Goal: Task Accomplishment & Management: Manage account settings

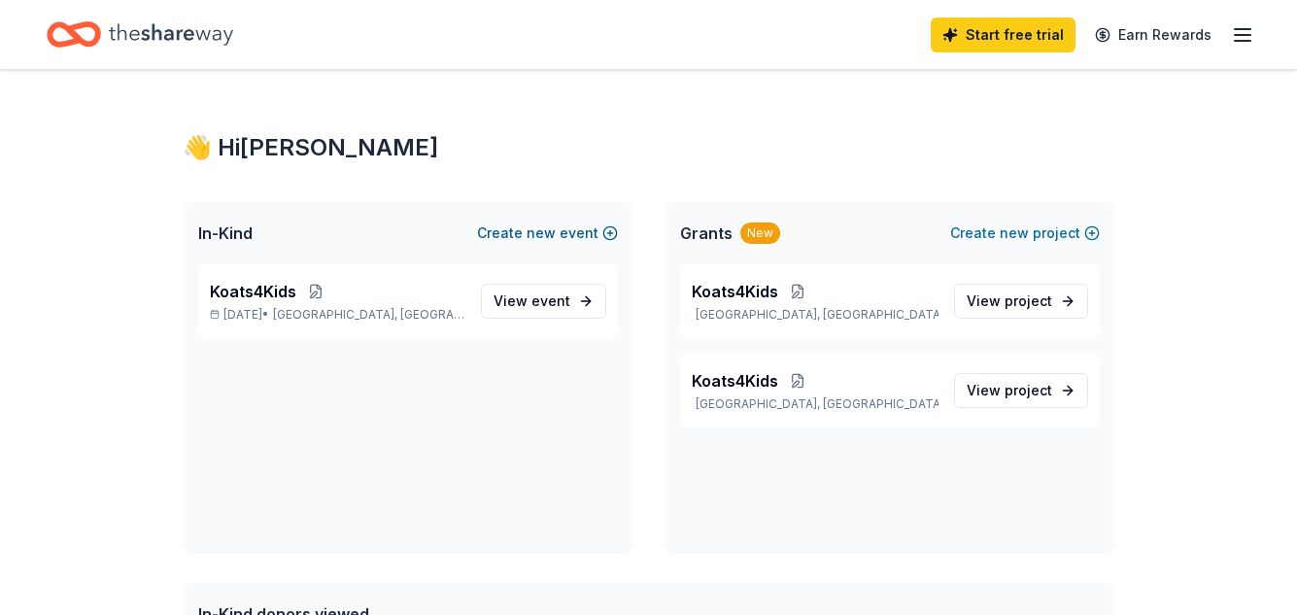
click at [564, 239] on button "Create new event" at bounding box center [547, 233] width 141 height 23
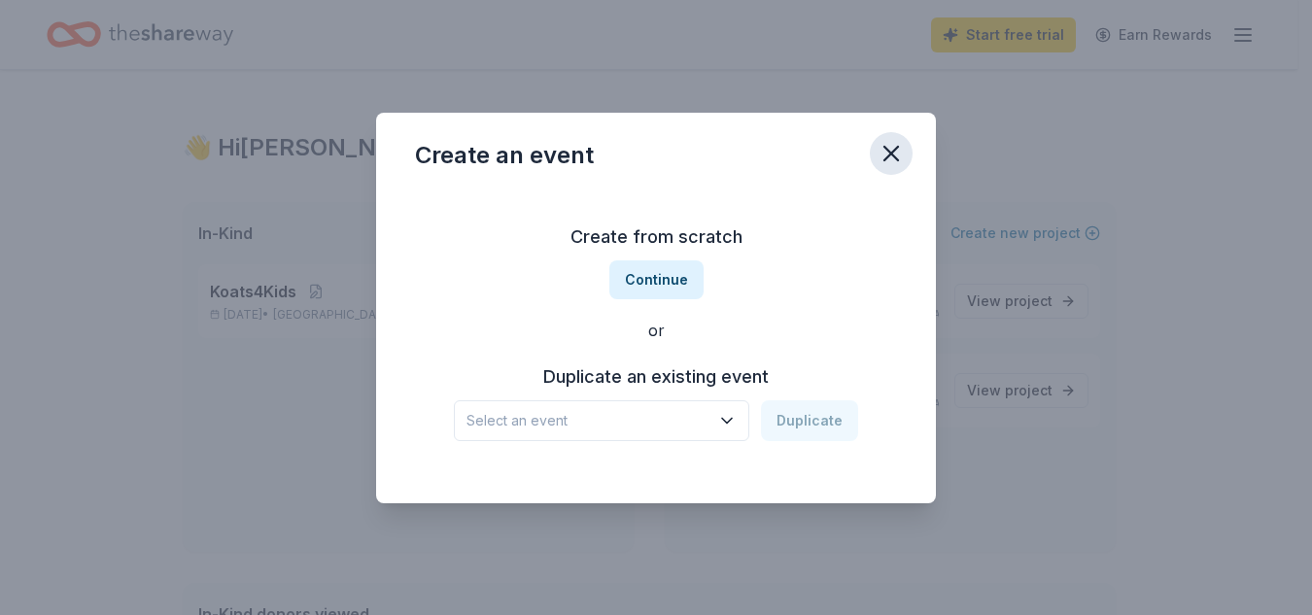
click at [877, 157] on icon "button" at bounding box center [890, 153] width 27 height 27
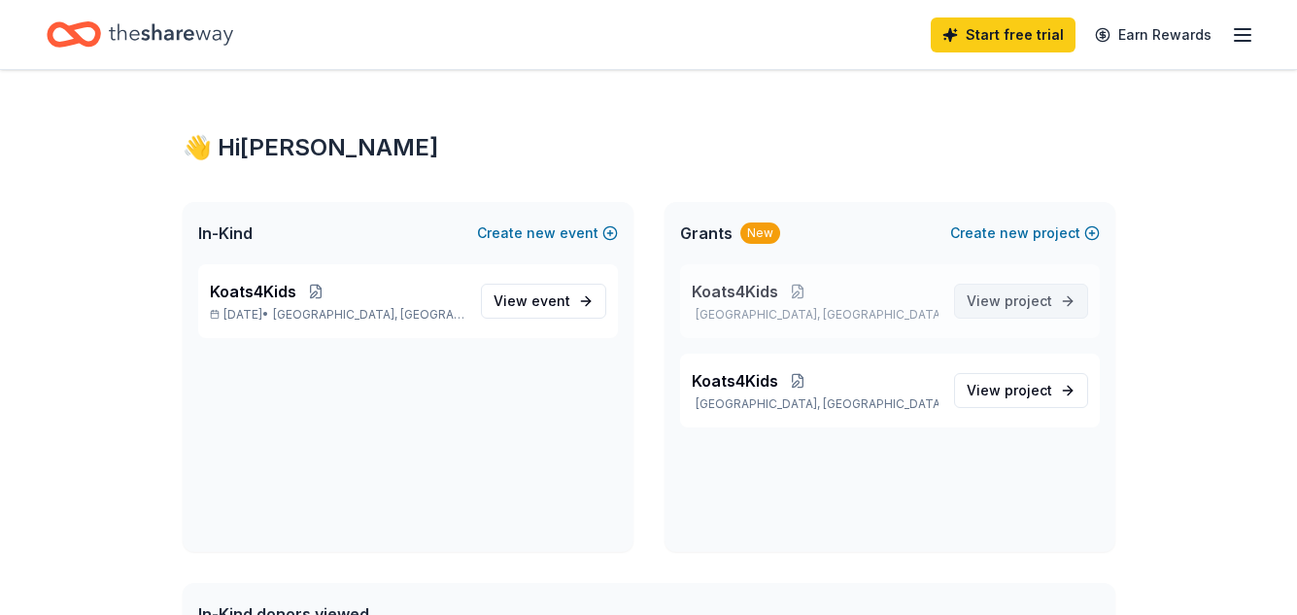
click at [1010, 309] on span "View project" at bounding box center [1009, 301] width 85 height 23
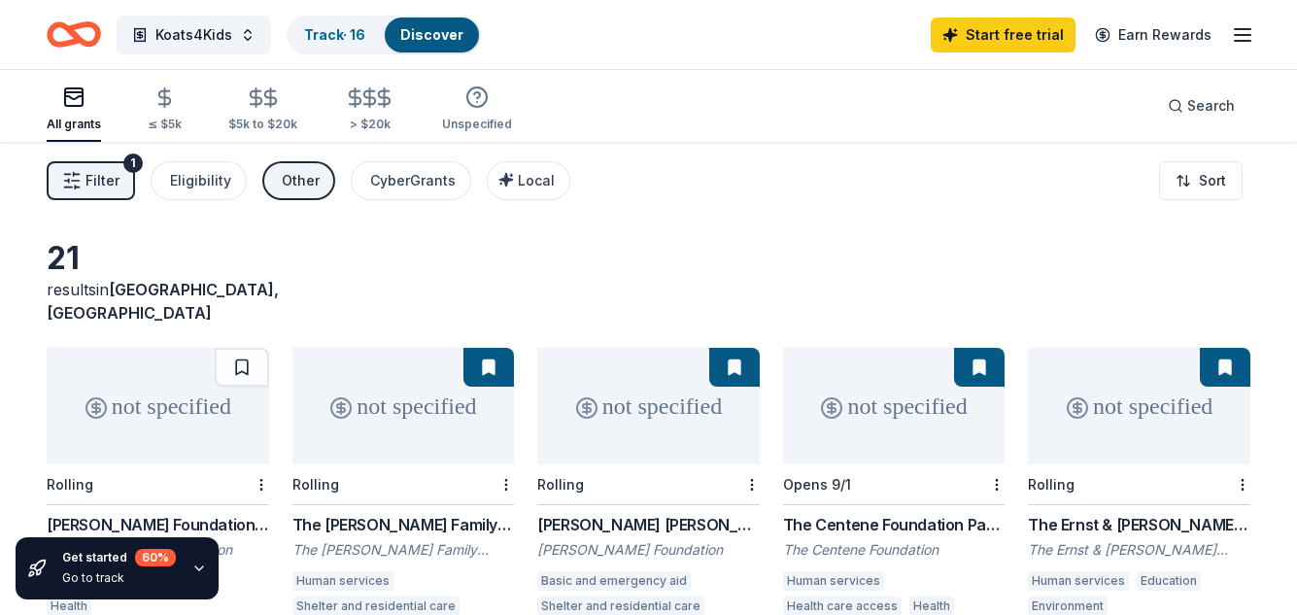
click at [117, 181] on span "Filter" at bounding box center [102, 180] width 34 height 23
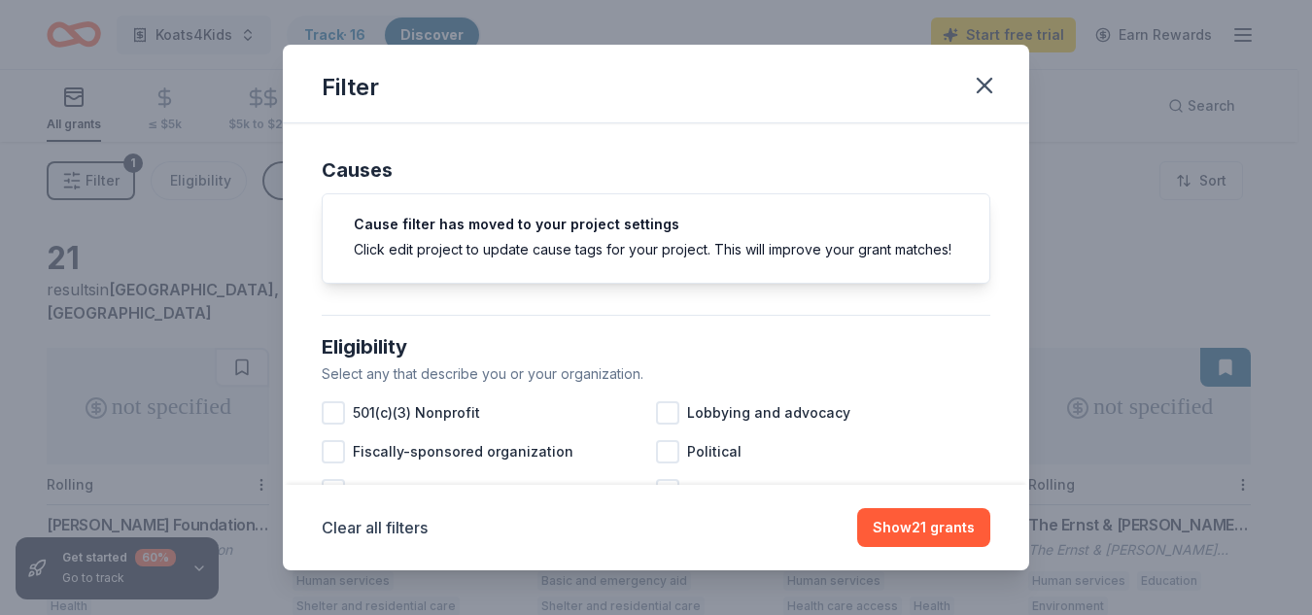
drag, startPoint x: 117, startPoint y: 182, endPoint x: 384, endPoint y: 224, distance: 270.6
click at [384, 224] on div "Filter Causes Cause filter has moved to your project settings Click edit projec…" at bounding box center [656, 307] width 1312 height 615
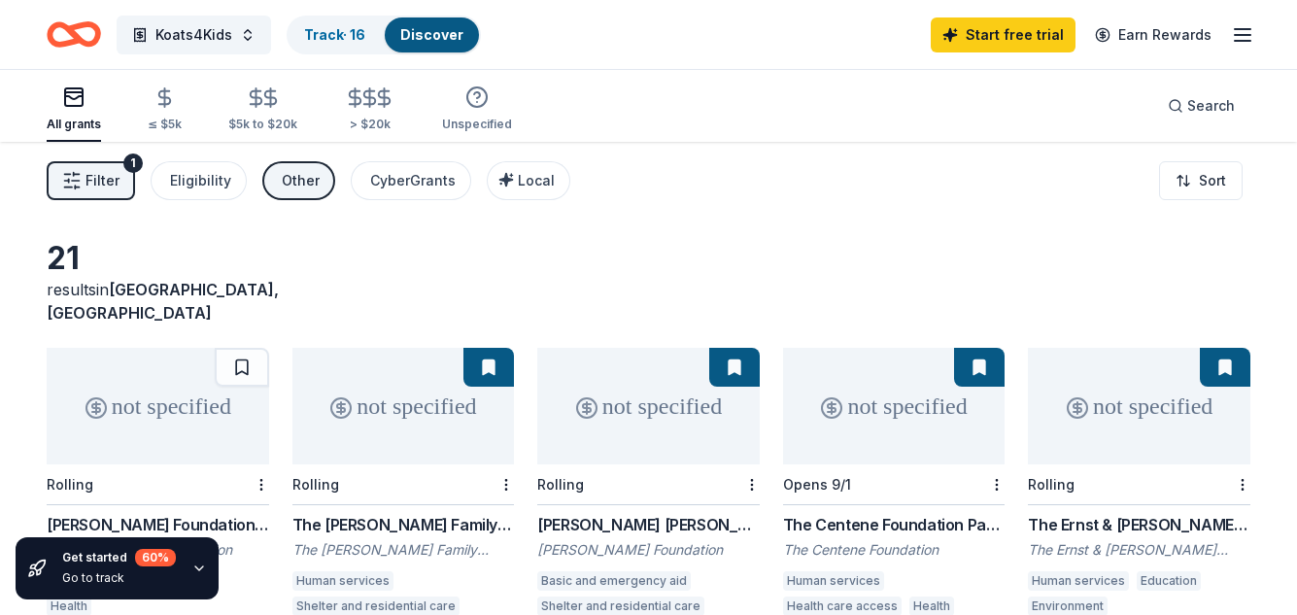
click at [104, 178] on span "Filter" at bounding box center [102, 180] width 34 height 23
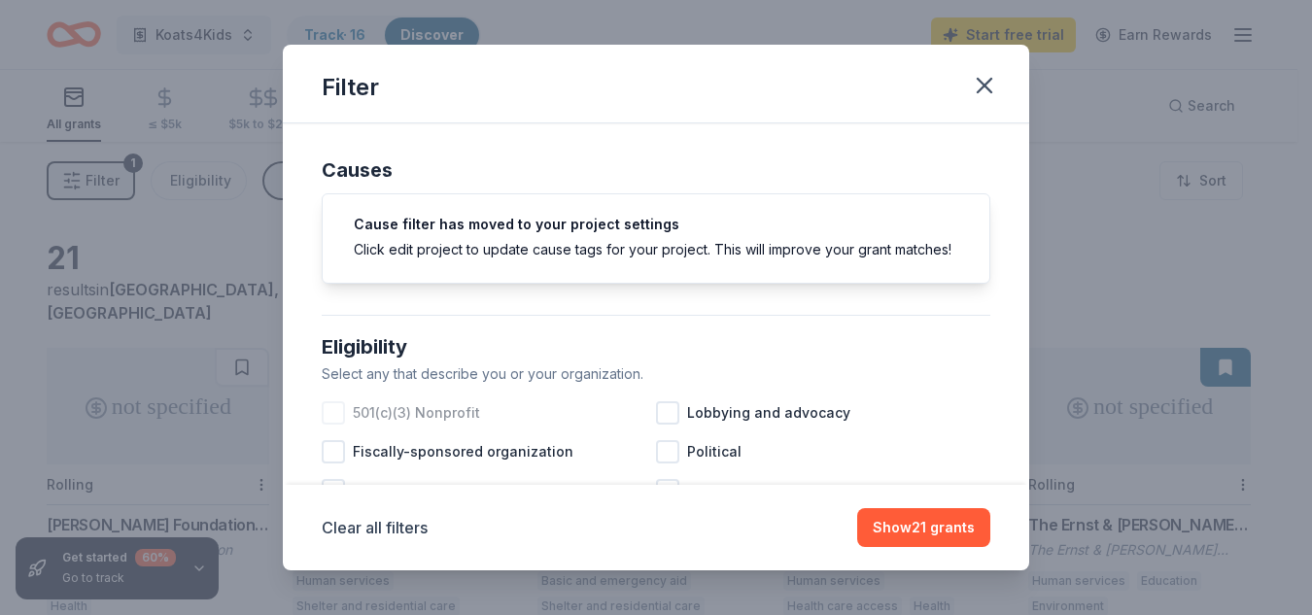
click at [334, 425] on div at bounding box center [333, 412] width 23 height 23
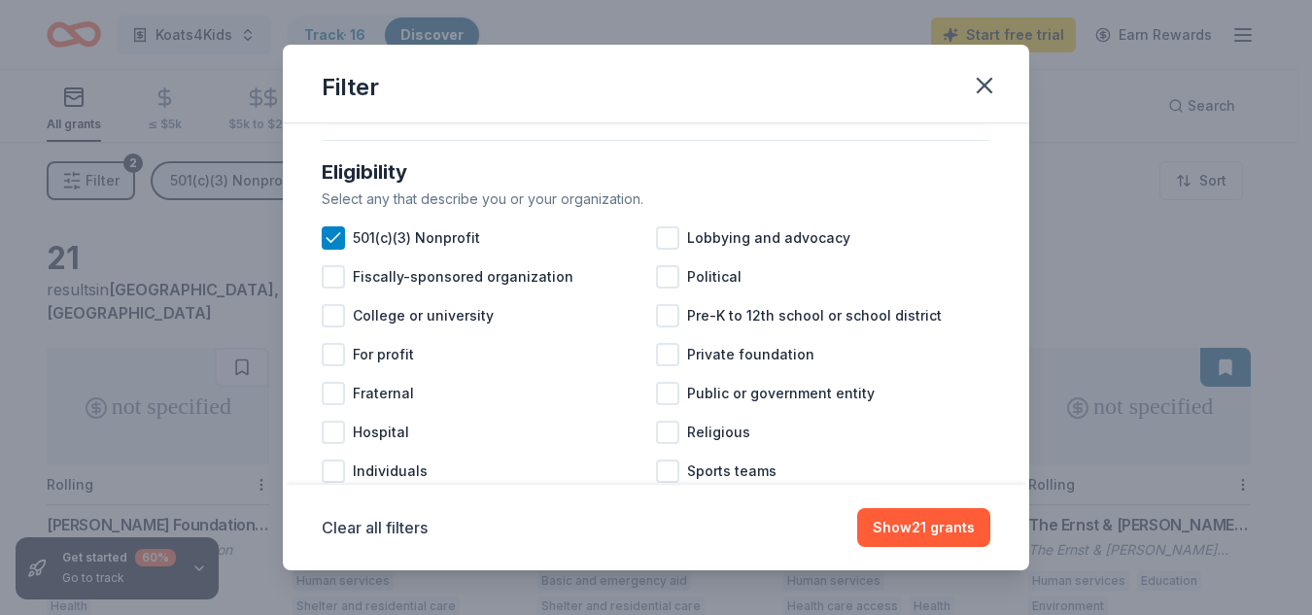
scroll to position [214, 0]
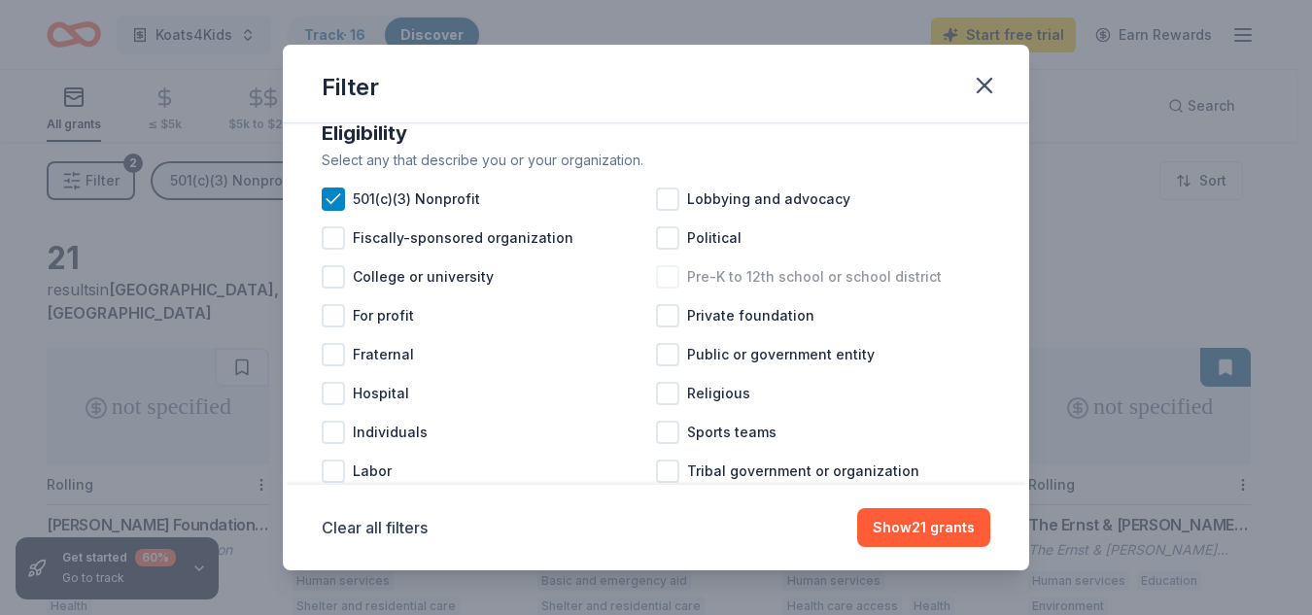
click at [664, 289] on div at bounding box center [667, 276] width 23 height 23
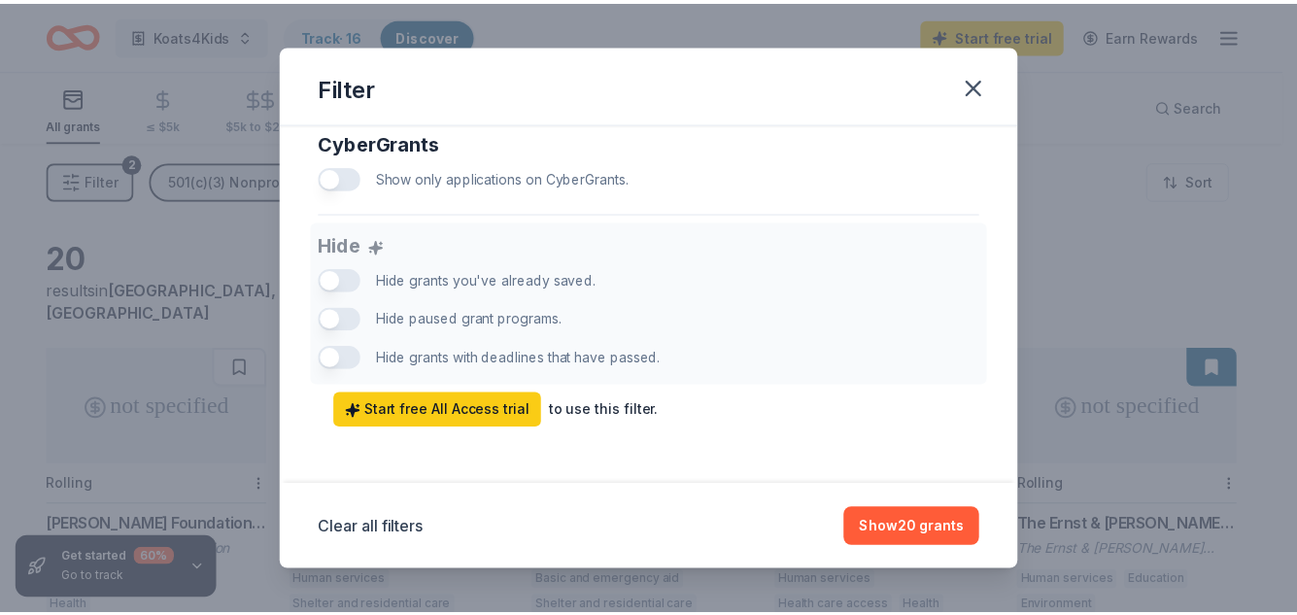
scroll to position [1310, 0]
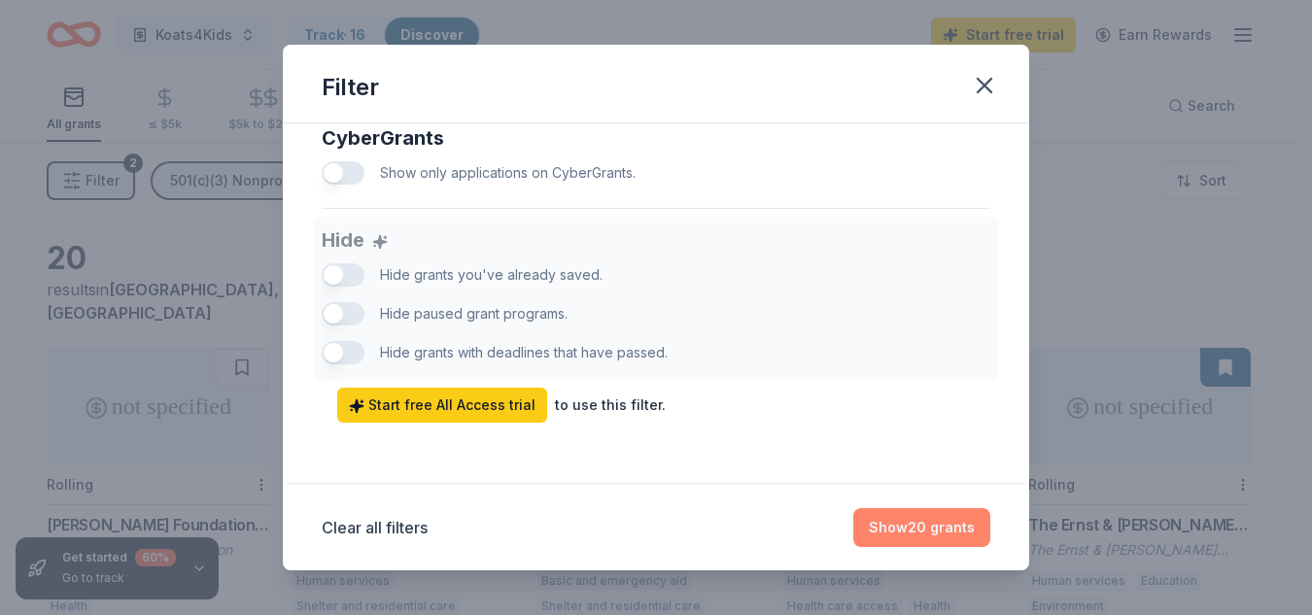
click at [920, 536] on button "Show 20 grants" at bounding box center [921, 527] width 137 height 39
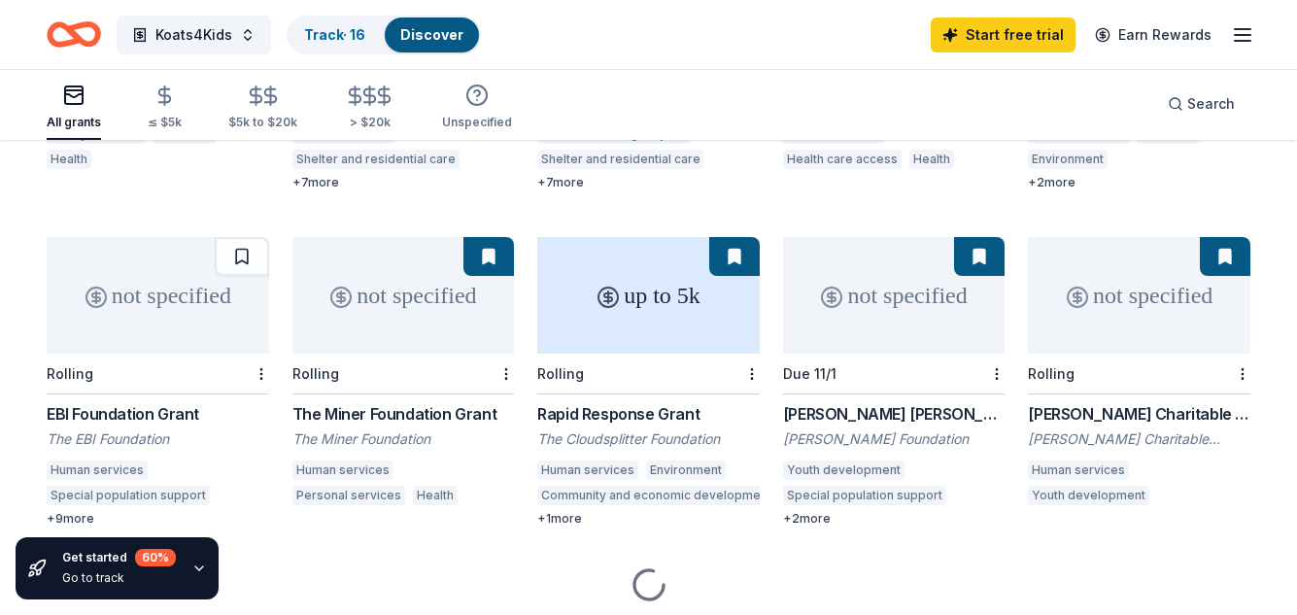
scroll to position [486, 0]
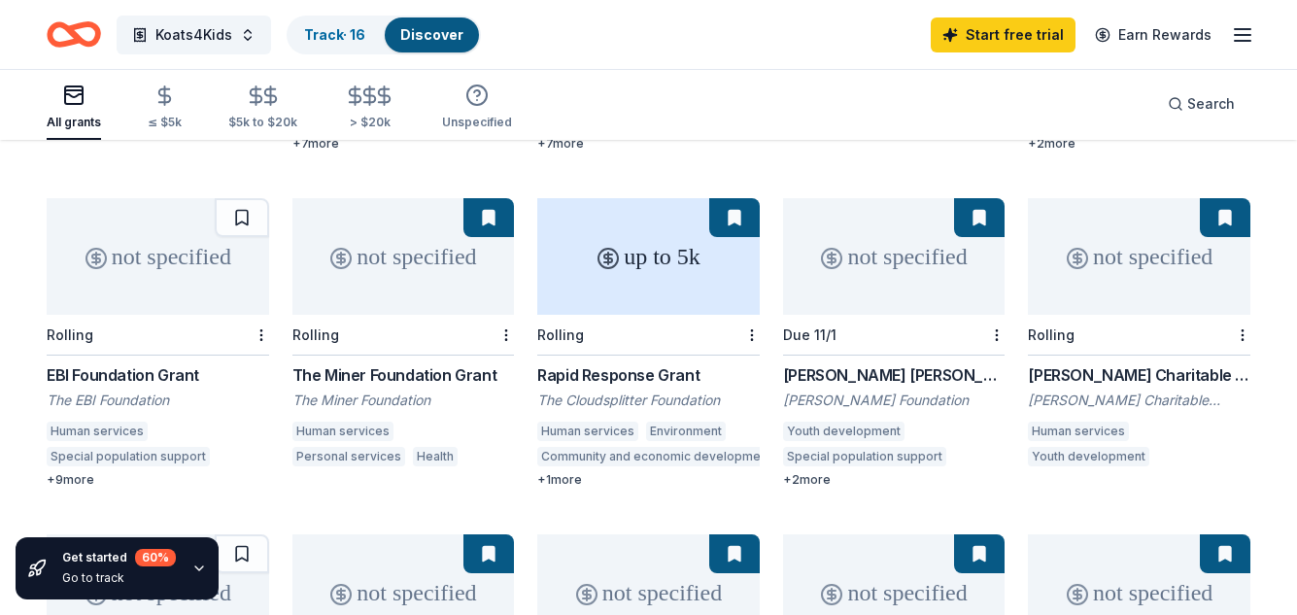
click at [632, 363] on div "Rapid Response Grant" at bounding box center [648, 374] width 222 height 23
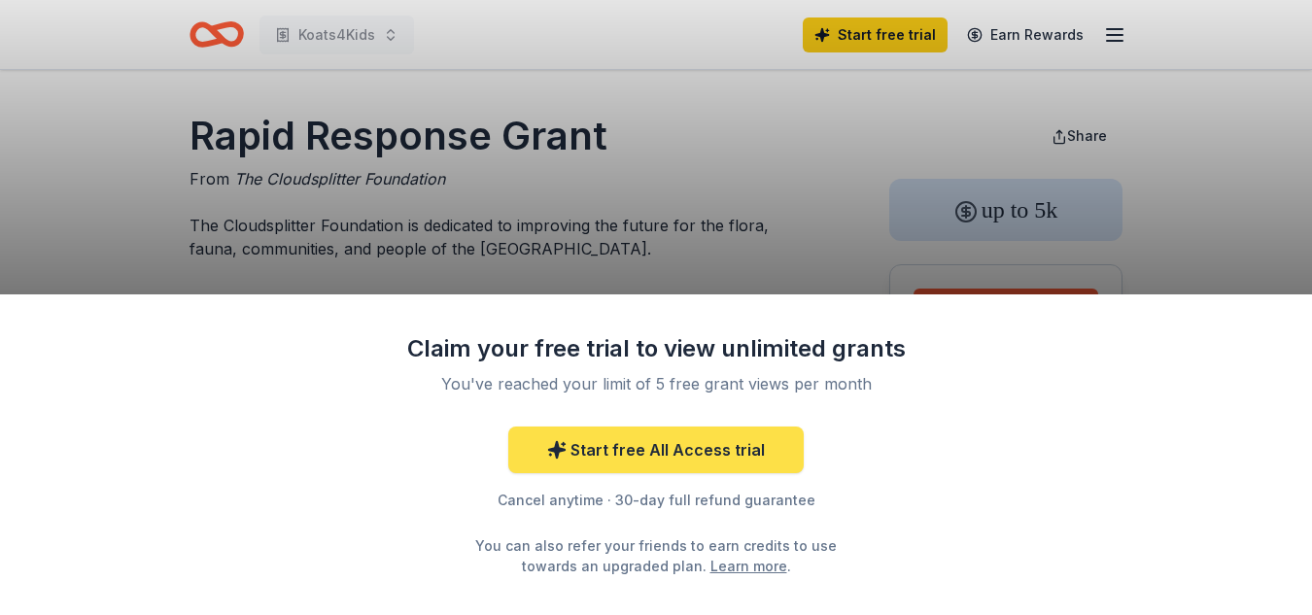
click at [667, 461] on link "Start free All Access trial" at bounding box center [655, 450] width 295 height 47
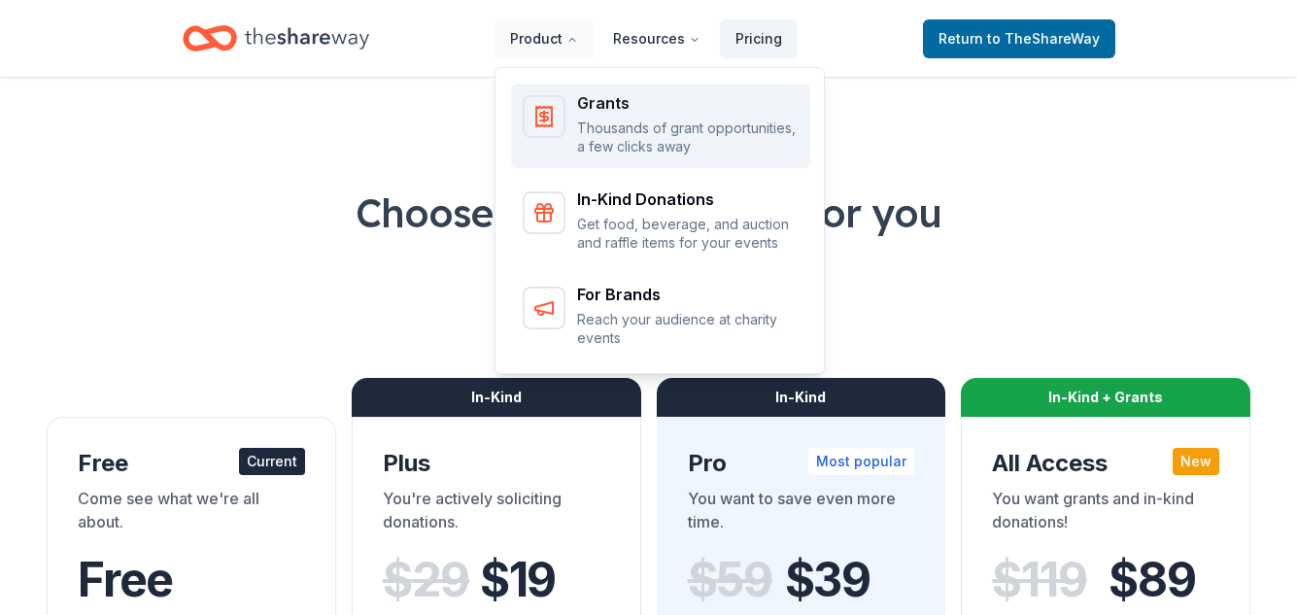
click at [613, 120] on p "Thousands of grant opportunities, a few clicks away" at bounding box center [688, 138] width 222 height 38
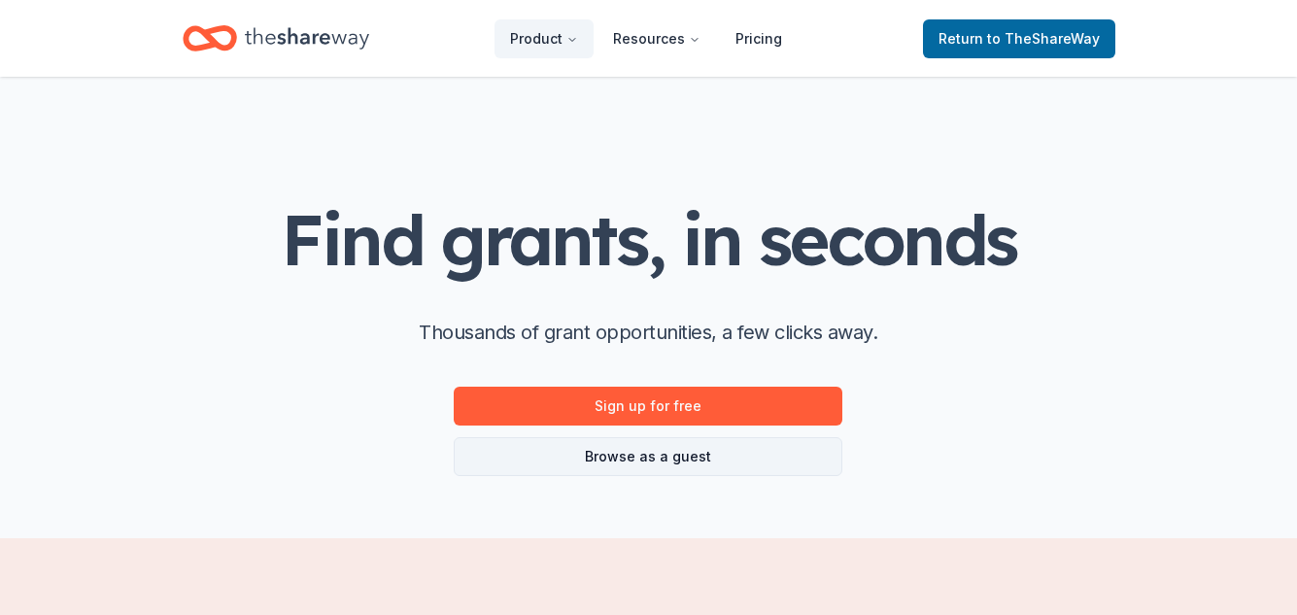
click at [658, 461] on link "Browse as a guest" at bounding box center [648, 456] width 389 height 39
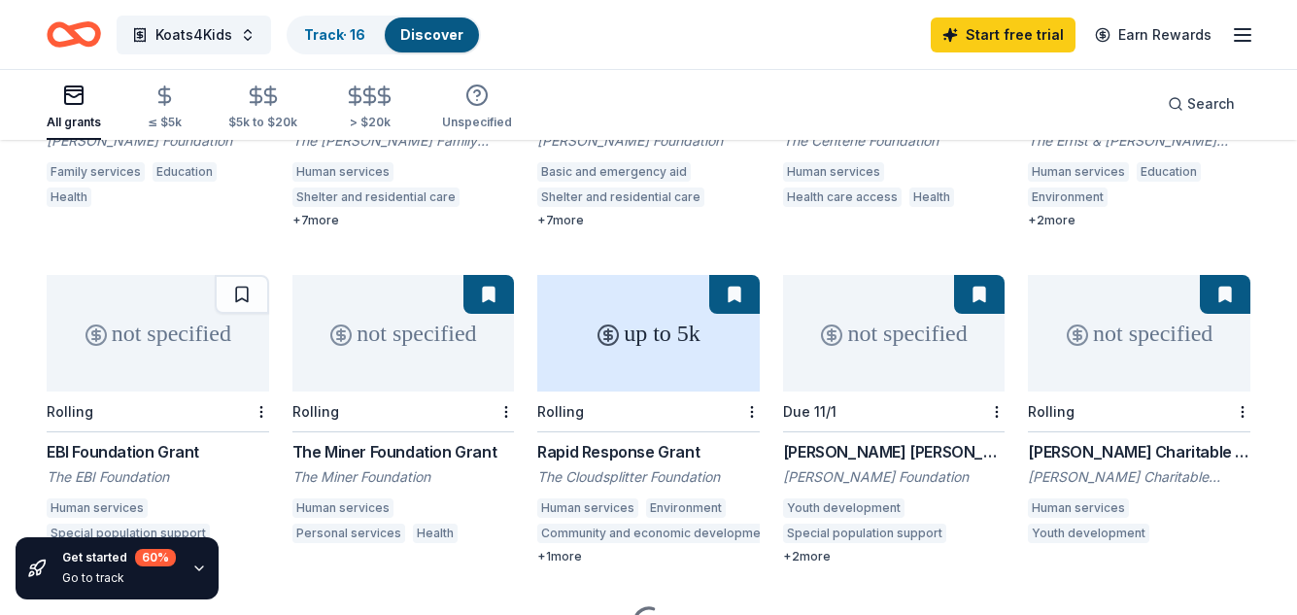
scroll to position [448, 0]
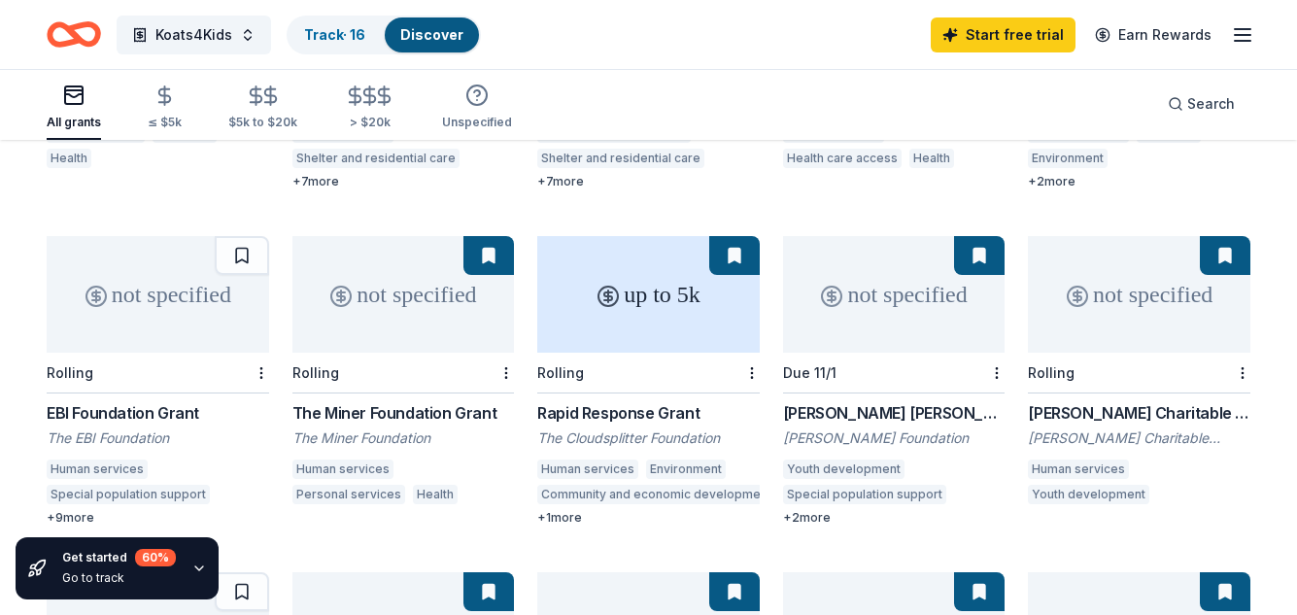
click at [603, 401] on div "Rapid Response Grant" at bounding box center [648, 412] width 222 height 23
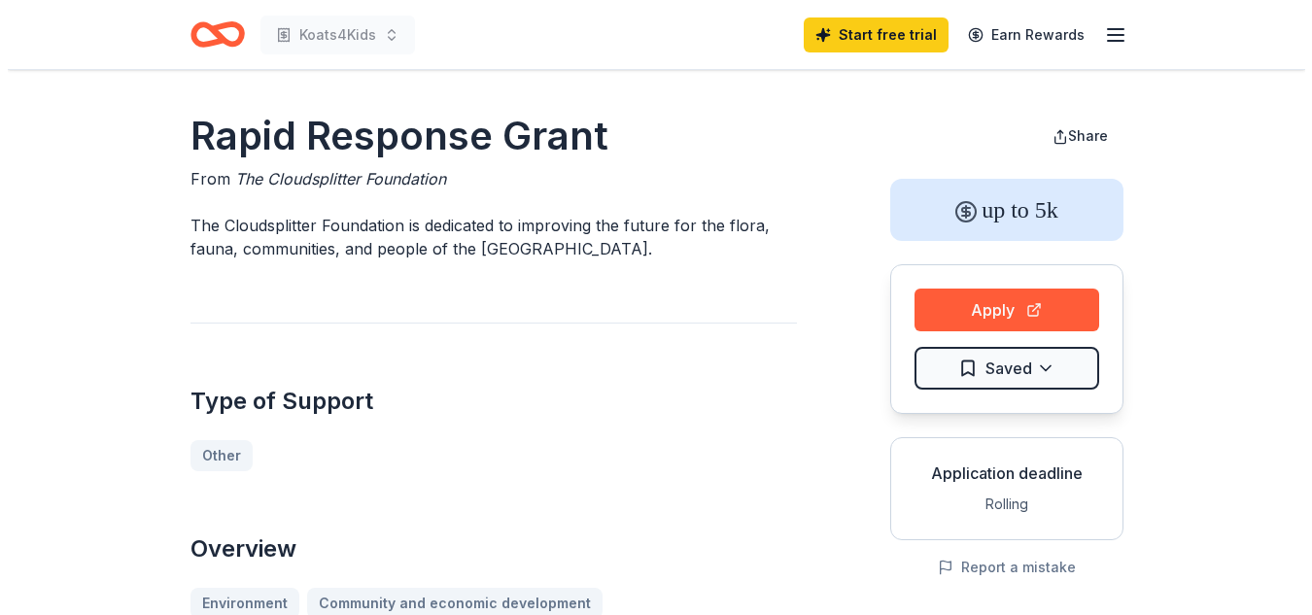
scroll to position [155, 0]
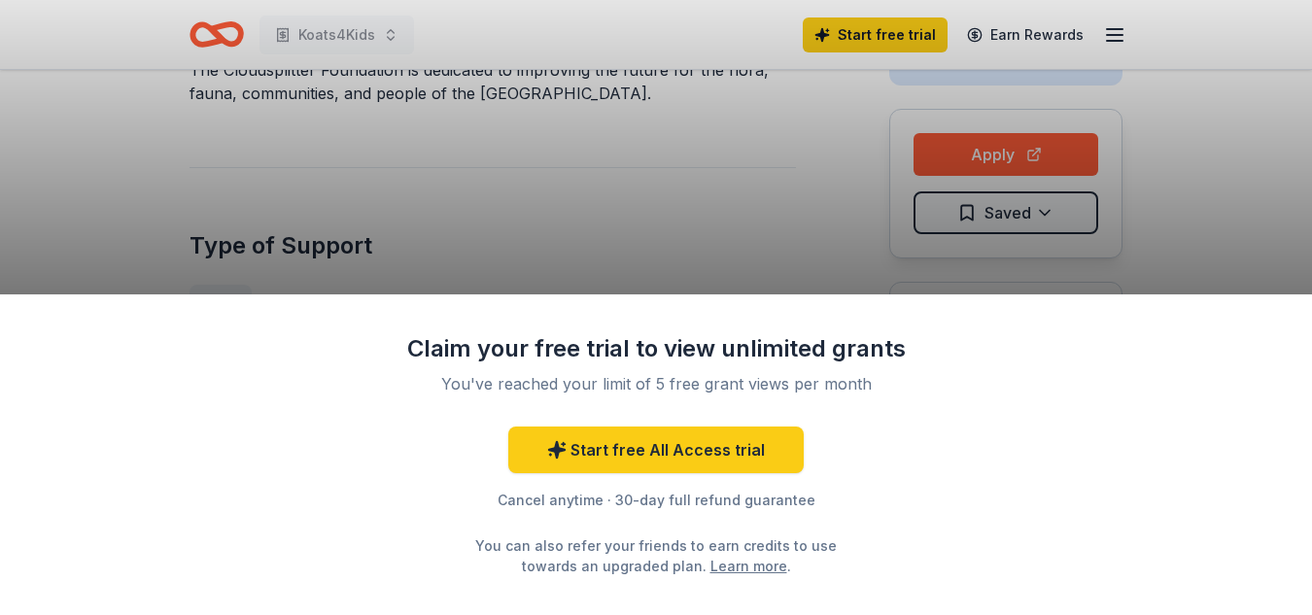
click at [1296, 610] on div "Claim your free trial to view unlimited grants You've reached your limit of 5 f…" at bounding box center [656, 454] width 1312 height 321
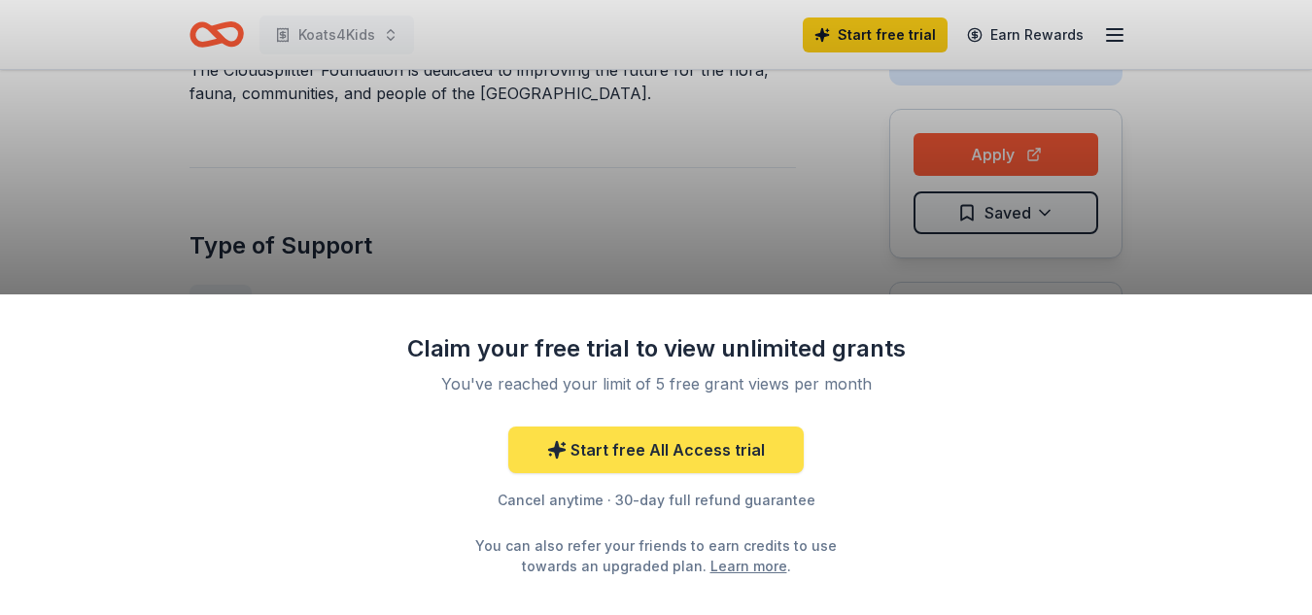
click at [715, 461] on link "Start free All Access trial" at bounding box center [655, 450] width 295 height 47
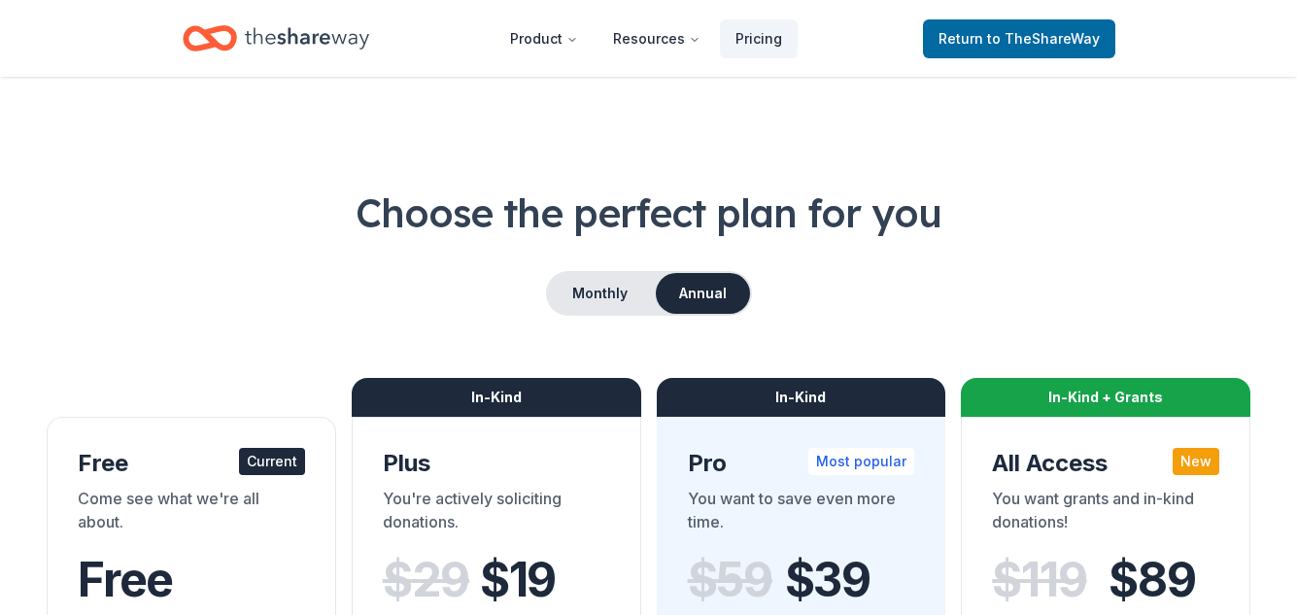
click at [290, 38] on icon "Home" at bounding box center [307, 37] width 124 height 21
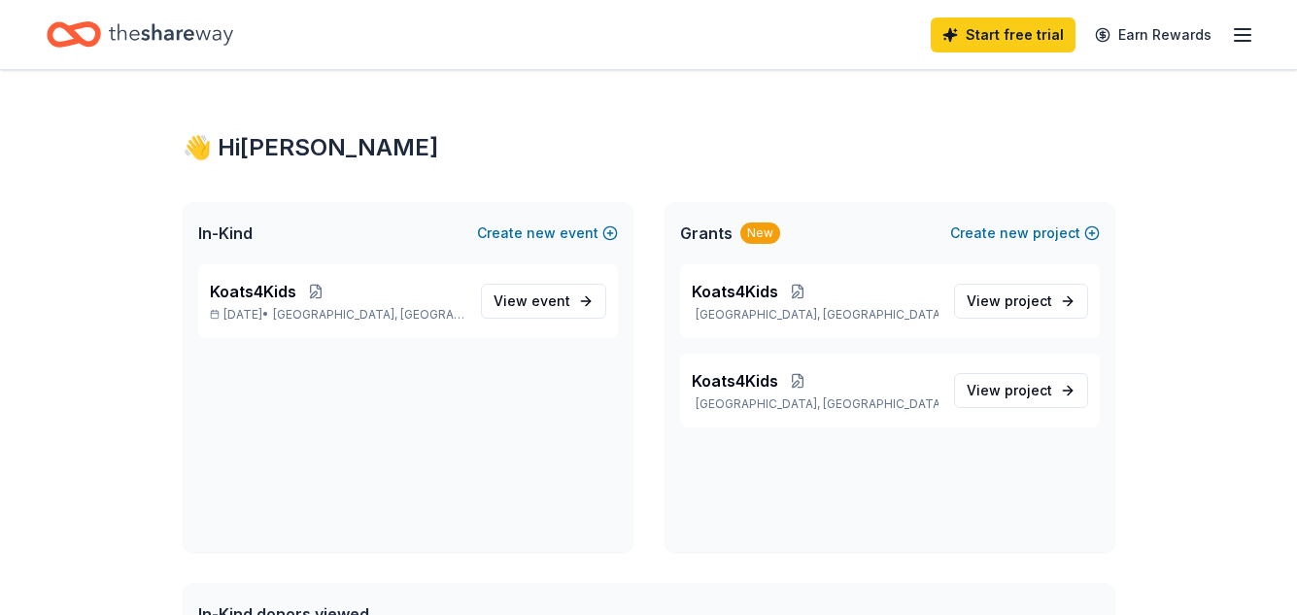
click at [1246, 37] on icon "button" at bounding box center [1242, 34] width 23 height 23
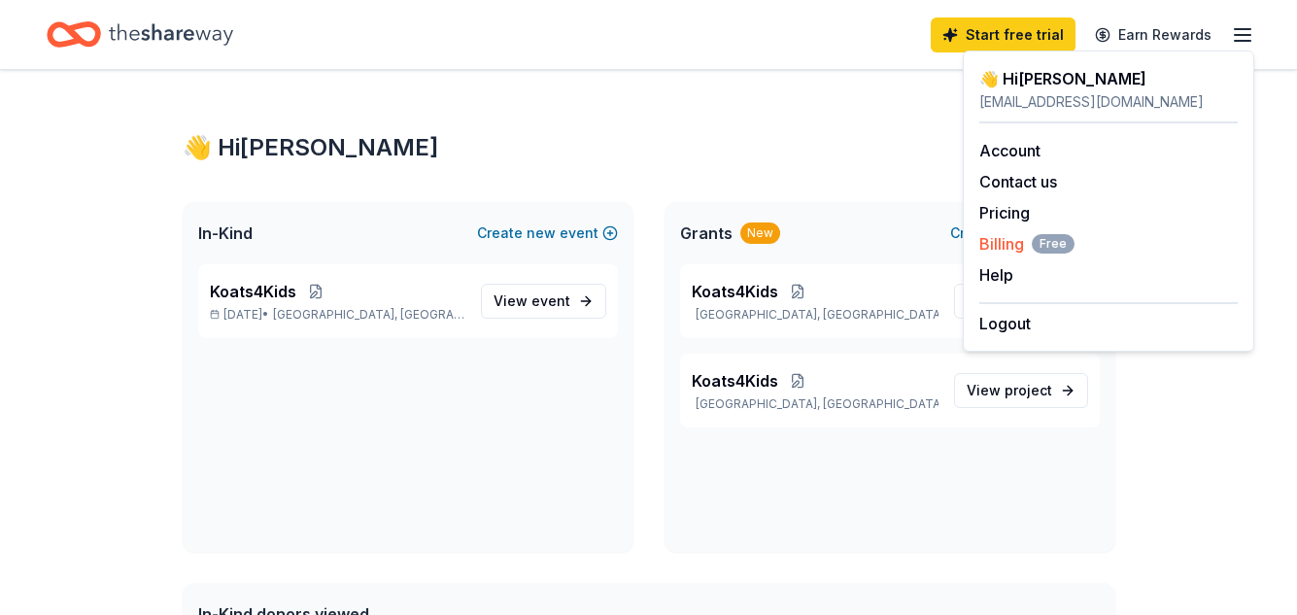
click at [1007, 248] on span "Billing Free" at bounding box center [1026, 243] width 95 height 23
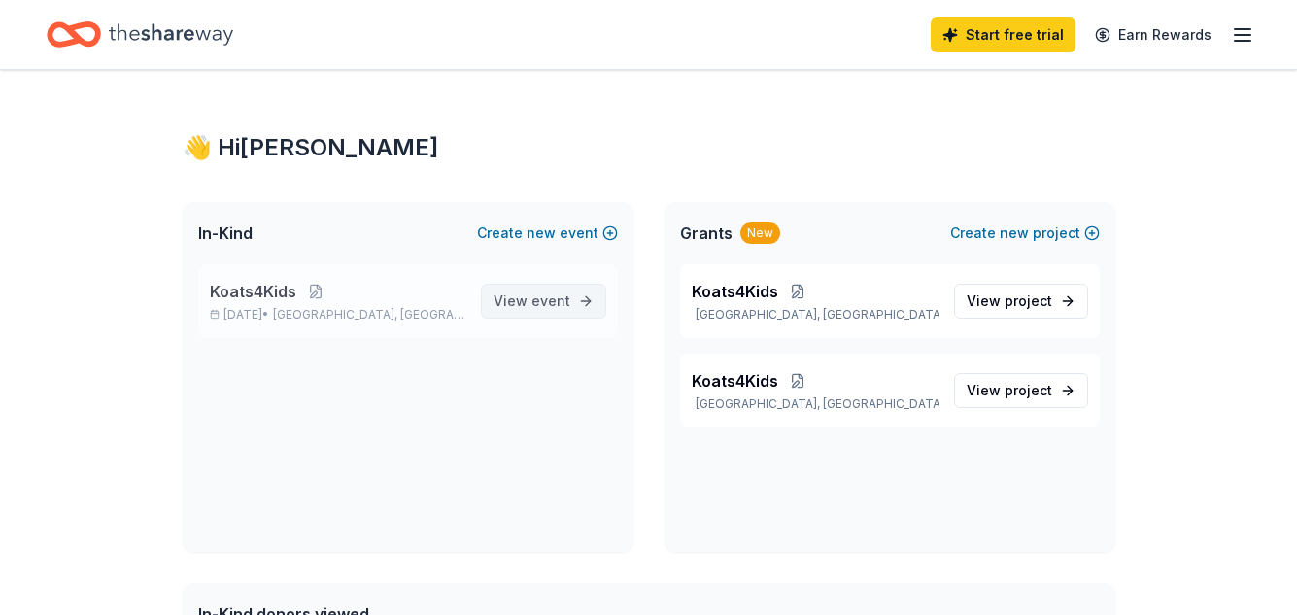
click at [542, 306] on span "event" at bounding box center [550, 300] width 39 height 17
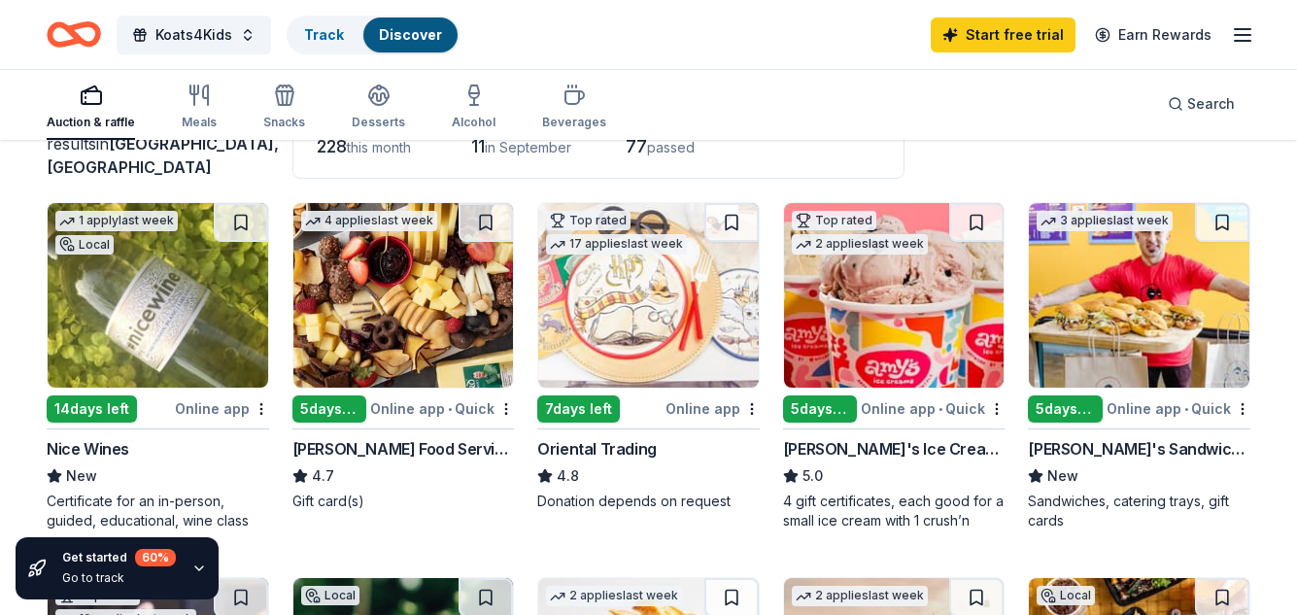
scroll to position [117, 0]
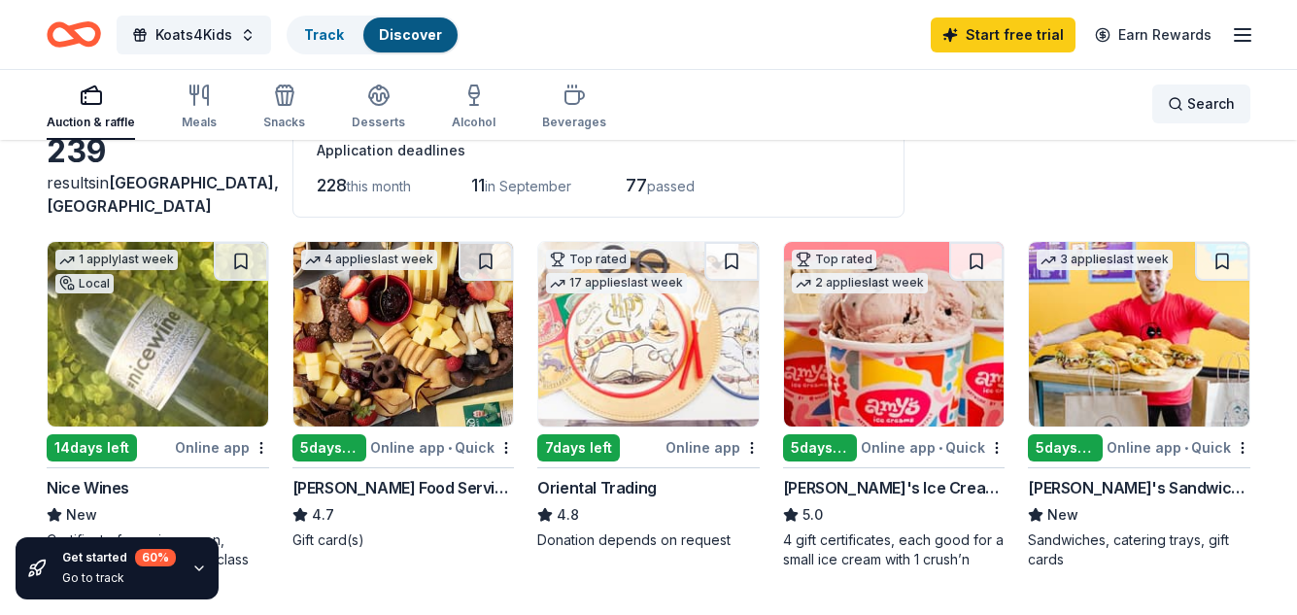
click at [1190, 104] on span "Search" at bounding box center [1211, 103] width 48 height 23
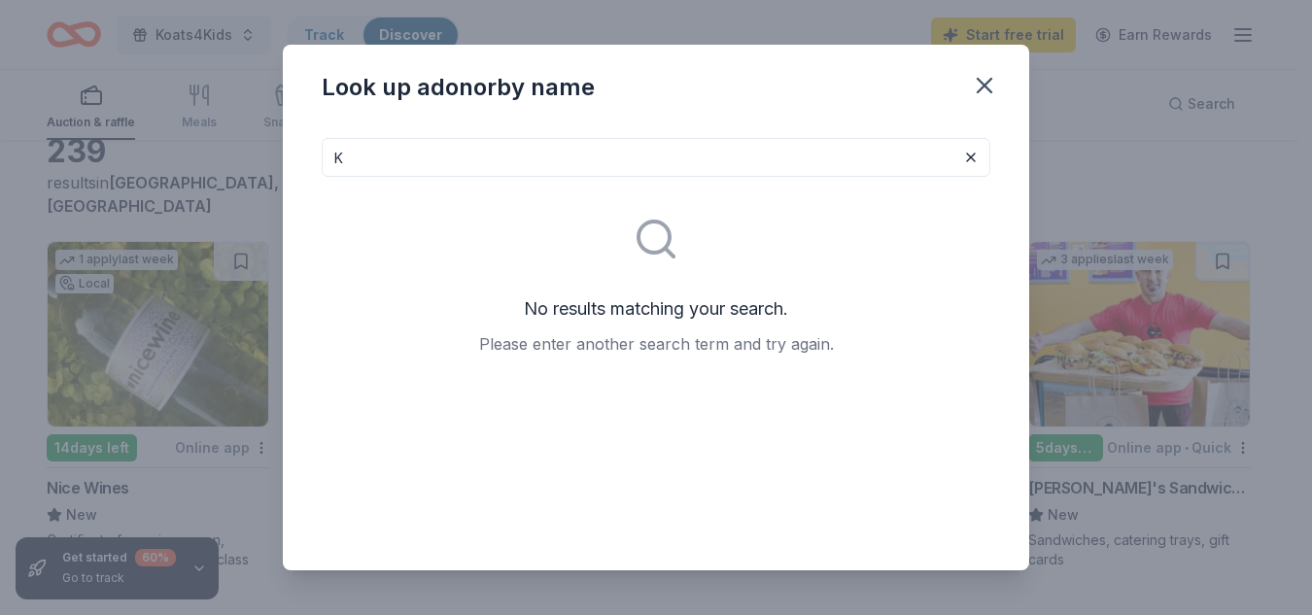
click at [1189, 104] on div "Look up a donor by name K No results matching your search. Please enter another…" at bounding box center [656, 307] width 1312 height 615
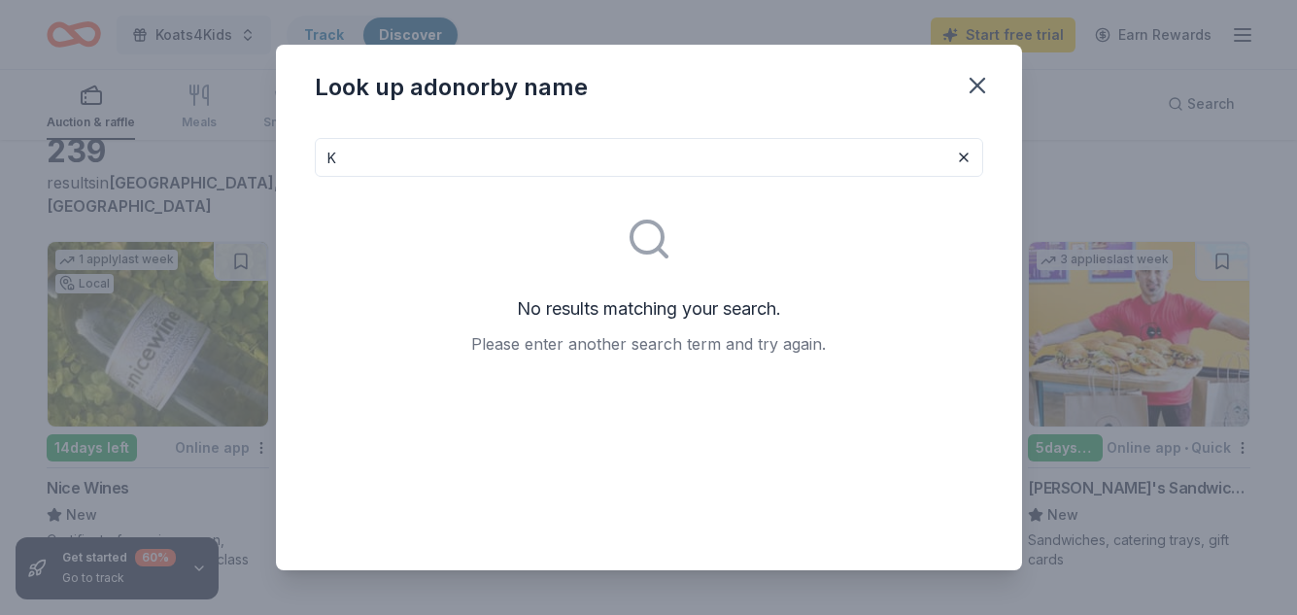
type input "Ki"
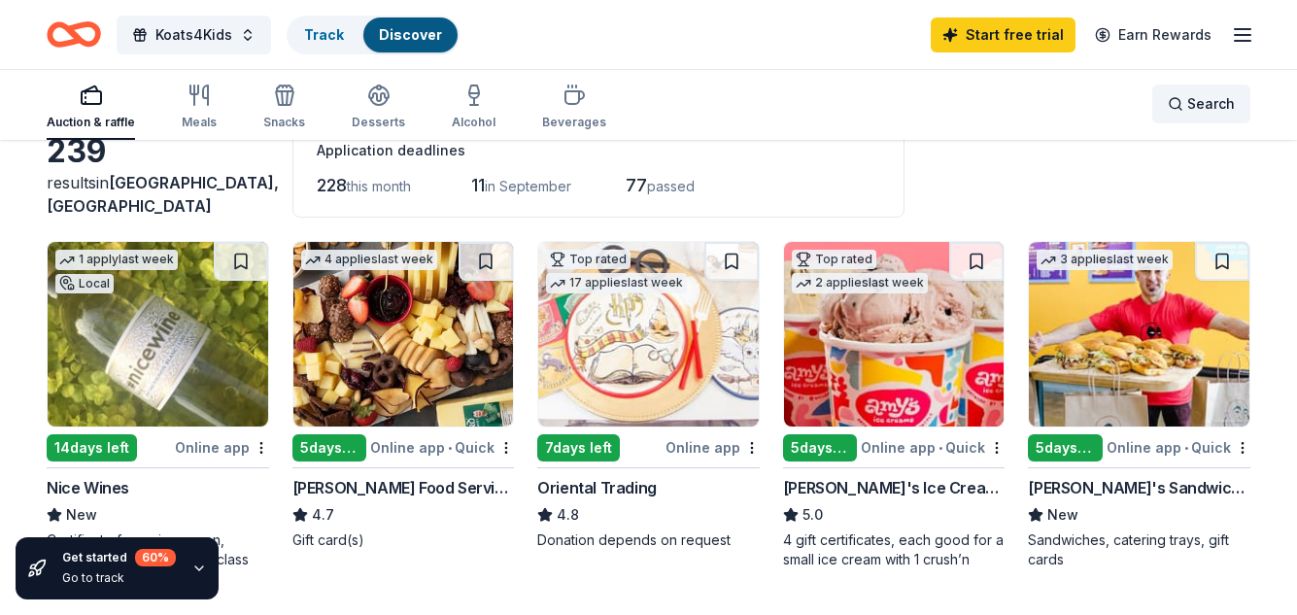
click at [1198, 106] on span "Search" at bounding box center [1211, 103] width 48 height 23
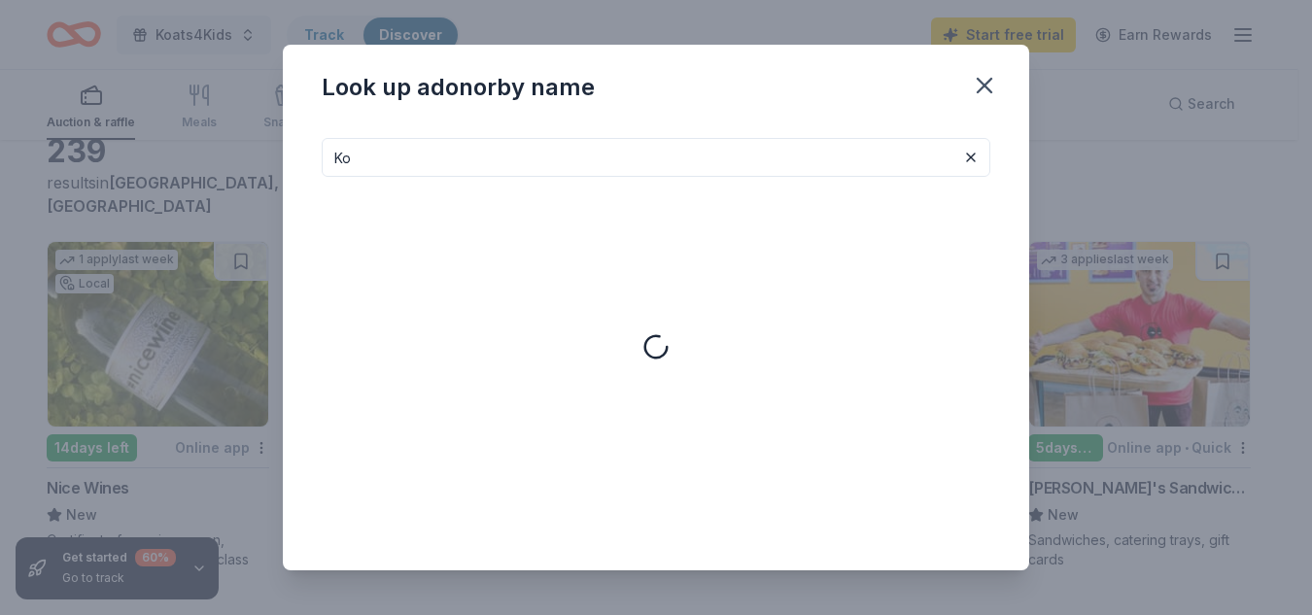
type input "K"
click at [980, 95] on icon "button" at bounding box center [984, 85] width 27 height 27
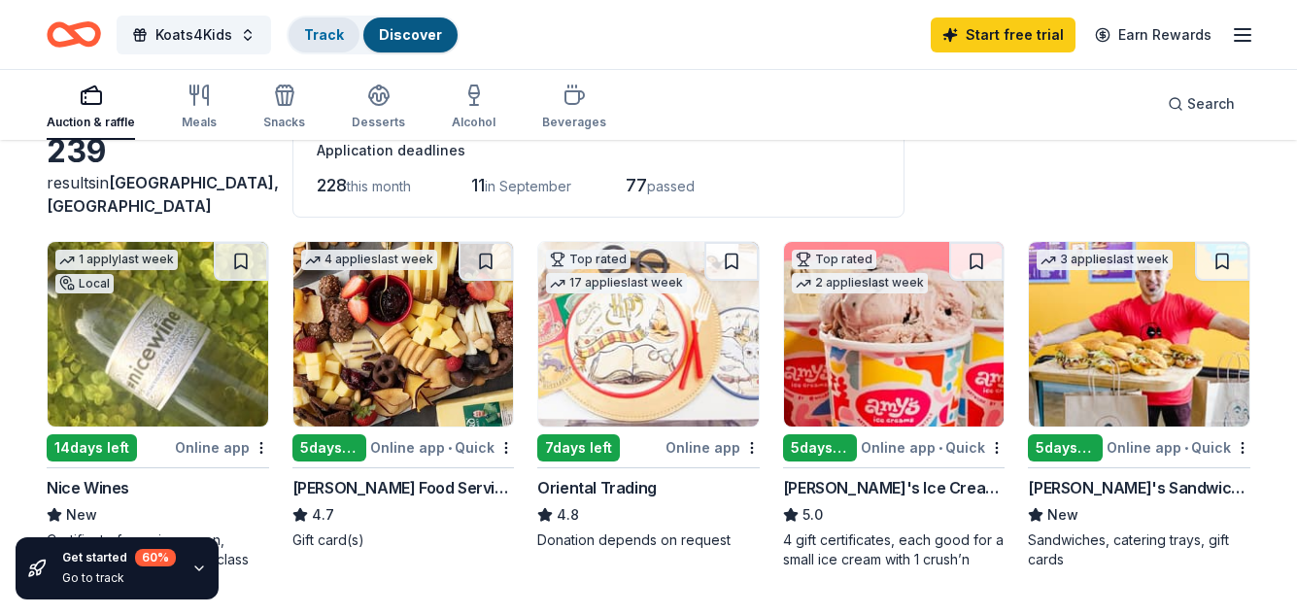
click at [327, 40] on link "Track" at bounding box center [324, 34] width 40 height 17
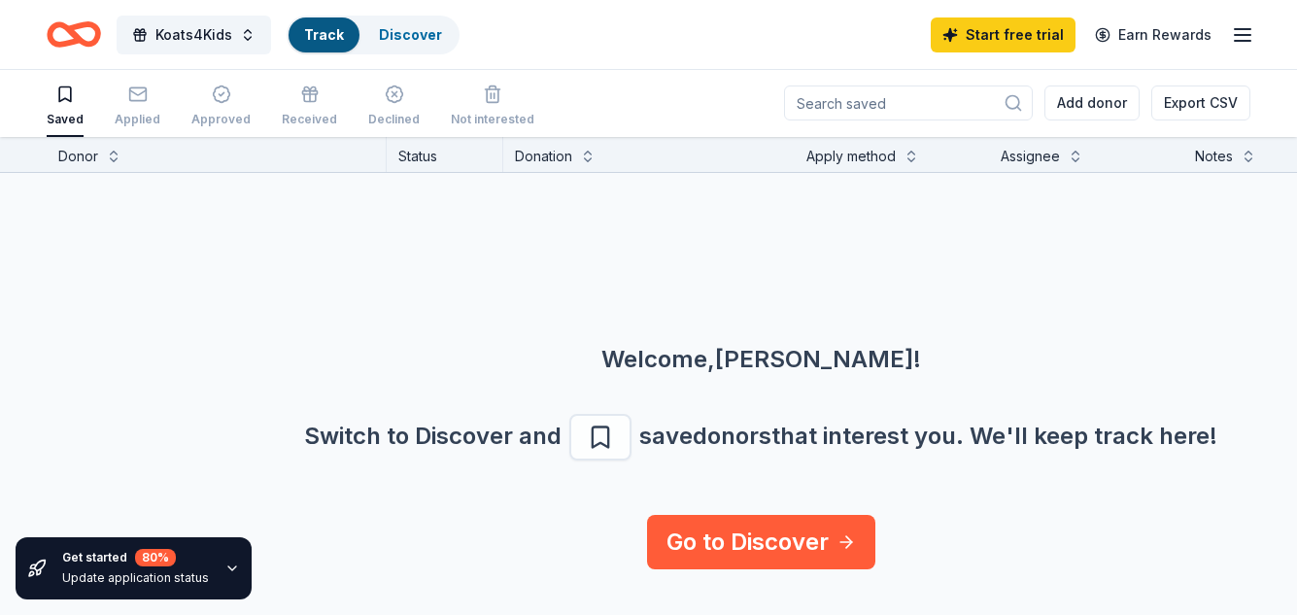
scroll to position [1, 0]
click at [184, 35] on span "Koats4Kids" at bounding box center [193, 34] width 77 height 23
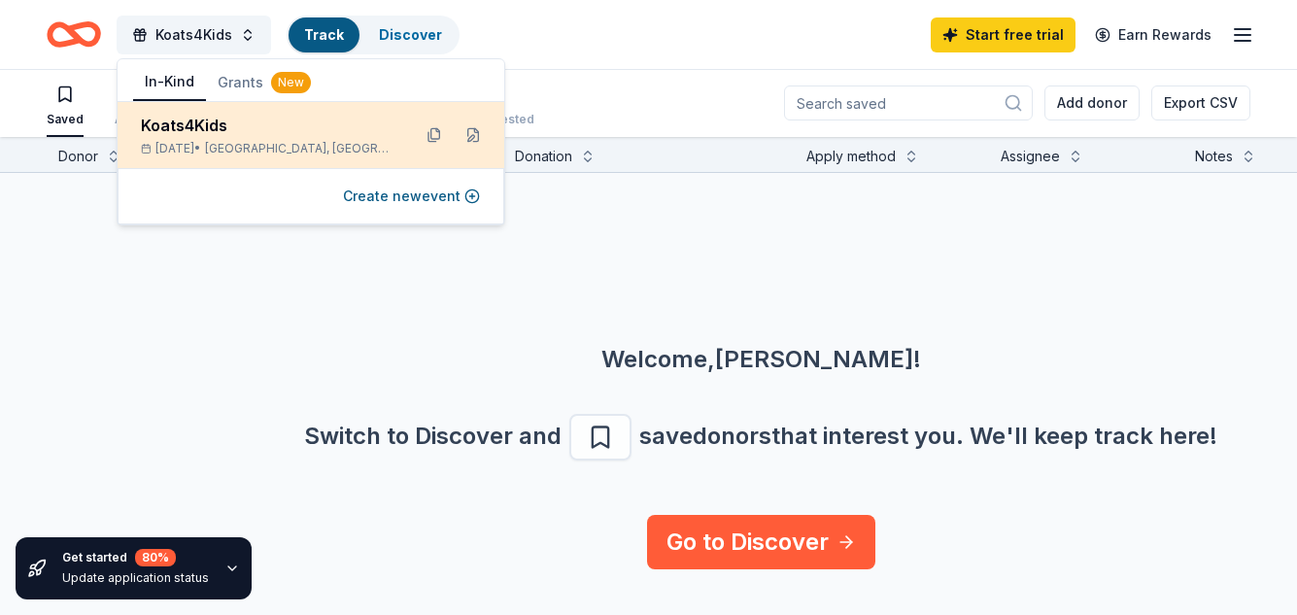
click at [335, 127] on div "Koats4Kids" at bounding box center [268, 125] width 255 height 23
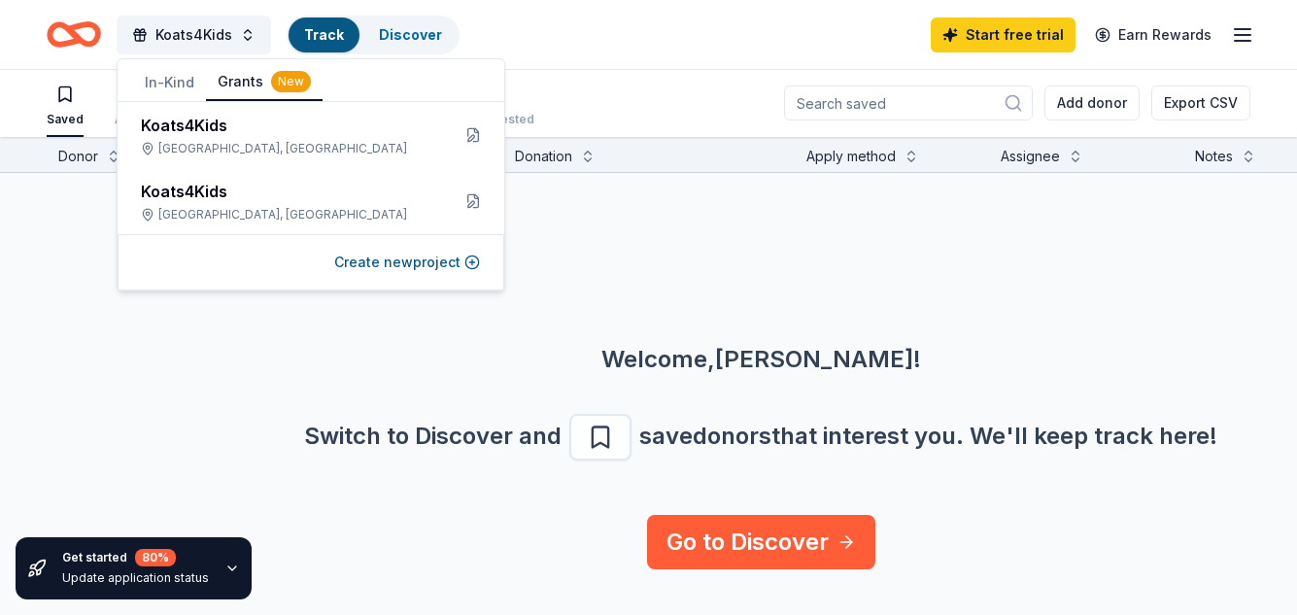
click at [246, 82] on button "Grants New" at bounding box center [264, 82] width 117 height 37
click at [276, 85] on div "New" at bounding box center [291, 81] width 40 height 21
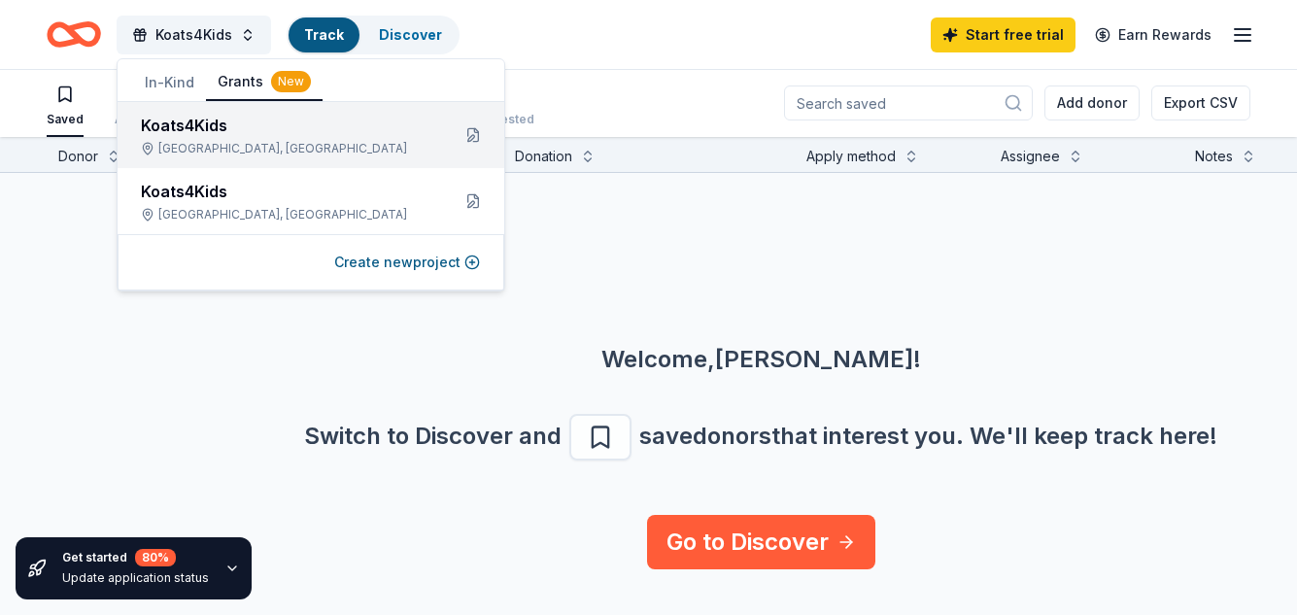
click at [203, 143] on div "[GEOGRAPHIC_DATA], [GEOGRAPHIC_DATA]" at bounding box center [287, 149] width 293 height 16
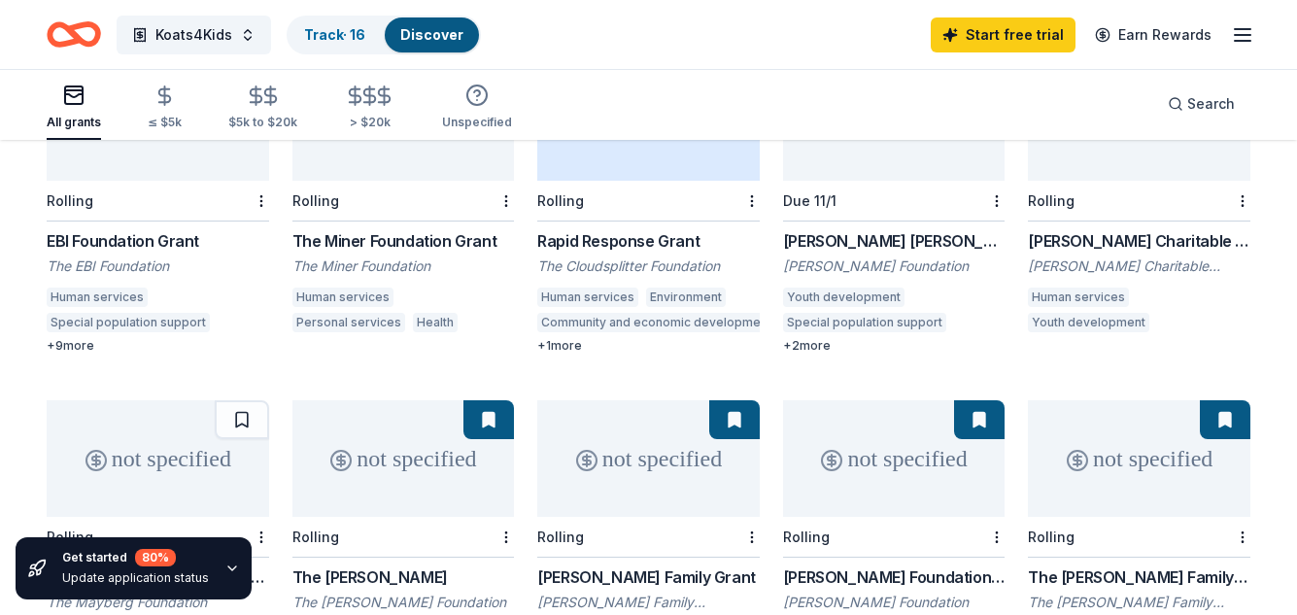
scroll to position [643, 0]
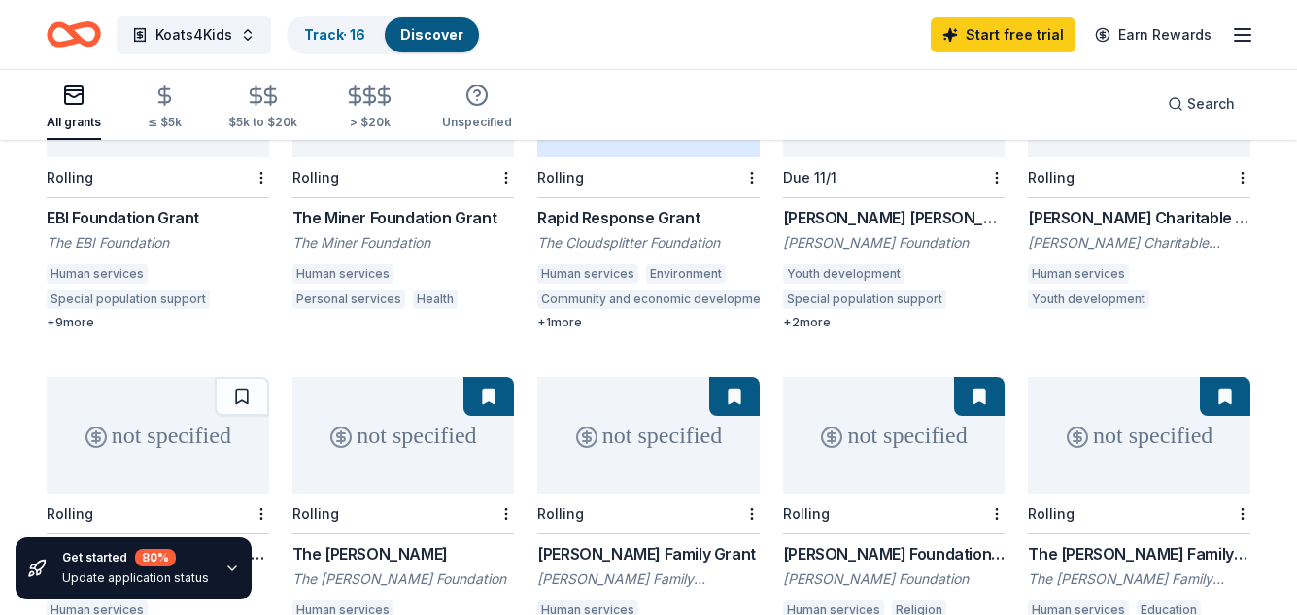
click at [123, 206] on div "EBI Foundation Grant" at bounding box center [158, 217] width 222 height 23
click at [1241, 37] on icon "button" at bounding box center [1242, 34] width 23 height 23
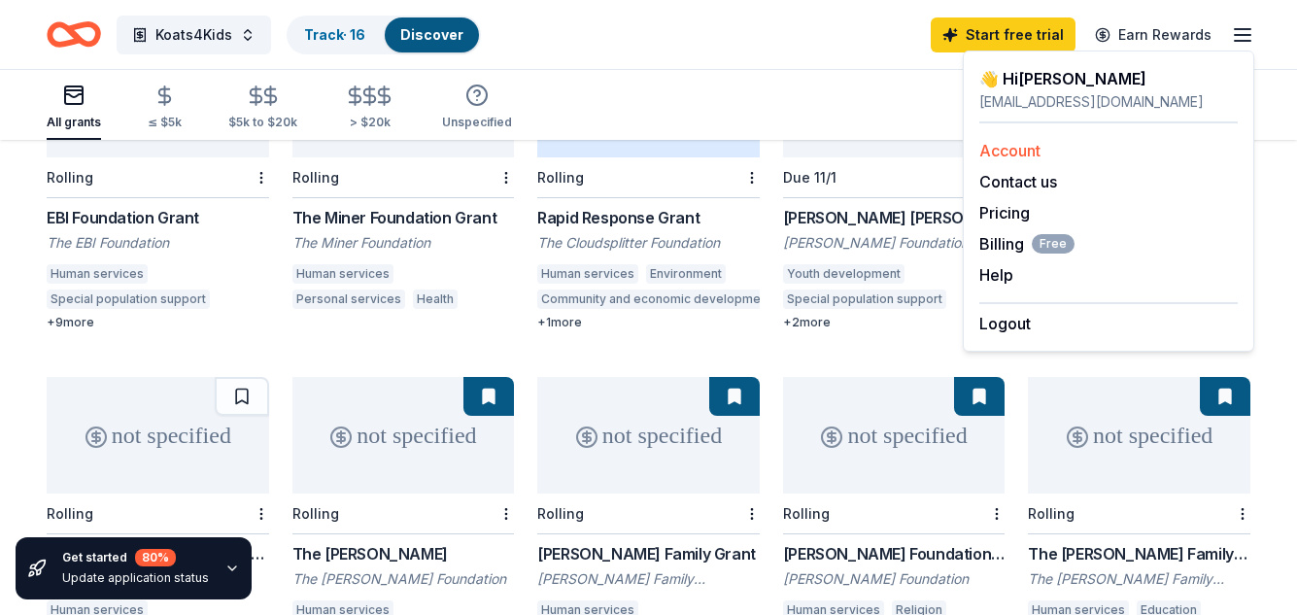
click at [1012, 154] on link "Account" at bounding box center [1009, 150] width 61 height 19
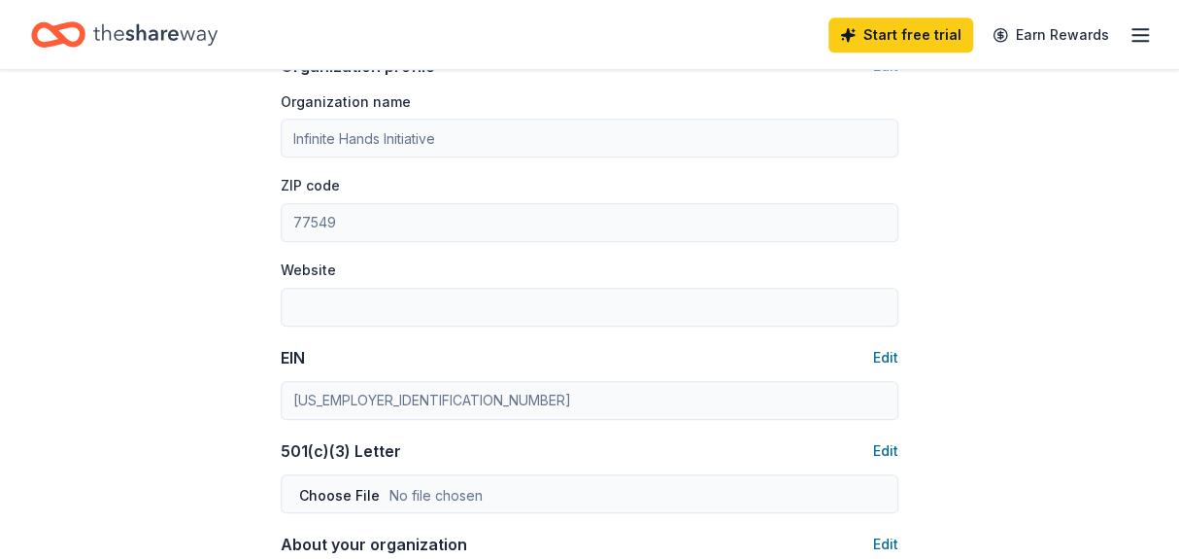
scroll to position [819, 0]
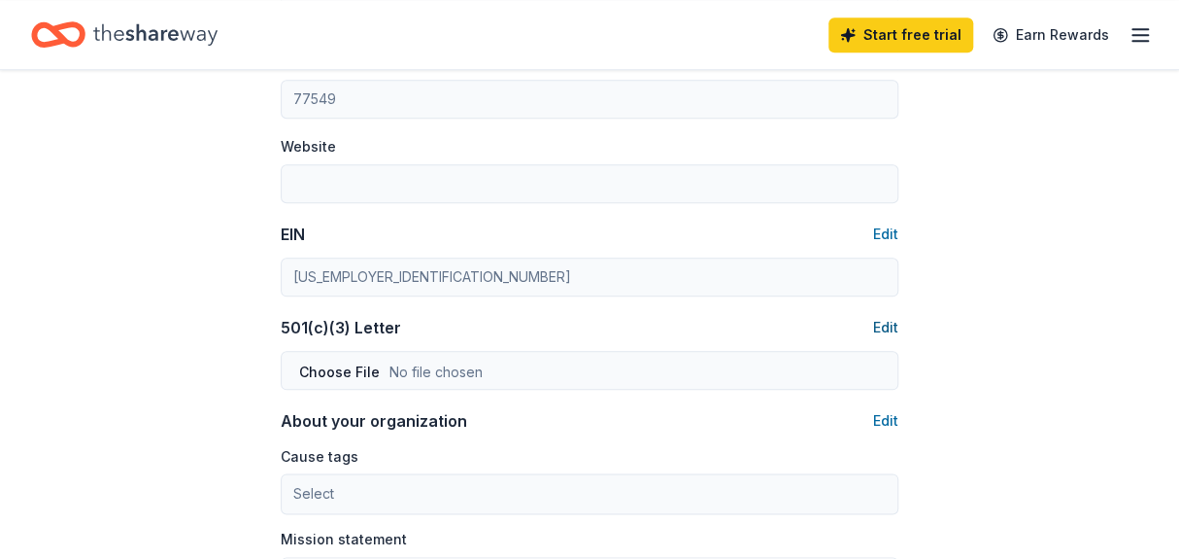
click at [892, 329] on button "Edit" at bounding box center [885, 327] width 25 height 23
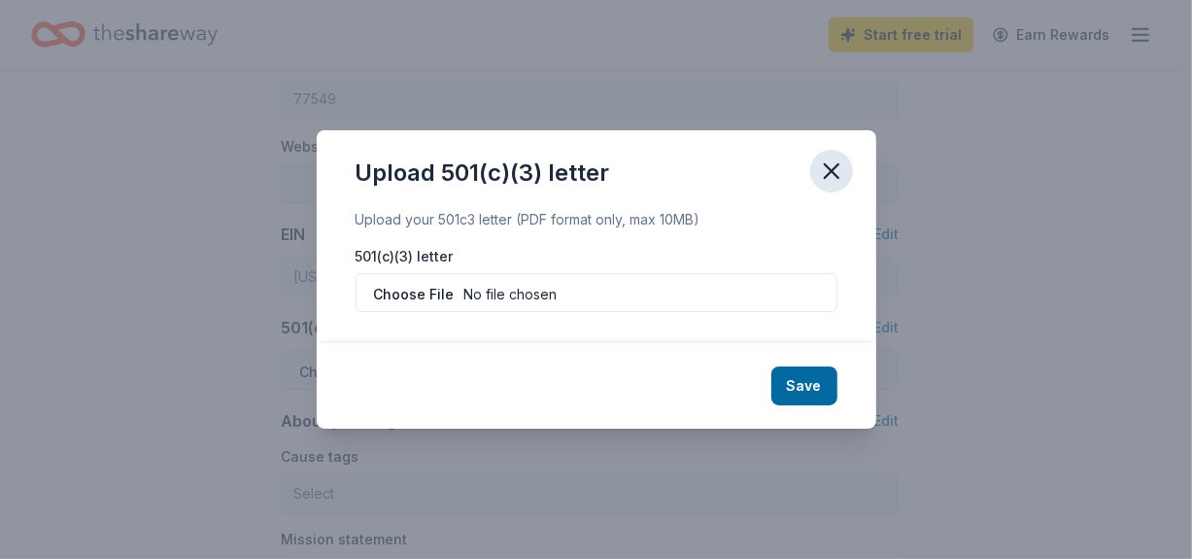
click at [830, 171] on icon "button" at bounding box center [832, 171] width 14 height 14
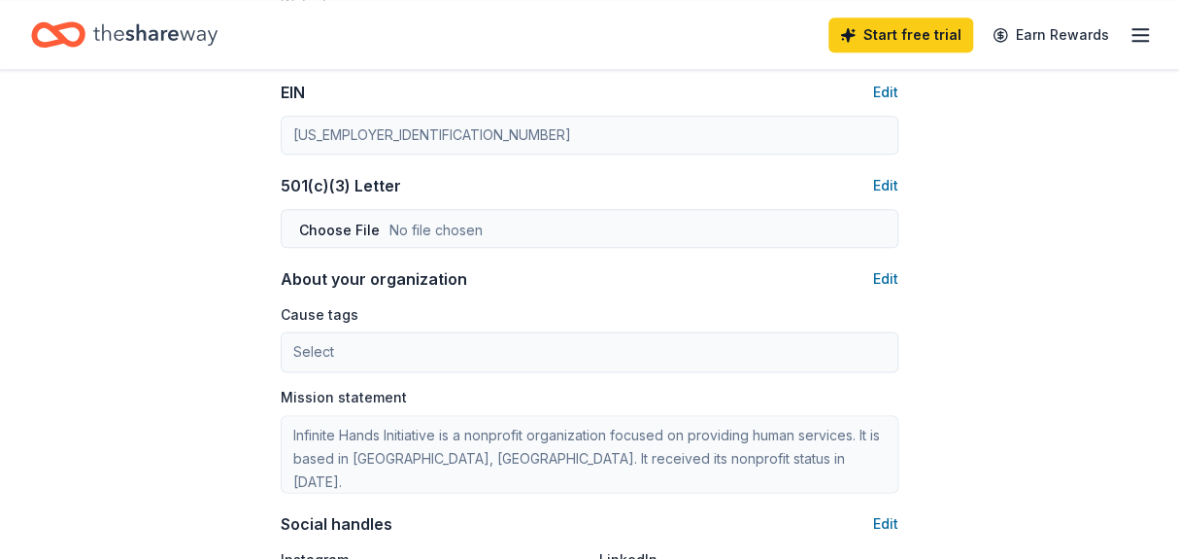
scroll to position [1068, 0]
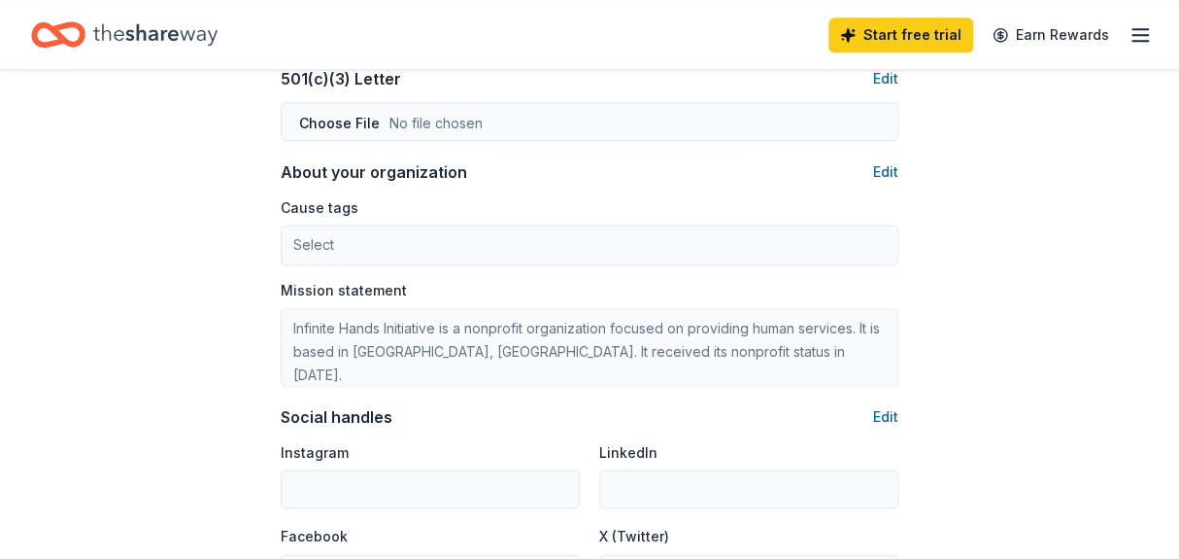
click at [890, 414] on button "Edit" at bounding box center [885, 416] width 25 height 23
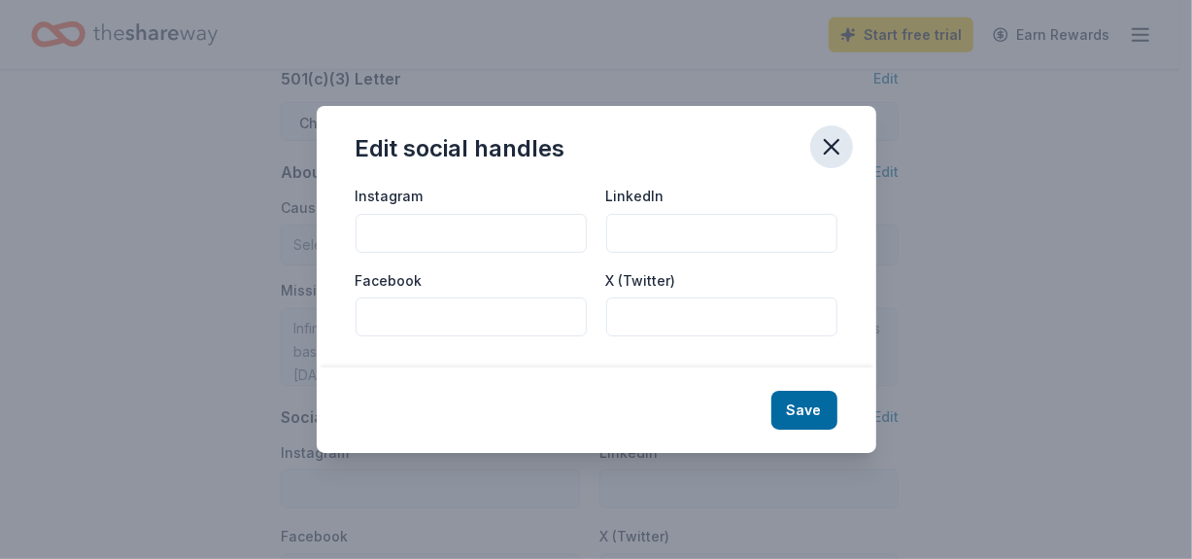
click at [833, 148] on icon "button" at bounding box center [832, 147] width 14 height 14
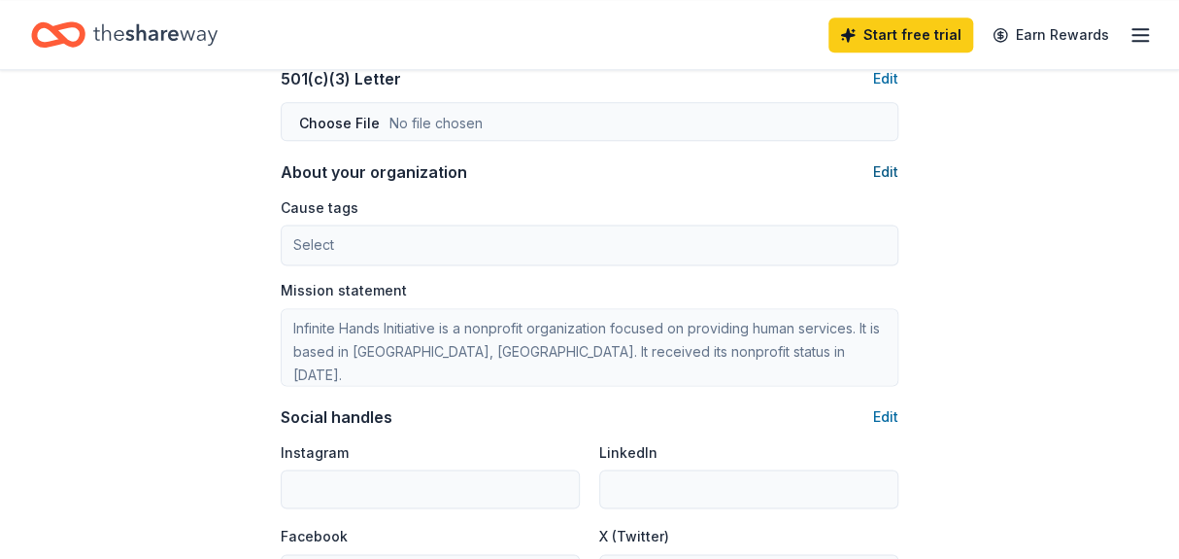
click at [889, 170] on button "Edit" at bounding box center [885, 171] width 25 height 23
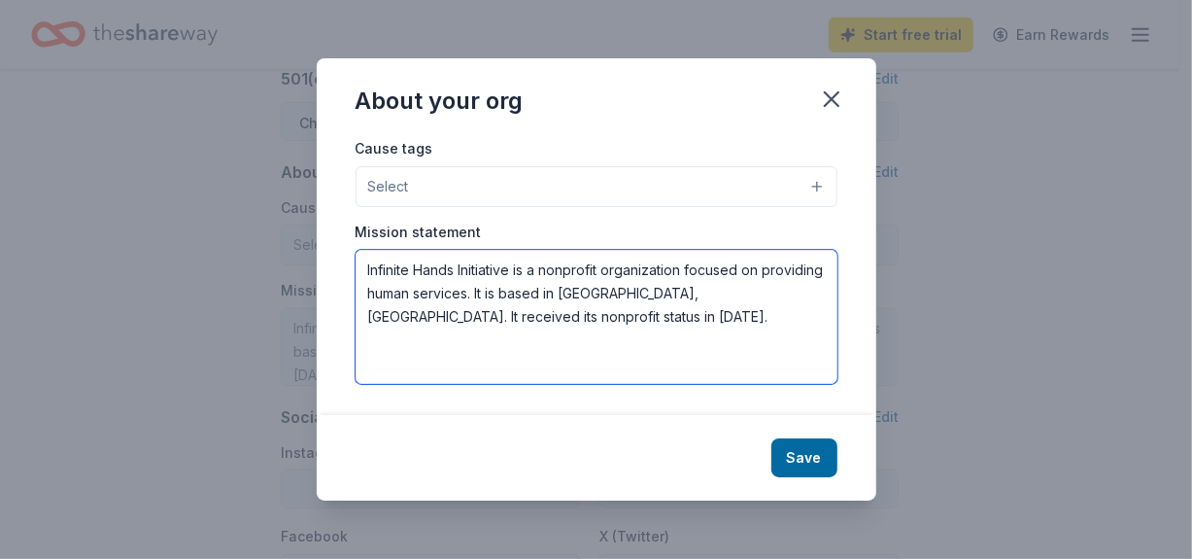
click at [611, 322] on textarea "Infinite Hands Initiative is a nonprofit organization focused on providing huma…" at bounding box center [597, 317] width 482 height 134
click at [367, 282] on textarea "Infinite Hands Initiative is a nonprofit organization focused on providing huma…" at bounding box center [597, 317] width 482 height 134
click at [367, 272] on textarea "Infinite Hands Initiative is a nonprofit organization focused on providing huma…" at bounding box center [597, 317] width 482 height 134
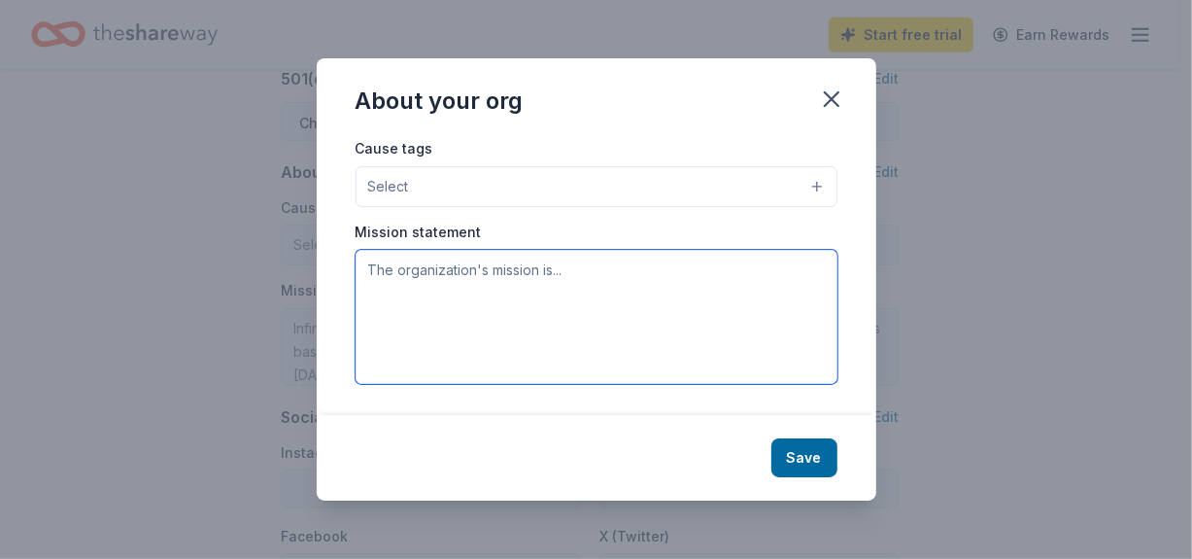
paste textarea "Bringing warmth to those who need it most Infinite Hands Initiative - Koats4Kid…"
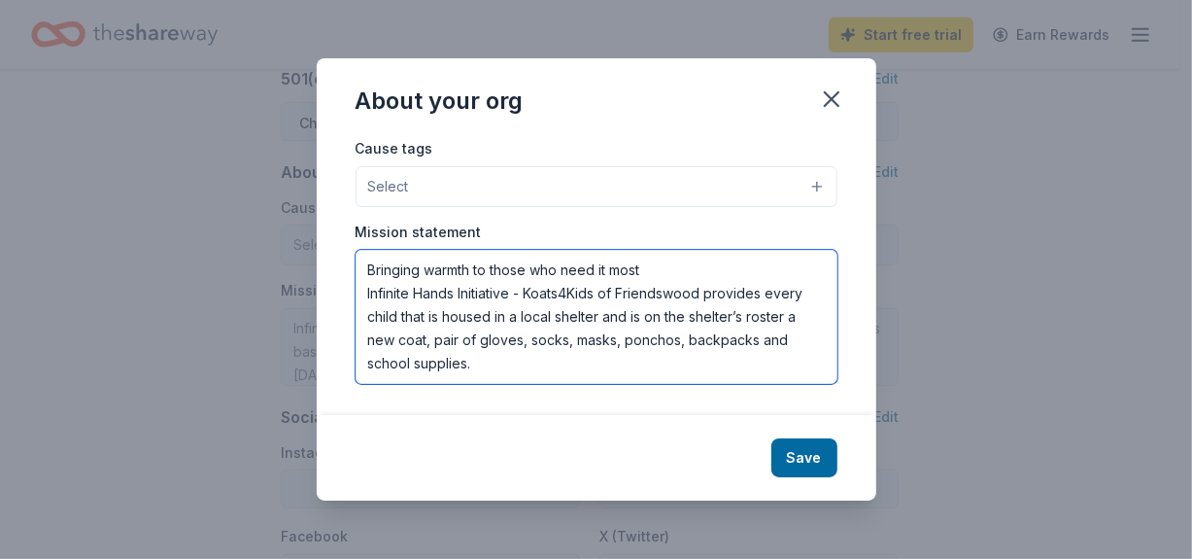
click at [367, 268] on textarea "Bringing warmth to those who need it most Infinite Hands Initiative - Koats4Kid…" at bounding box center [597, 317] width 482 height 134
click at [649, 271] on textarea "Bringing warmth to those who need it most Infinite Hands Initiative - Koats4Kid…" at bounding box center [597, 317] width 482 height 134
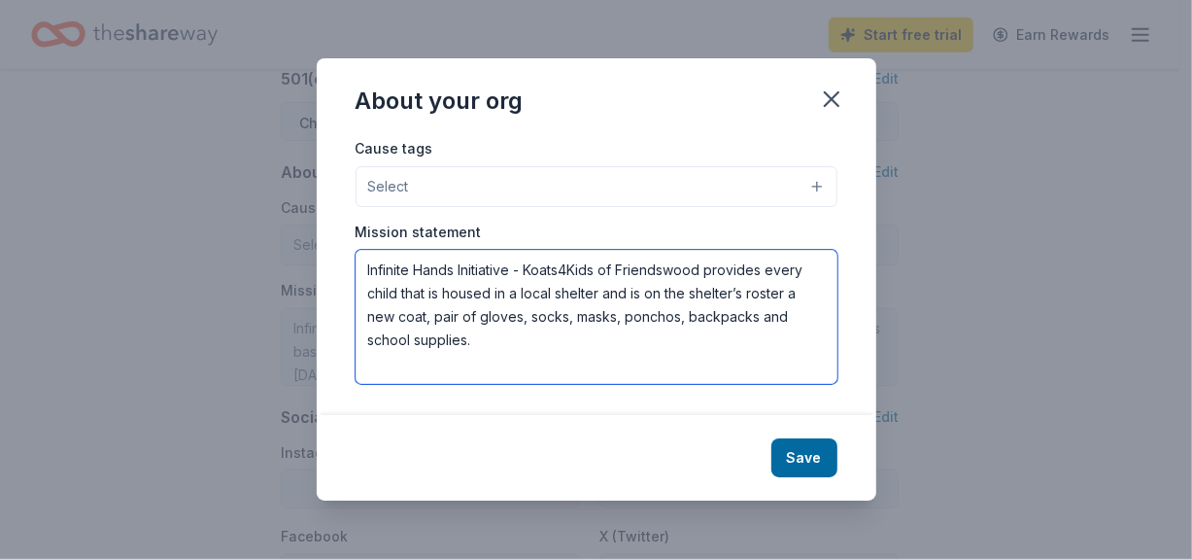
click at [707, 275] on textarea "Infinite Hands Initiative - Koats4Kids of Friendswood provides every child that…" at bounding box center [597, 317] width 482 height 134
paste textarea "Bringing warmth to those who need it most"
click at [719, 264] on textarea "Infinite Hands Initiative - Koats4Kids of Friendswood Bringing warmth to those …" at bounding box center [597, 317] width 482 height 134
click at [763, 267] on textarea "Infinite Hands Initiative - Koats4Kids of Friendswood bringing warmth to those …" at bounding box center [597, 317] width 482 height 134
type textarea "Infinite Hands Initiative - Koats4Kids of Friendswood provides warmth to those …"
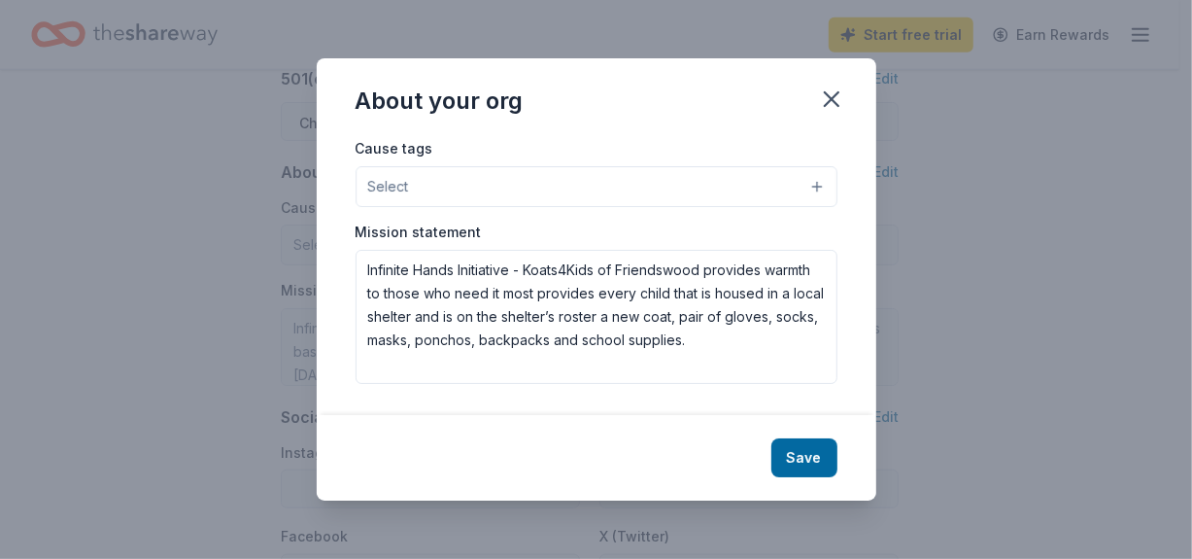
click at [813, 188] on button "Select" at bounding box center [597, 186] width 482 height 41
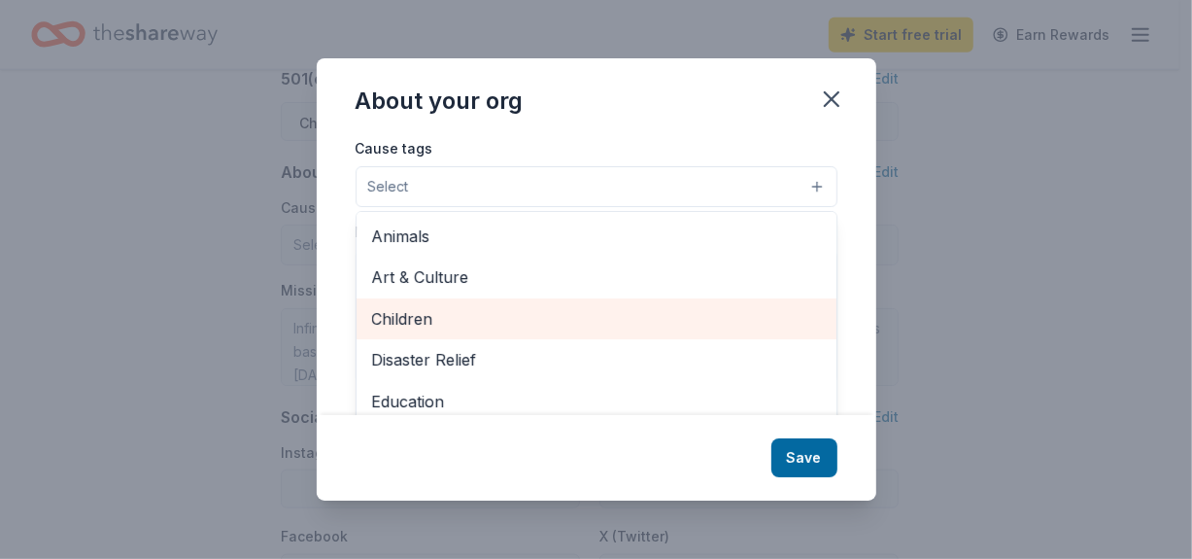
click at [427, 318] on span "Children" at bounding box center [596, 318] width 449 height 25
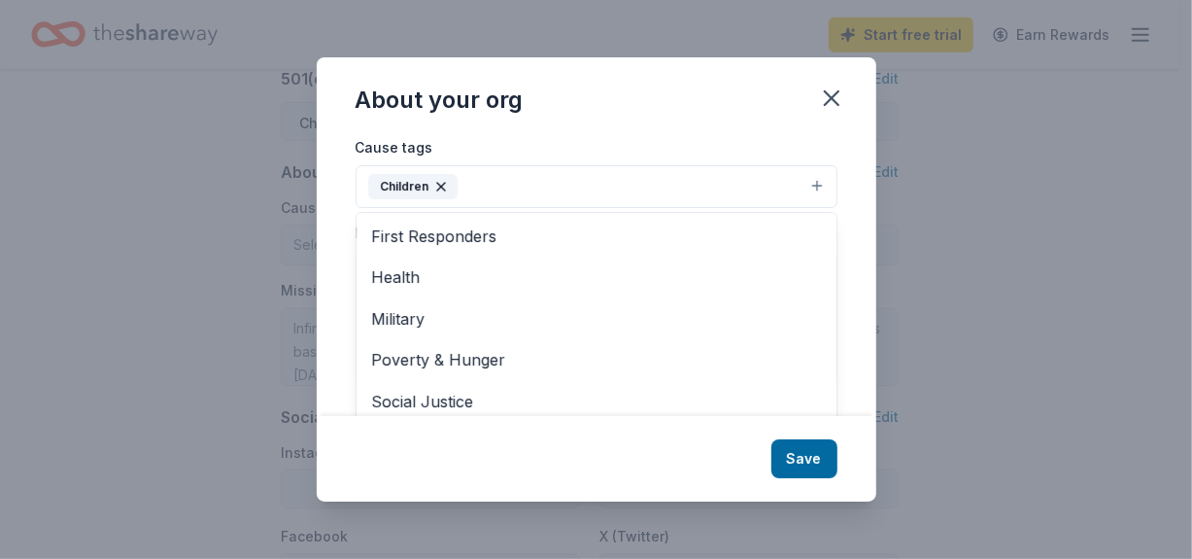
scroll to position [217, 0]
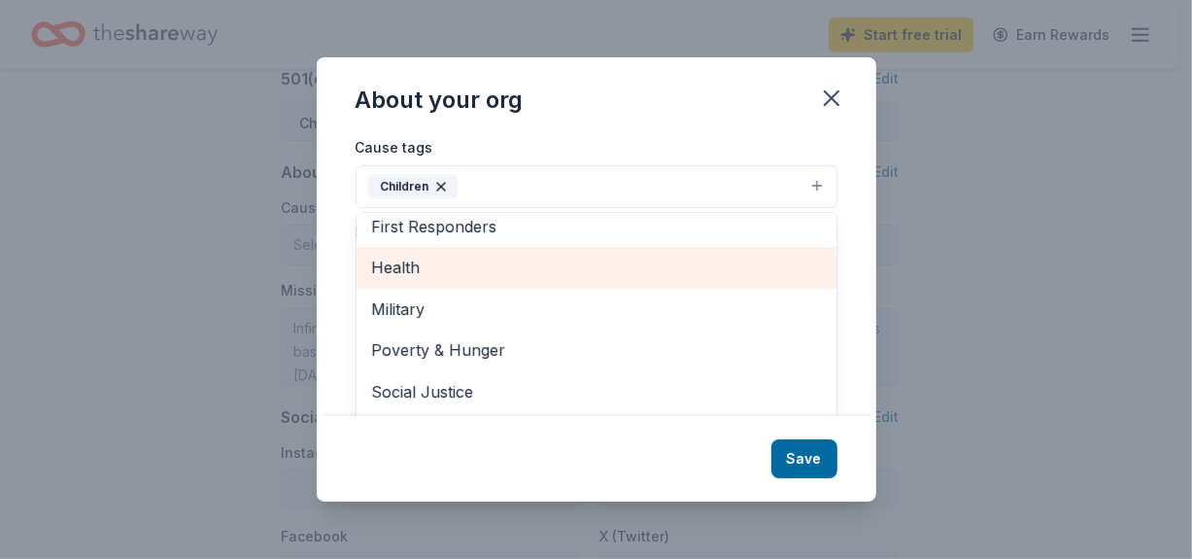
click at [394, 264] on span "Health" at bounding box center [596, 267] width 449 height 25
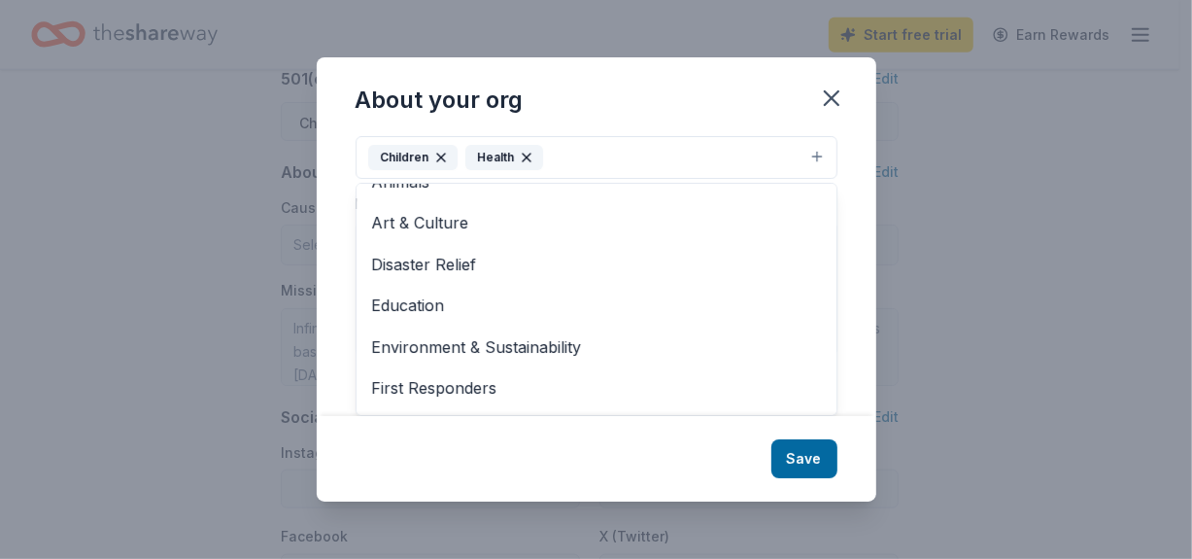
scroll to position [0, 0]
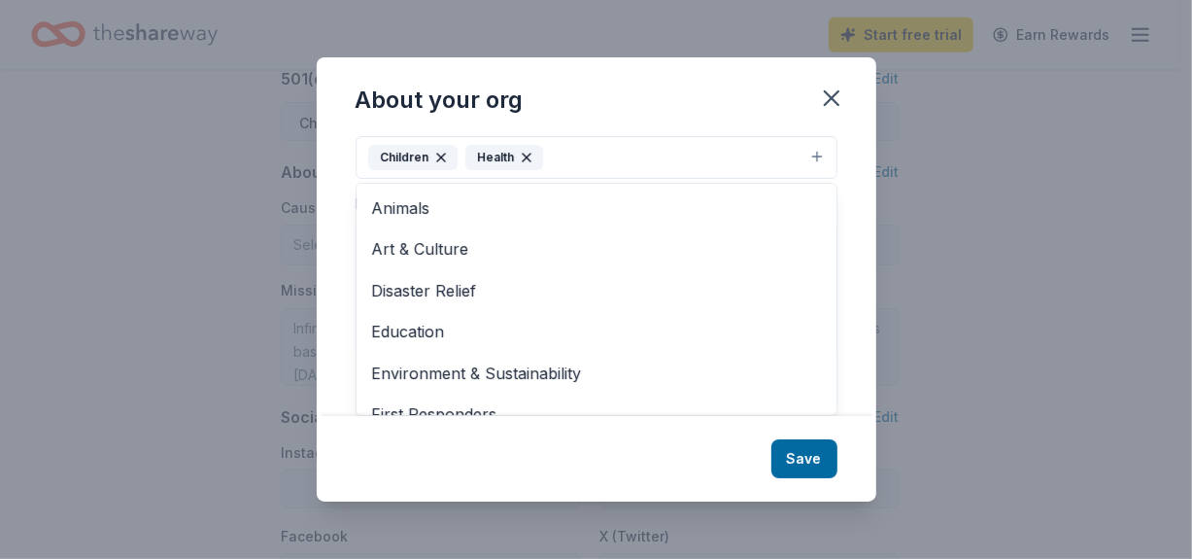
click at [808, 461] on div "About your org Cause tags Children Health Animals Art & Culture Disaster Relief…" at bounding box center [597, 278] width 560 height 443
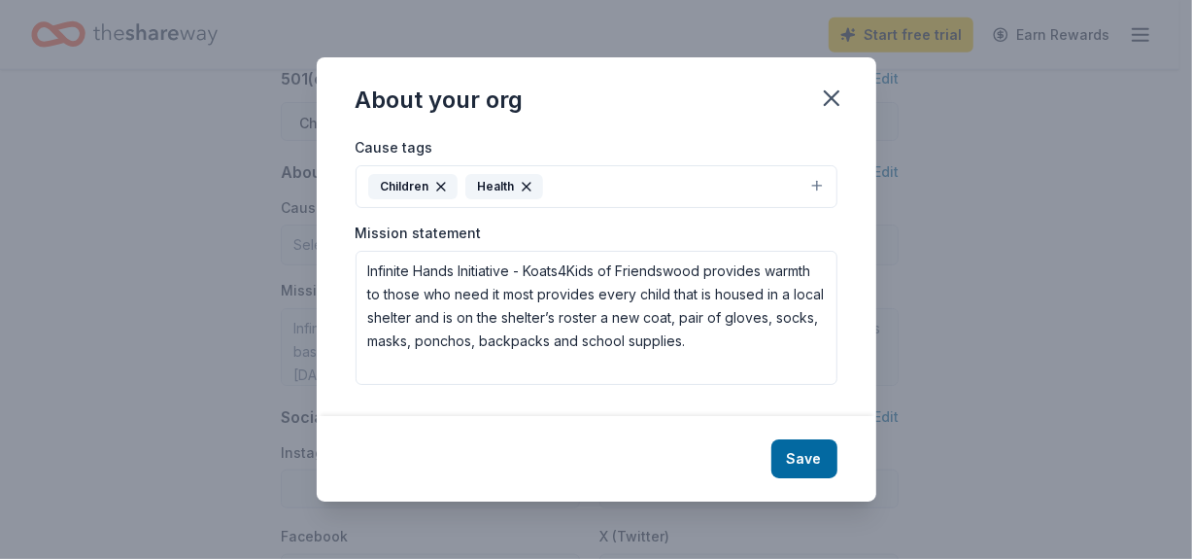
click at [808, 461] on button "Save" at bounding box center [804, 458] width 66 height 39
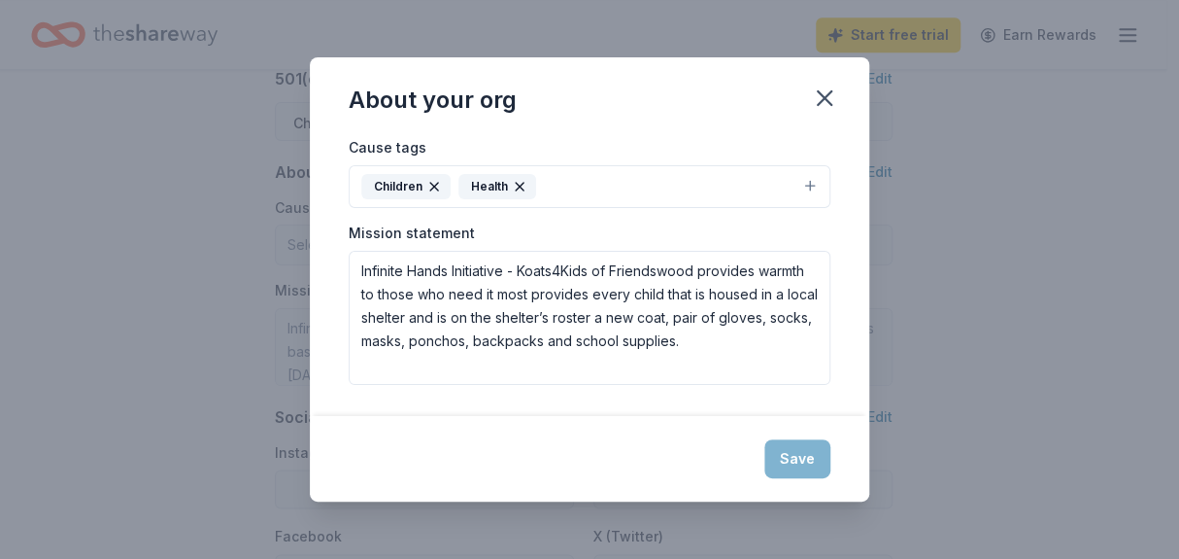
type textarea "Infinite Hands Initiative - Koats4Kids of Friendswood provides warmth to those …"
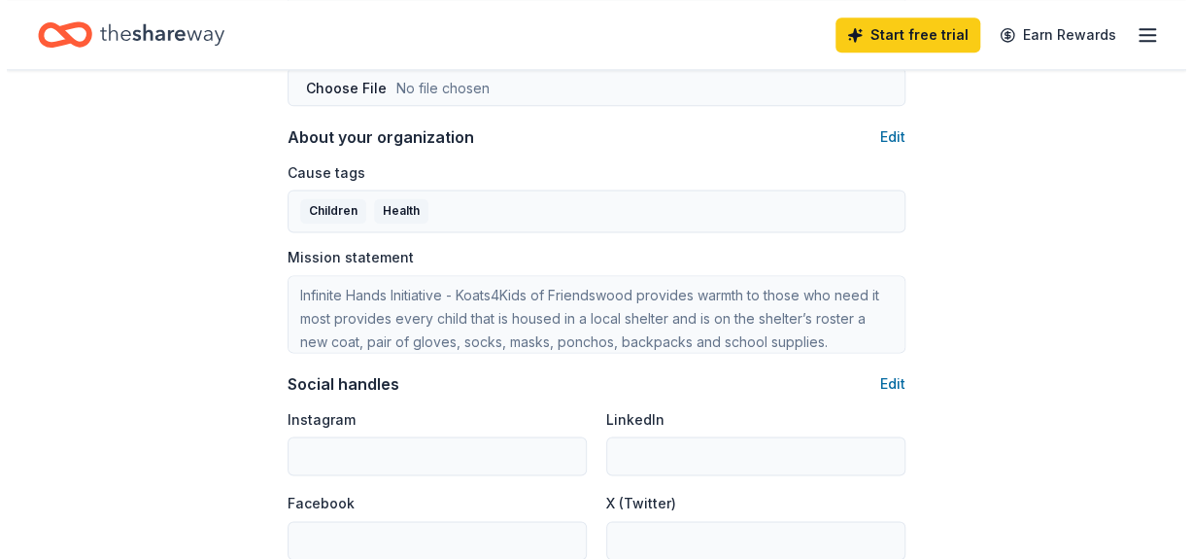
scroll to position [1174, 0]
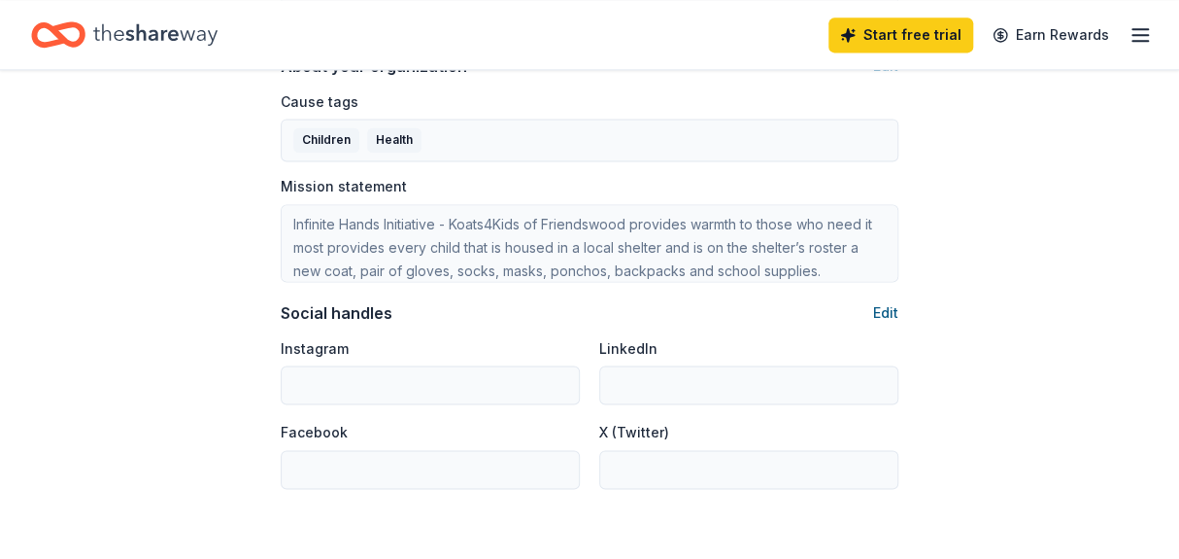
click at [890, 316] on button "Edit" at bounding box center [885, 312] width 25 height 23
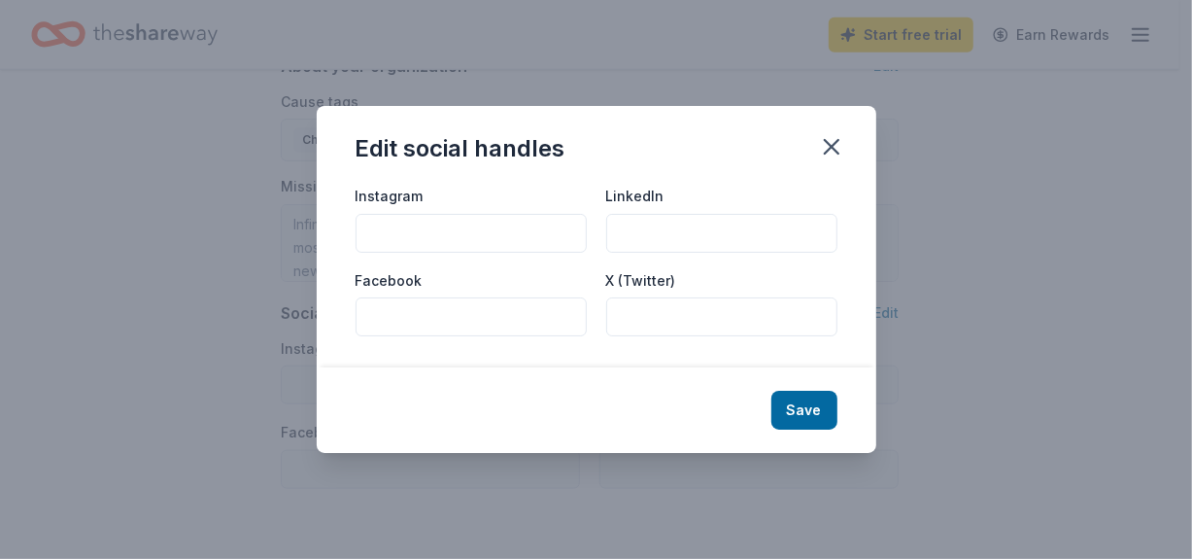
paste input "Bringing warmth to those who need it most"
type input "B"
click at [432, 314] on input "Facebook" at bounding box center [471, 316] width 231 height 39
paste input "https://www.facebook.com/infinitehi4/"
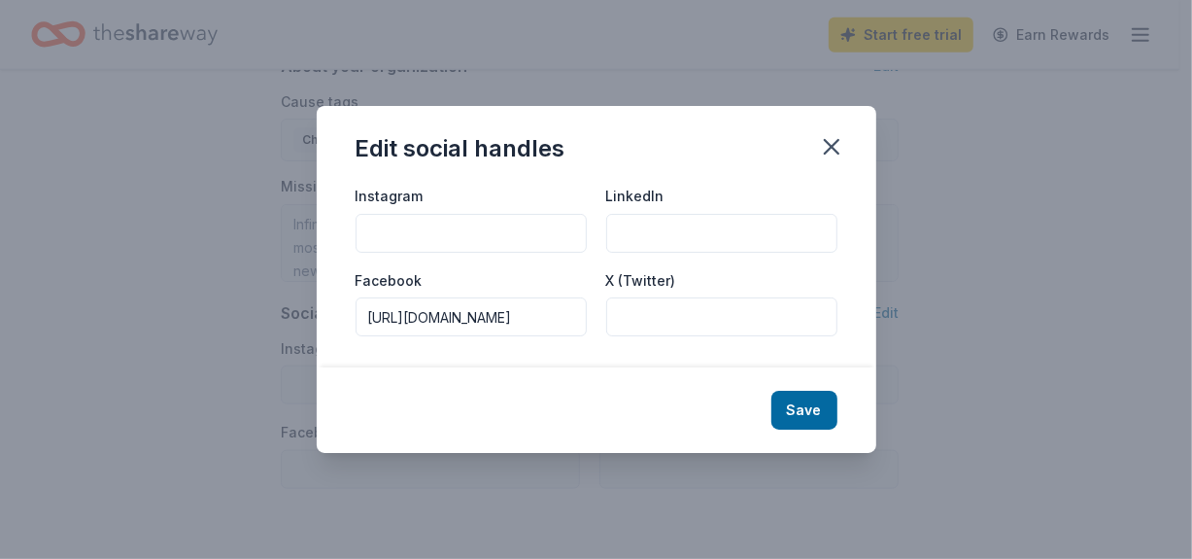
scroll to position [0, 41]
type input "https://www.facebook.com/infinitehi4/"
click at [455, 226] on input "Instagram" at bounding box center [471, 233] width 231 height 39
paste input "https://www.instagram.com/infinitehi4/"
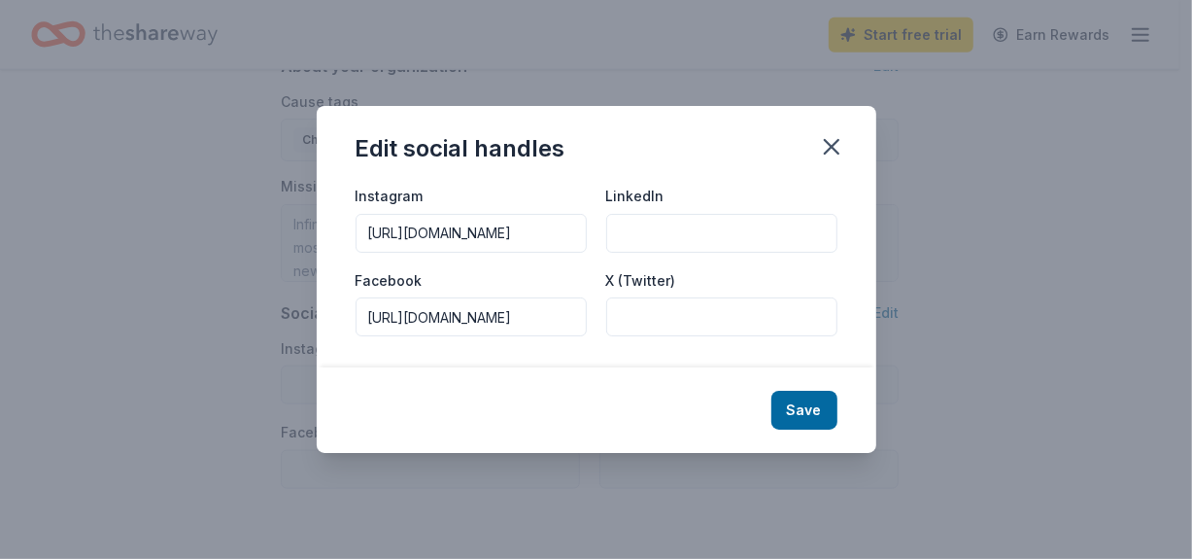
scroll to position [0, 45]
type input "https://www.instagram.com/infinitehi4/"
paste input "https://www.linkedin.com/in/infinitehi4/"
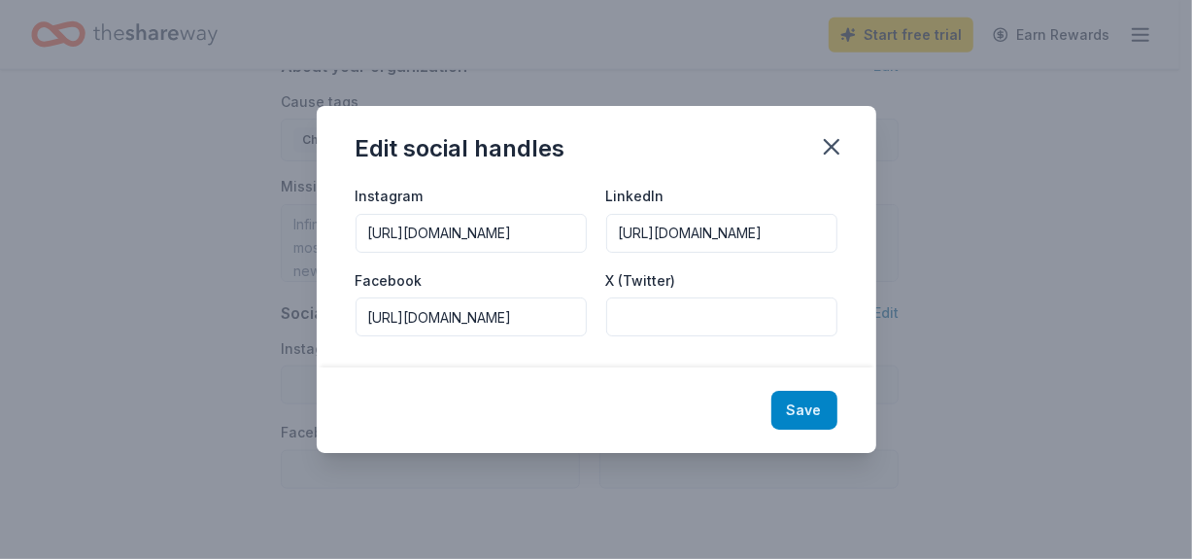
type input "https://www.linkedin.com/in/infinitehi4/"
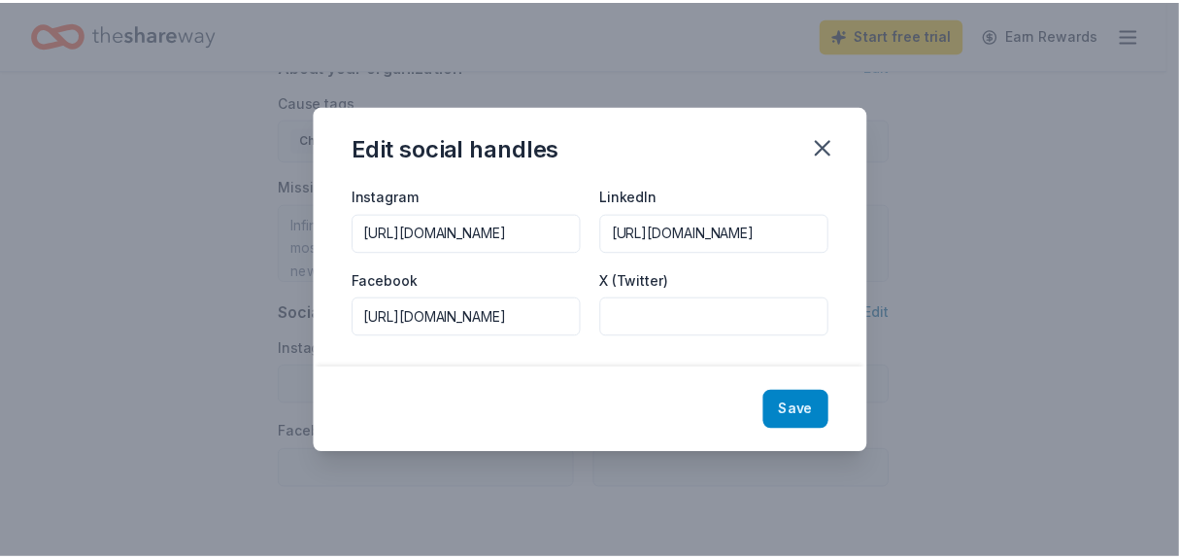
scroll to position [0, 0]
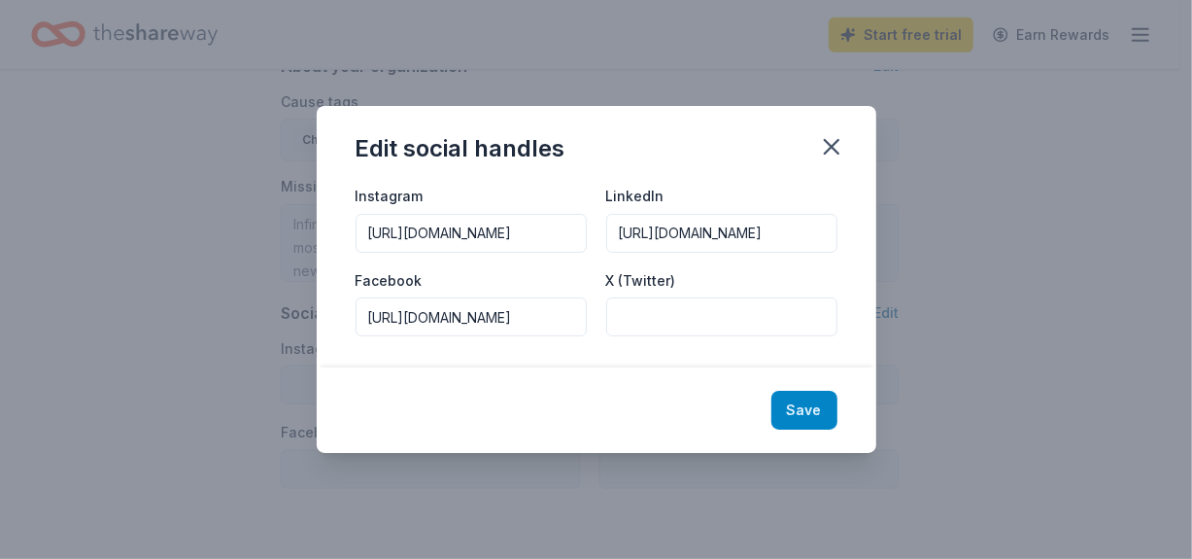
click at [800, 415] on button "Save" at bounding box center [804, 410] width 66 height 39
type input "https://www.instagram.com/infinitehi4/"
type input "https://www.linkedin.com/in/infinitehi4/"
type input "https://www.facebook.com/infinitehi4/"
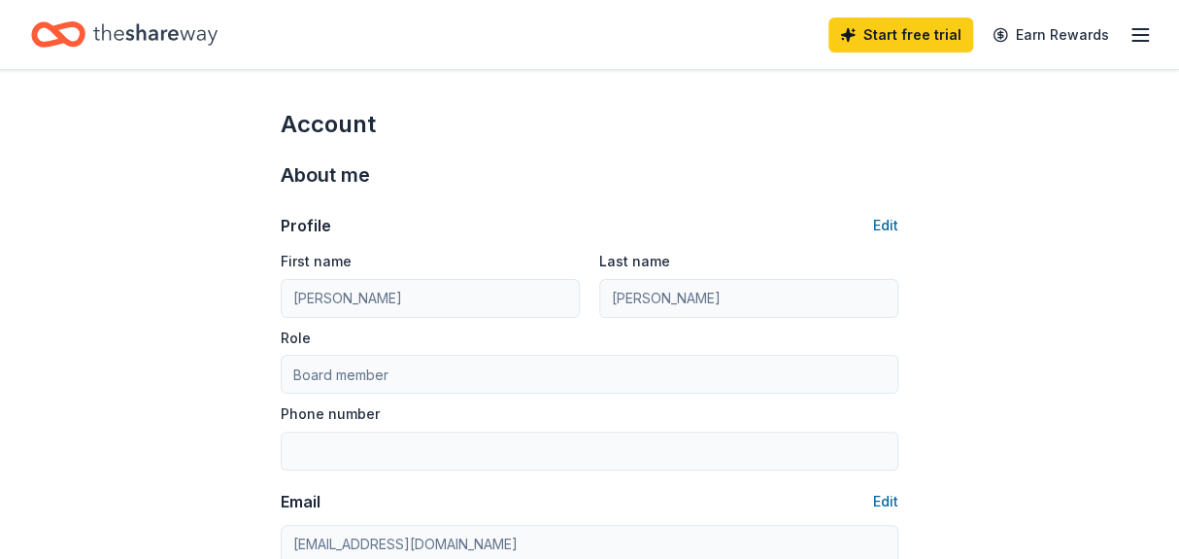
click at [1138, 35] on line "button" at bounding box center [1141, 35] width 16 height 0
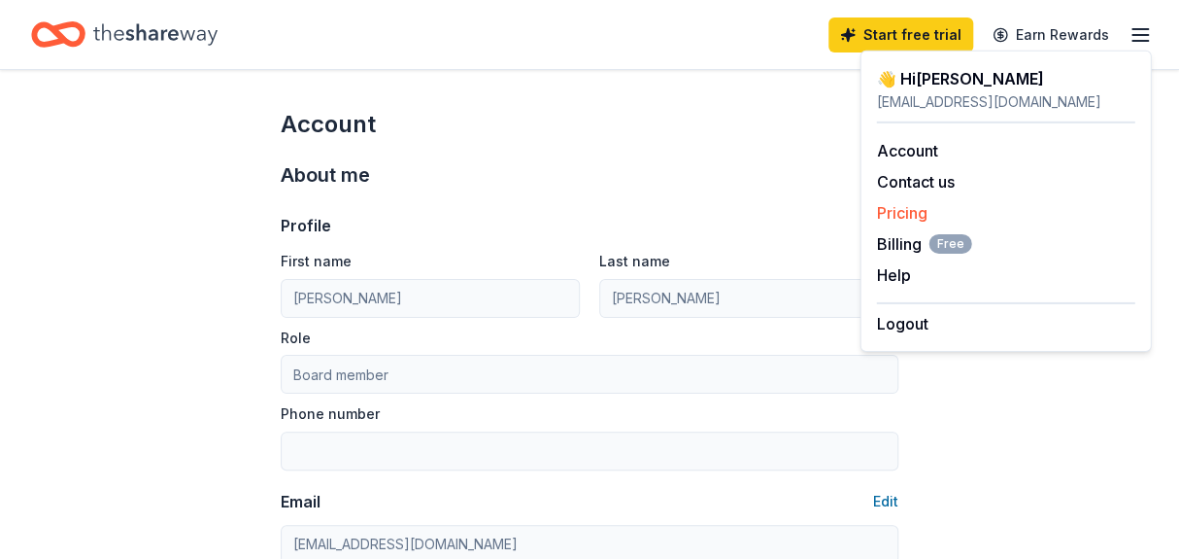
click at [903, 209] on link "Pricing" at bounding box center [901, 212] width 51 height 19
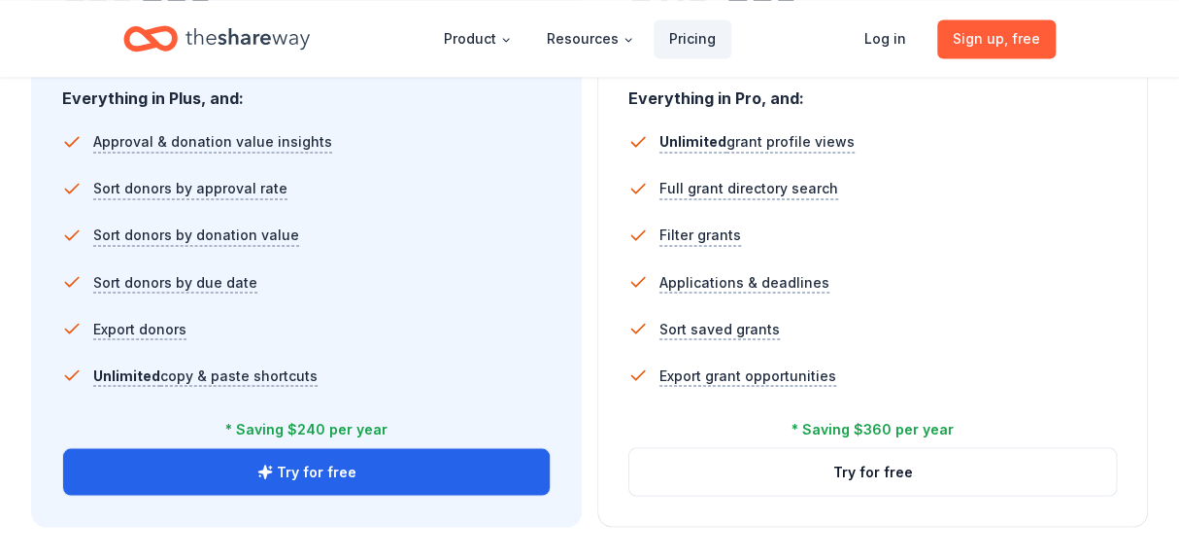
scroll to position [1415, 0]
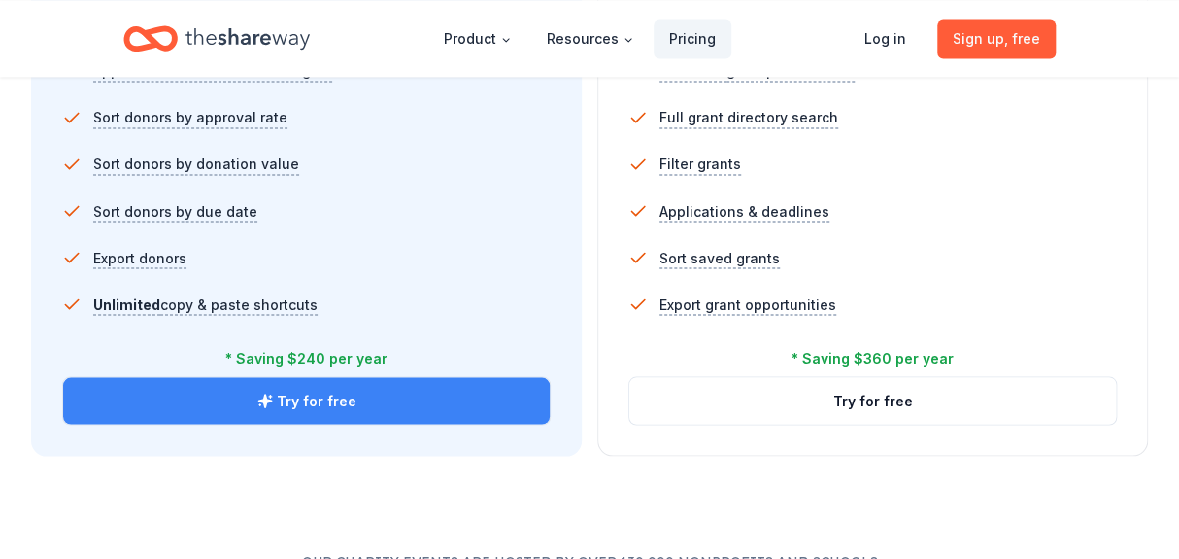
click at [323, 406] on link "Try for free" at bounding box center [306, 400] width 487 height 47
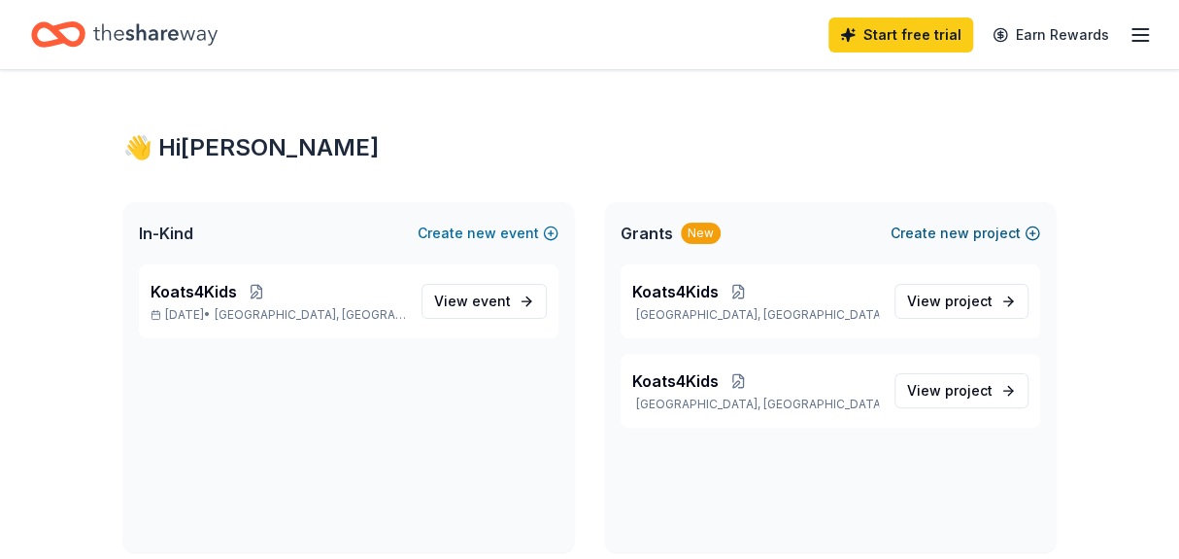
click at [980, 235] on button "Create new project" at bounding box center [966, 233] width 150 height 23
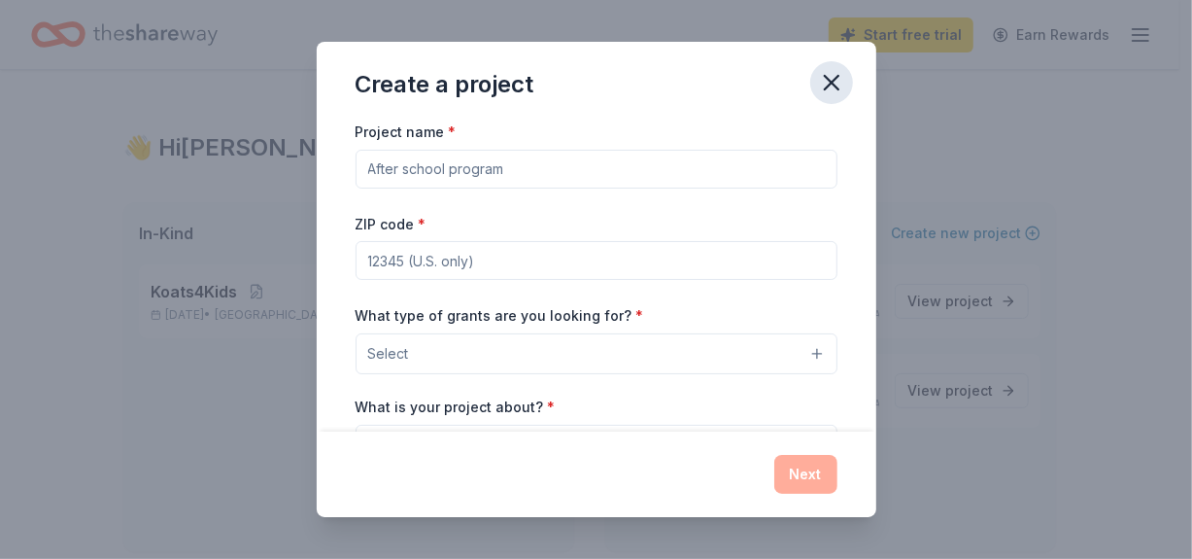
click at [835, 84] on icon "button" at bounding box center [831, 82] width 27 height 27
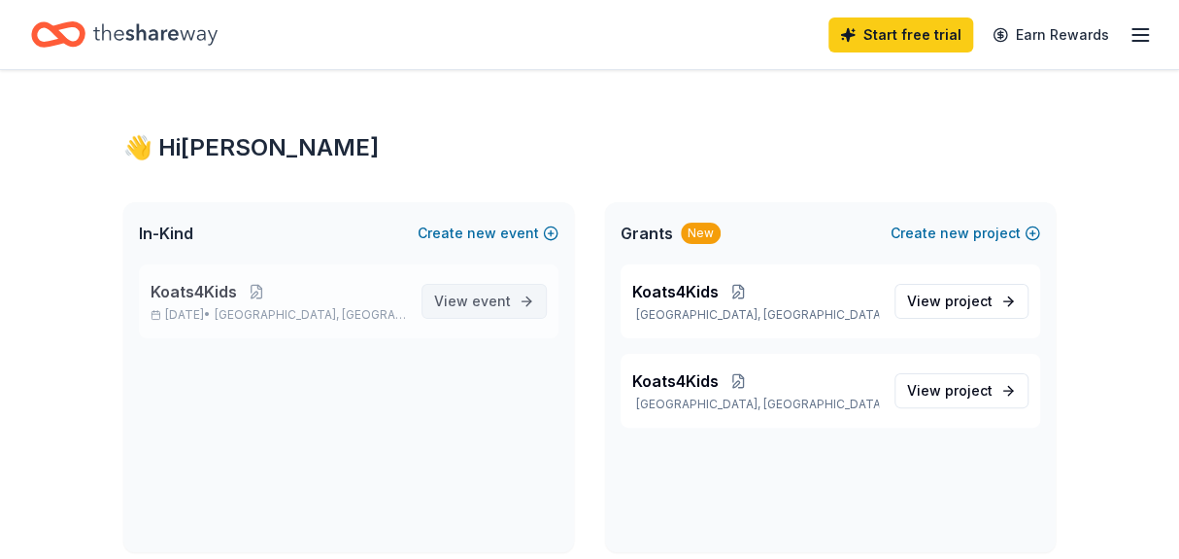
click at [478, 303] on span "event" at bounding box center [491, 300] width 39 height 17
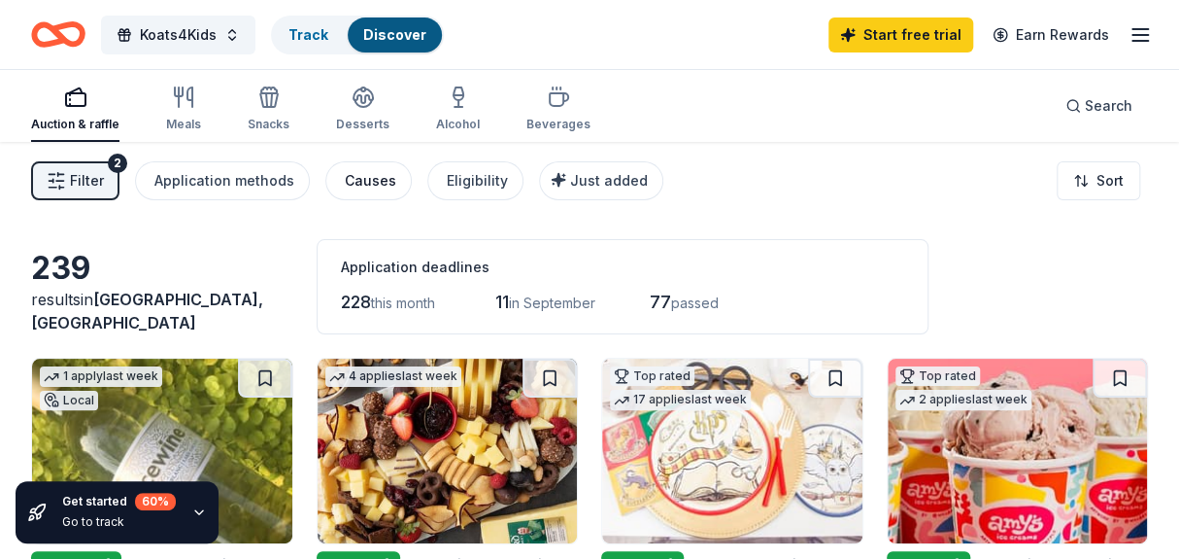
click at [365, 186] on div "Causes" at bounding box center [370, 180] width 51 height 23
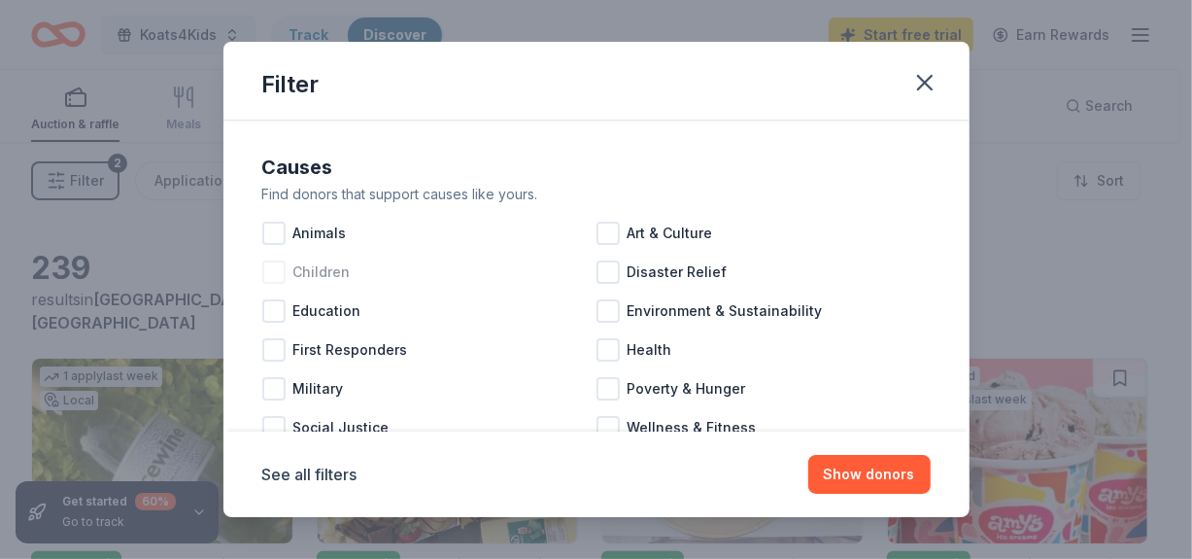
click at [276, 272] on div at bounding box center [273, 271] width 23 height 23
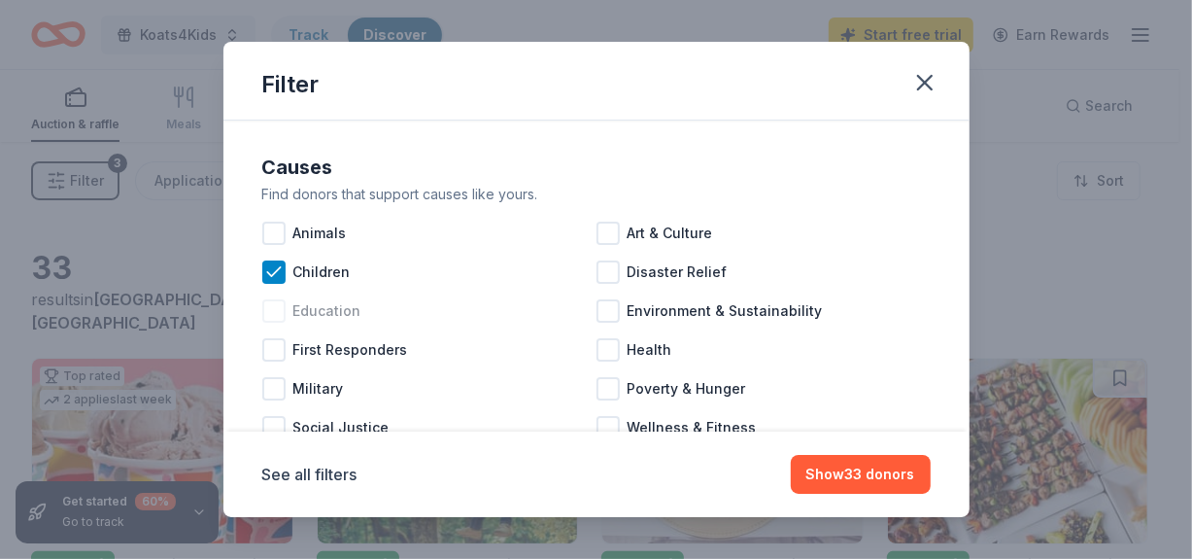
click at [271, 311] on div at bounding box center [273, 310] width 23 height 23
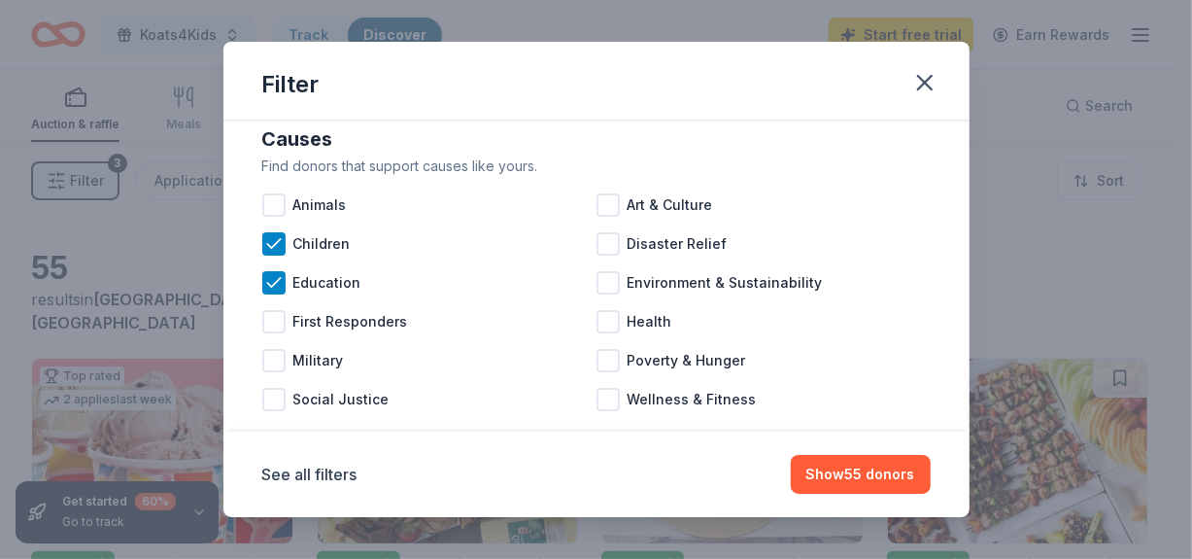
scroll to position [26, 0]
click at [602, 328] on div at bounding box center [608, 323] width 23 height 23
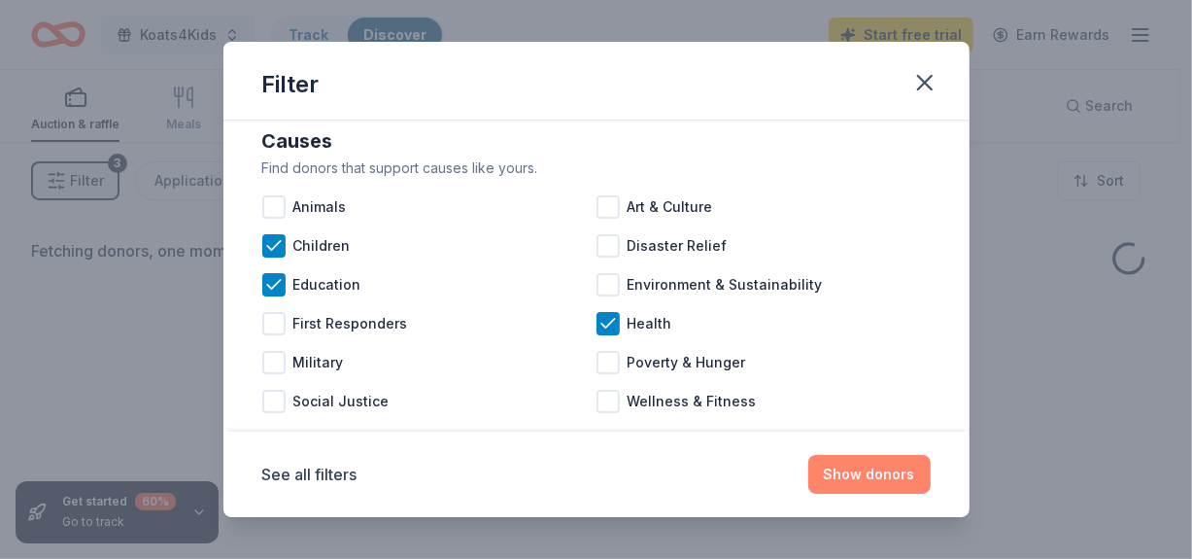
click at [887, 475] on button "Show donors" at bounding box center [869, 474] width 122 height 39
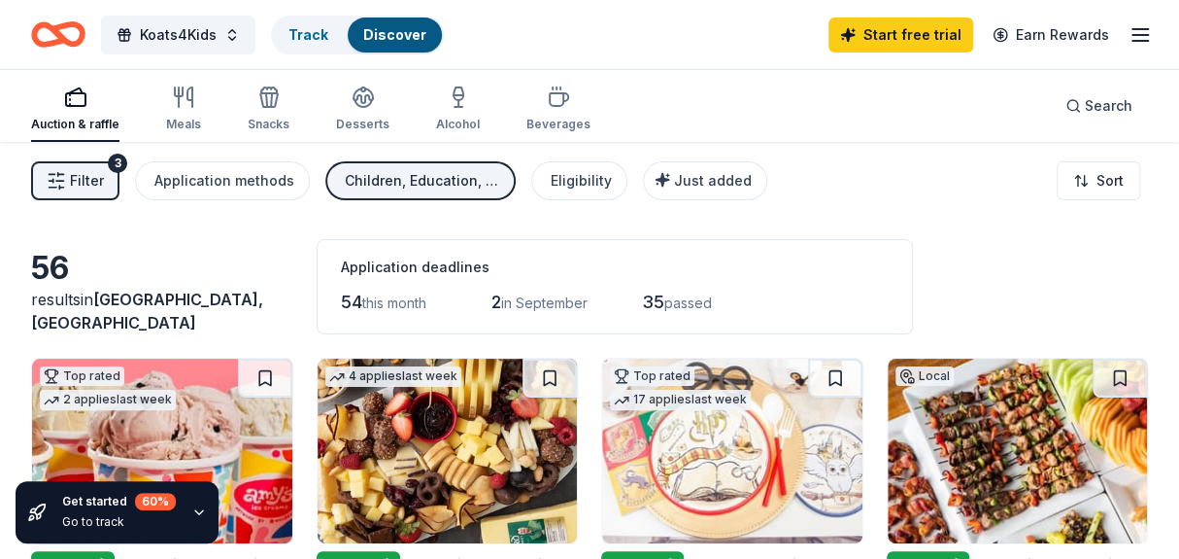
click at [98, 178] on span "Filter" at bounding box center [87, 180] width 34 height 23
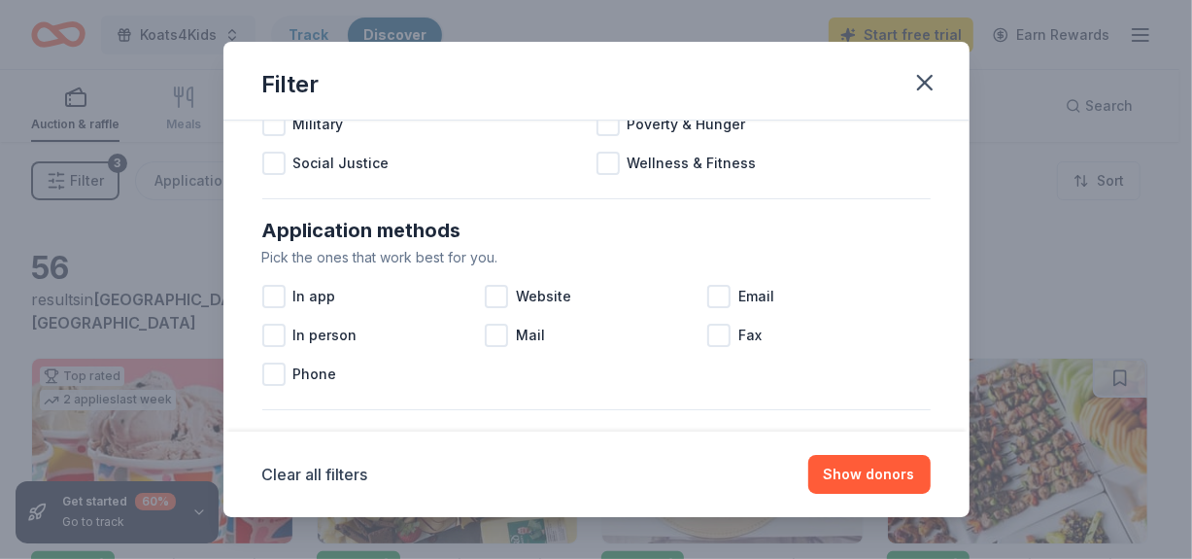
scroll to position [300, 0]
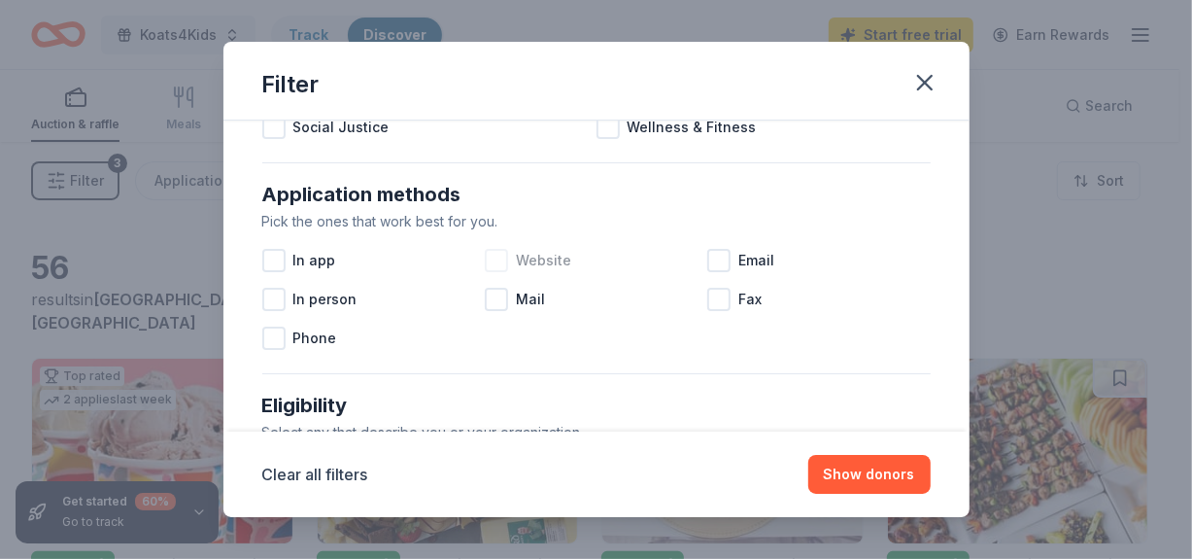
click at [493, 261] on div at bounding box center [496, 260] width 23 height 23
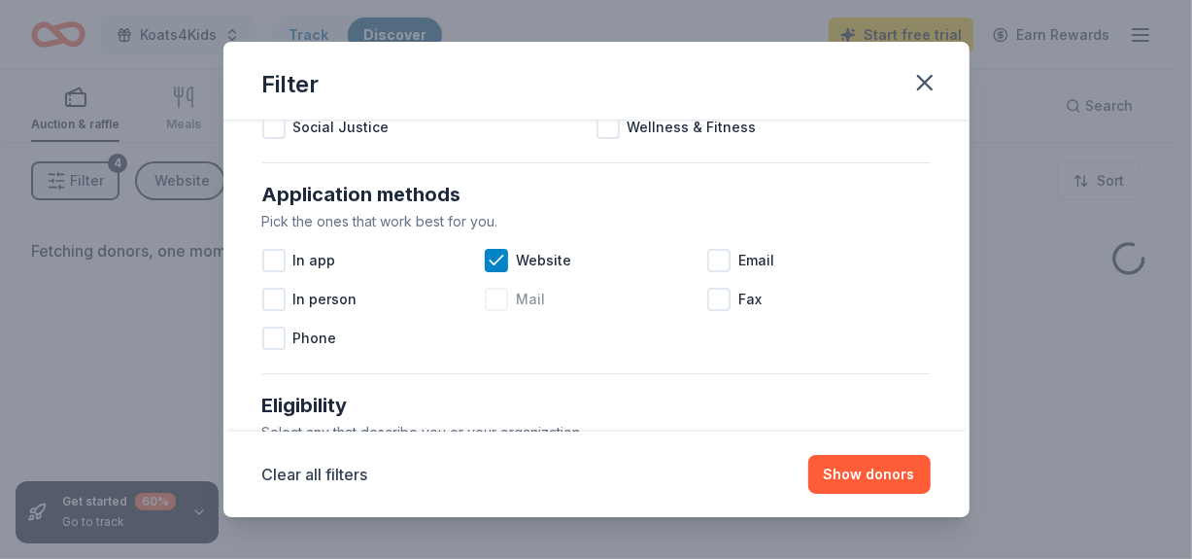
click at [495, 293] on div at bounding box center [496, 299] width 23 height 23
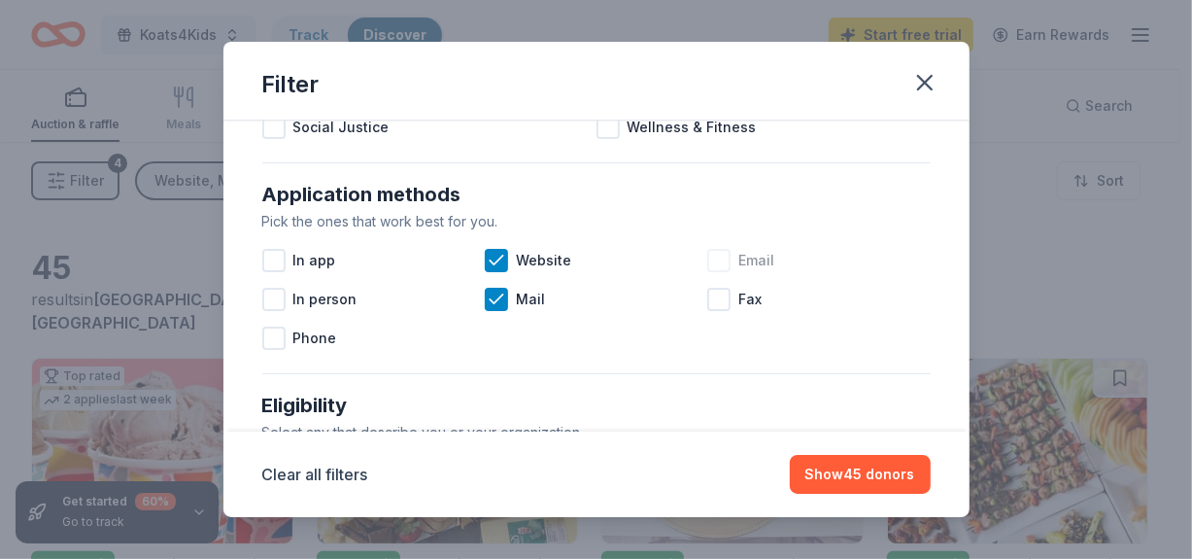
click at [710, 262] on div at bounding box center [718, 260] width 23 height 23
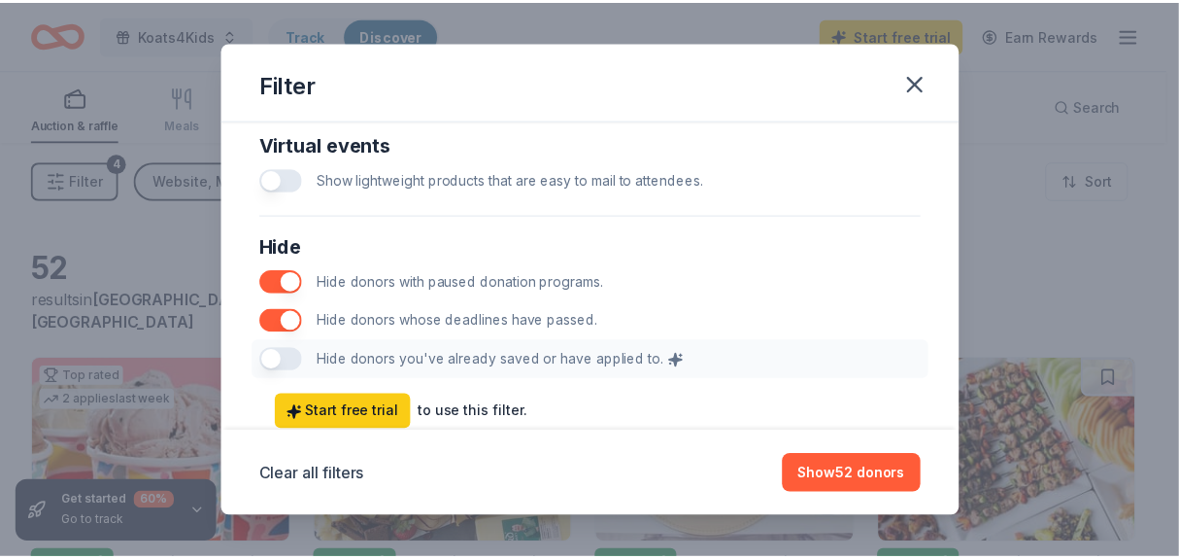
scroll to position [1100, 0]
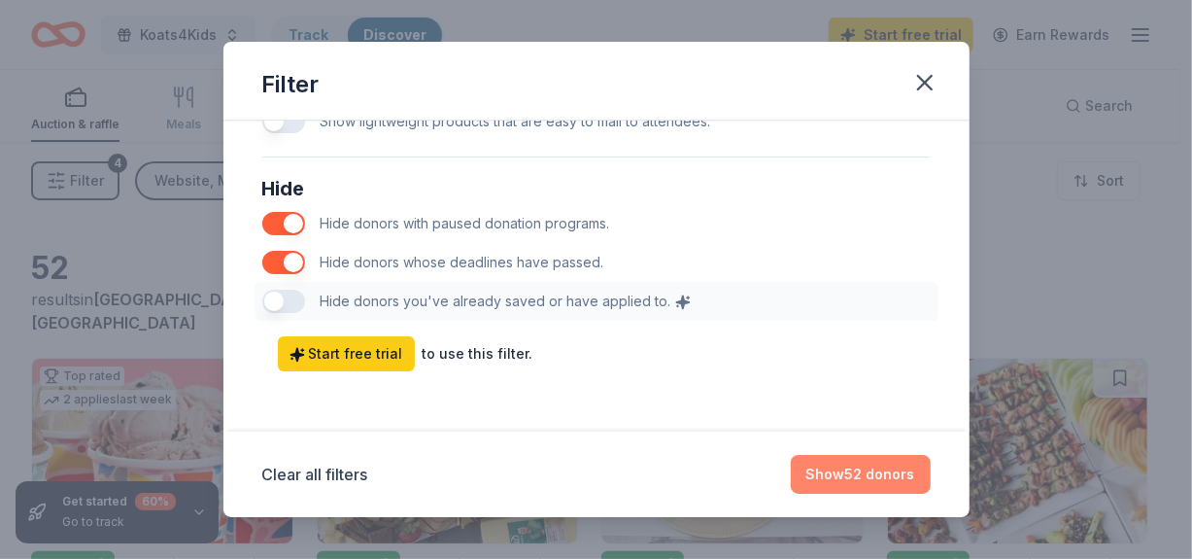
click at [865, 483] on button "Show 52 donors" at bounding box center [861, 474] width 140 height 39
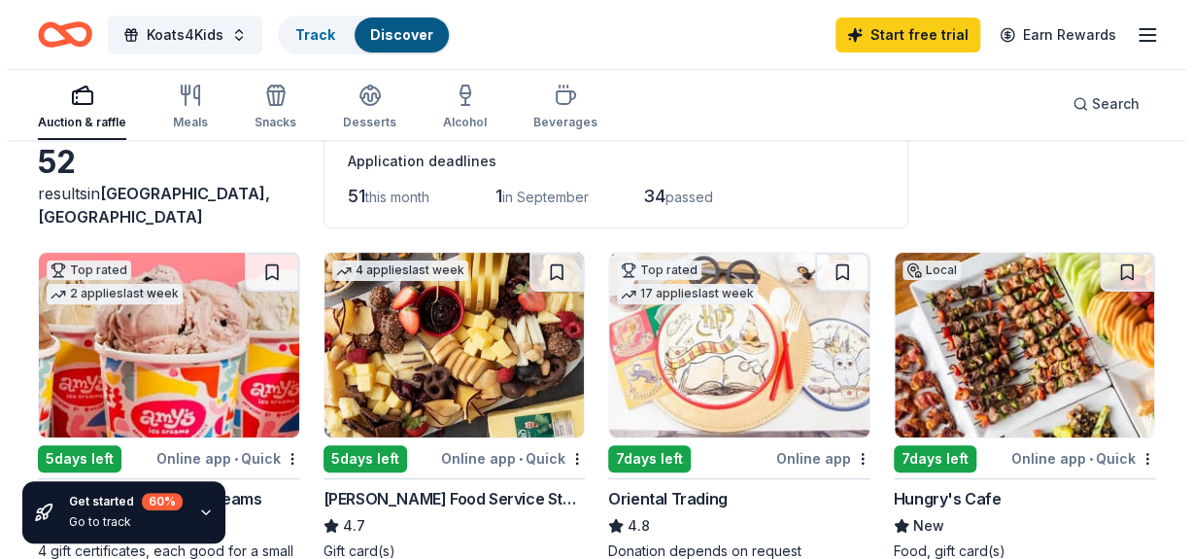
scroll to position [0, 0]
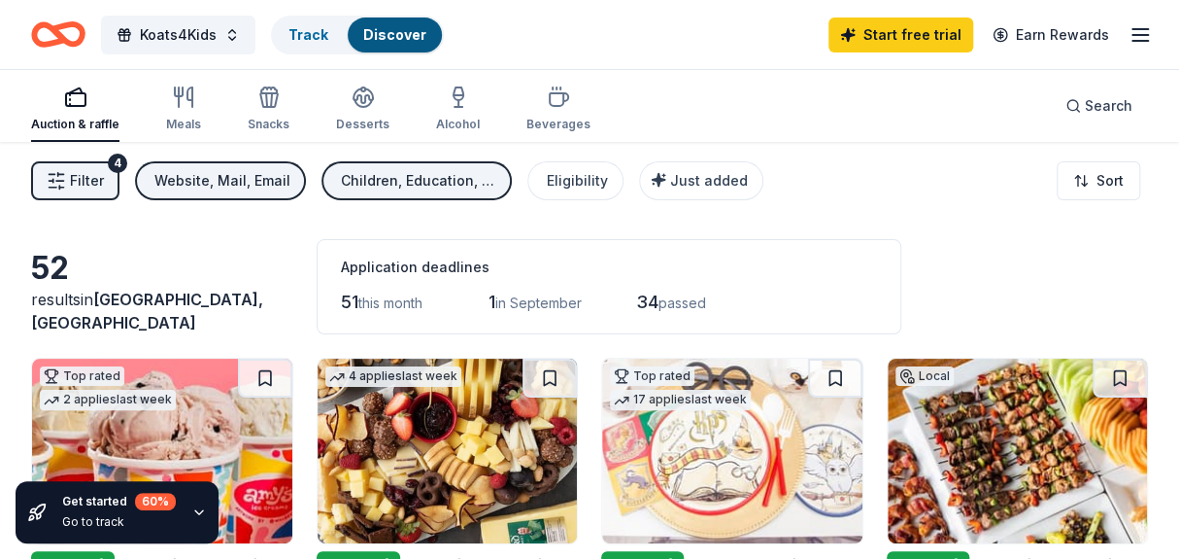
click at [78, 120] on div "Auction & raffle" at bounding box center [75, 125] width 88 height 16
click at [1141, 31] on icon "button" at bounding box center [1140, 34] width 23 height 23
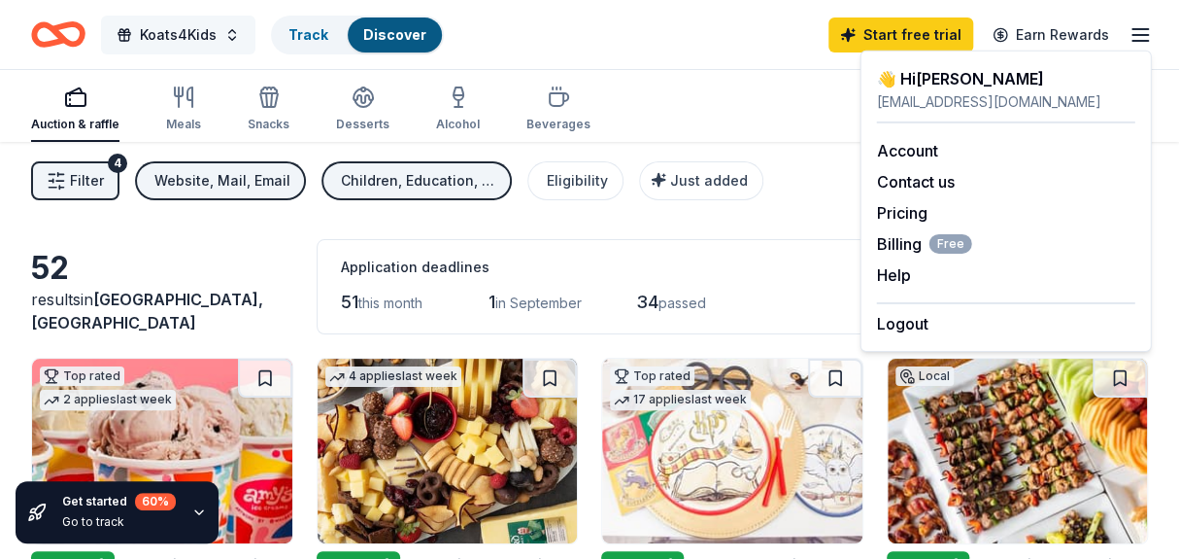
click at [173, 37] on span "Koats4Kids" at bounding box center [178, 34] width 77 height 23
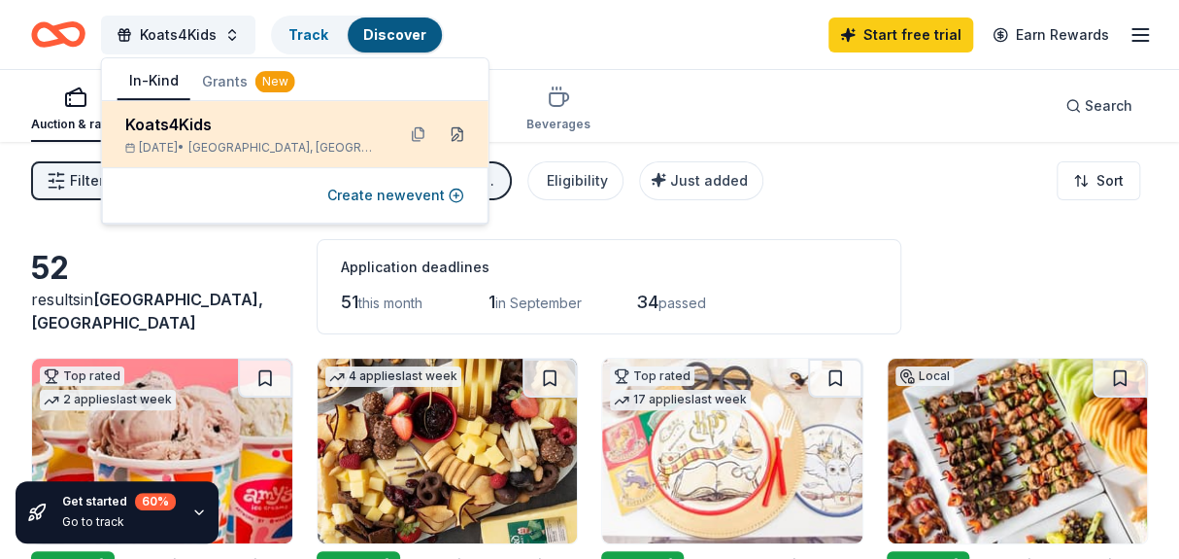
click at [455, 134] on button at bounding box center [457, 134] width 31 height 31
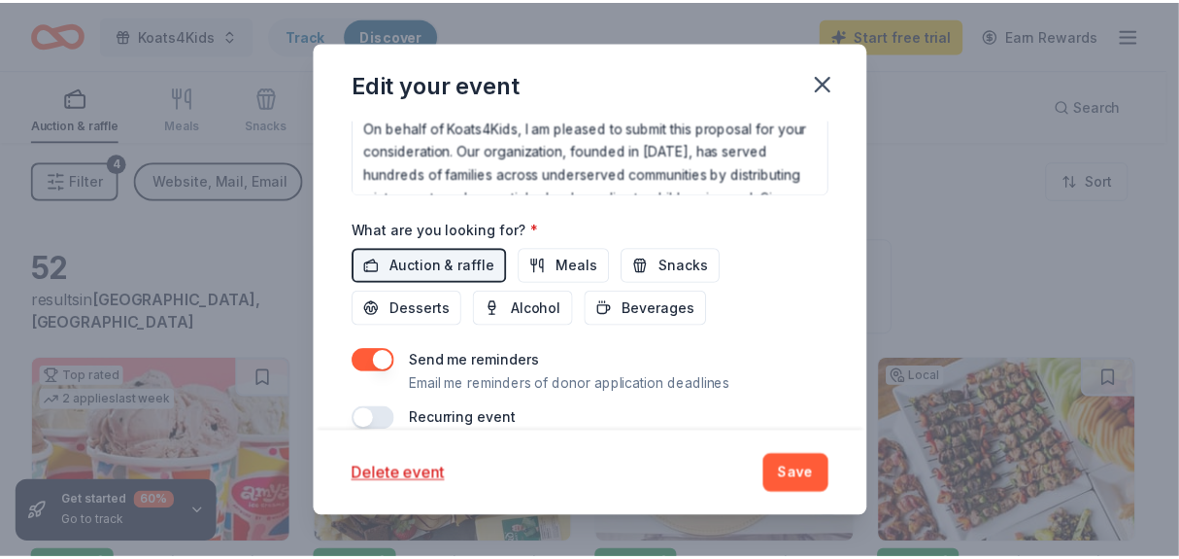
scroll to position [735, 0]
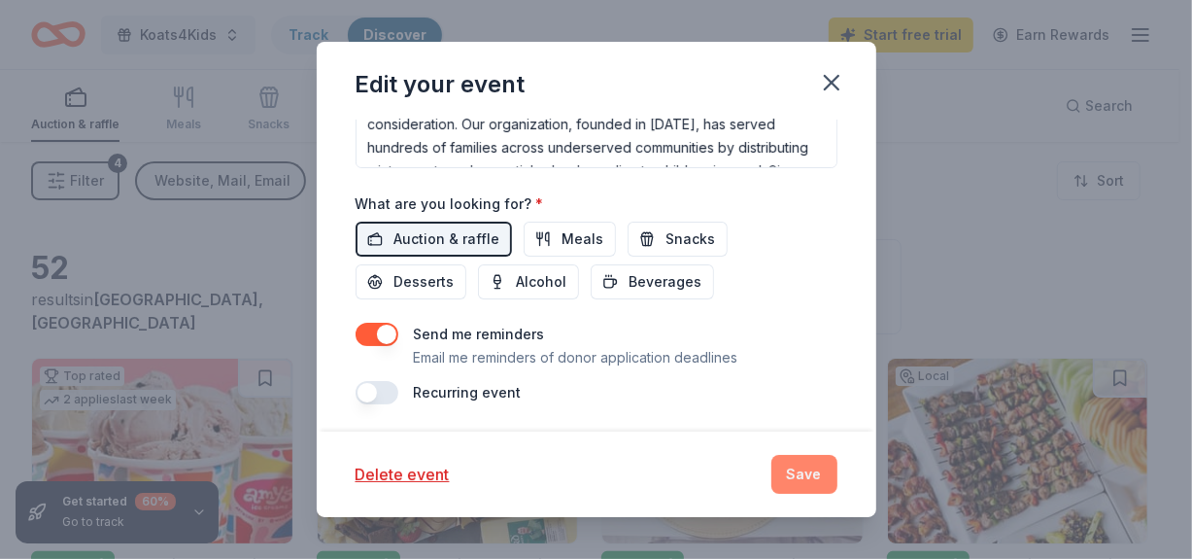
click at [812, 472] on button "Save" at bounding box center [804, 474] width 66 height 39
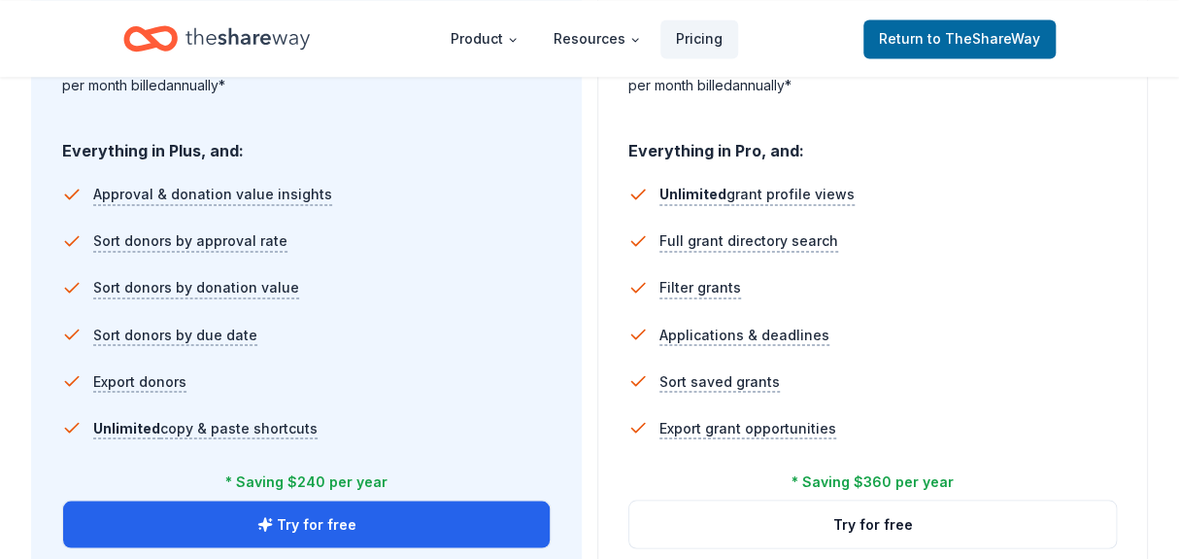
scroll to position [1327, 0]
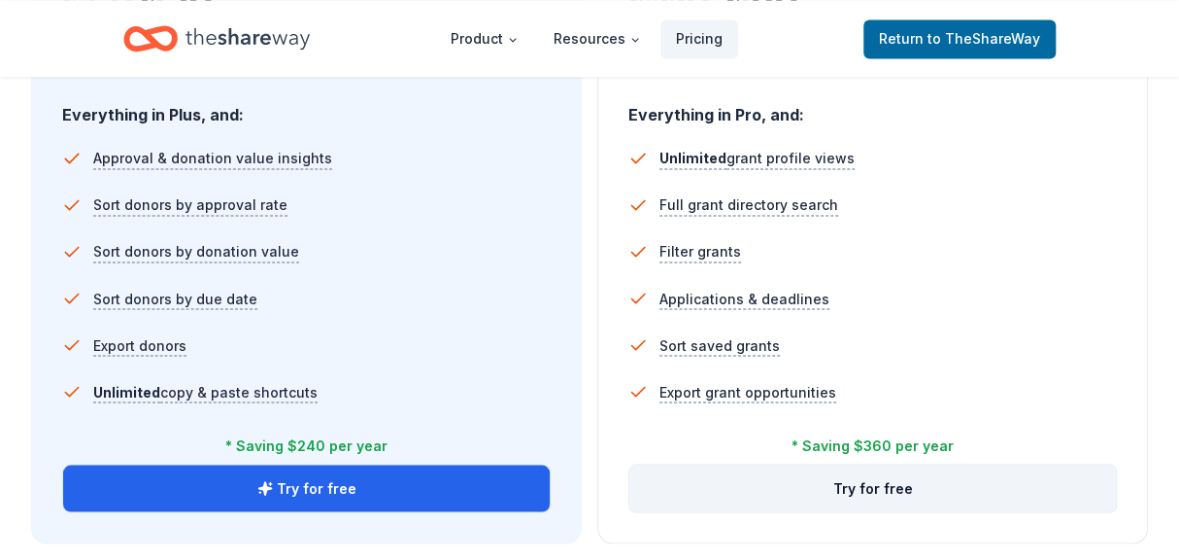
click at [873, 492] on button "Try for free" at bounding box center [873, 487] width 487 height 47
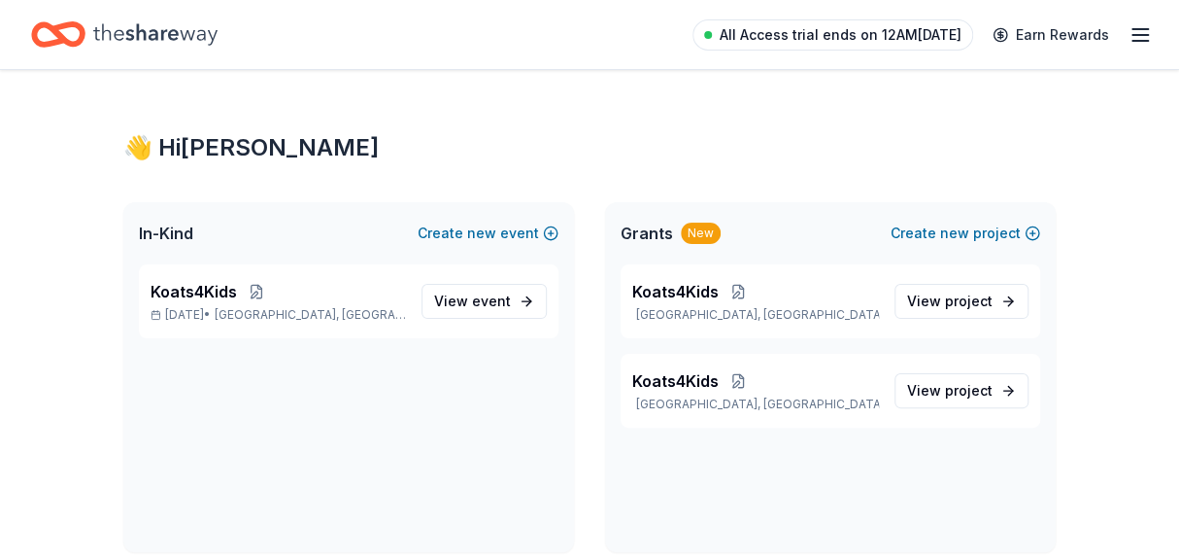
click at [857, 37] on span "All Access trial ends on 12AM[DATE]" at bounding box center [841, 34] width 242 height 23
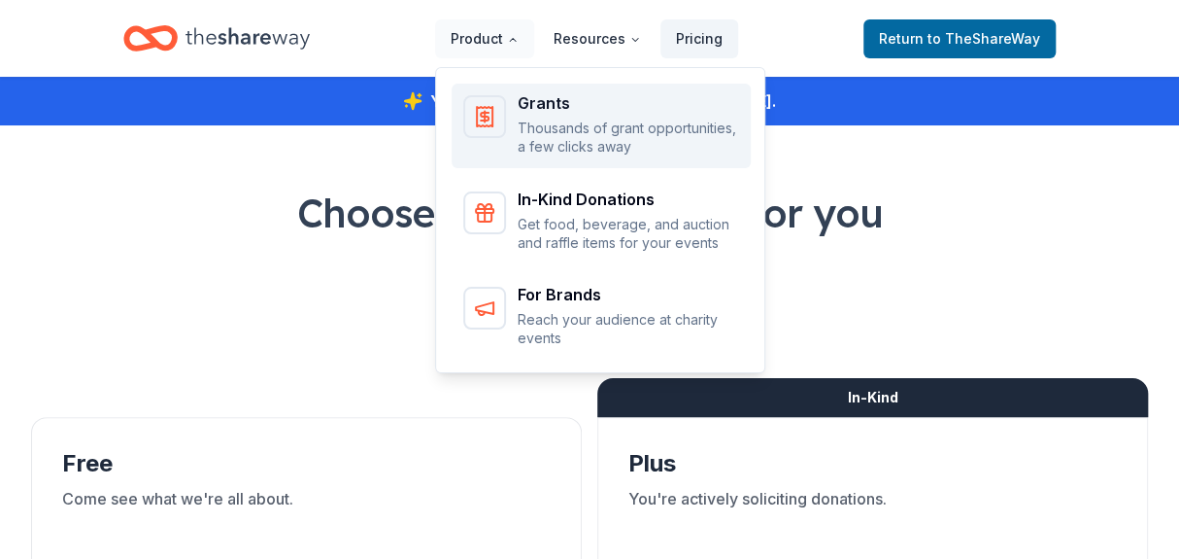
click at [559, 132] on p "Thousands of grant opportunities, a few clicks away" at bounding box center [629, 138] width 222 height 38
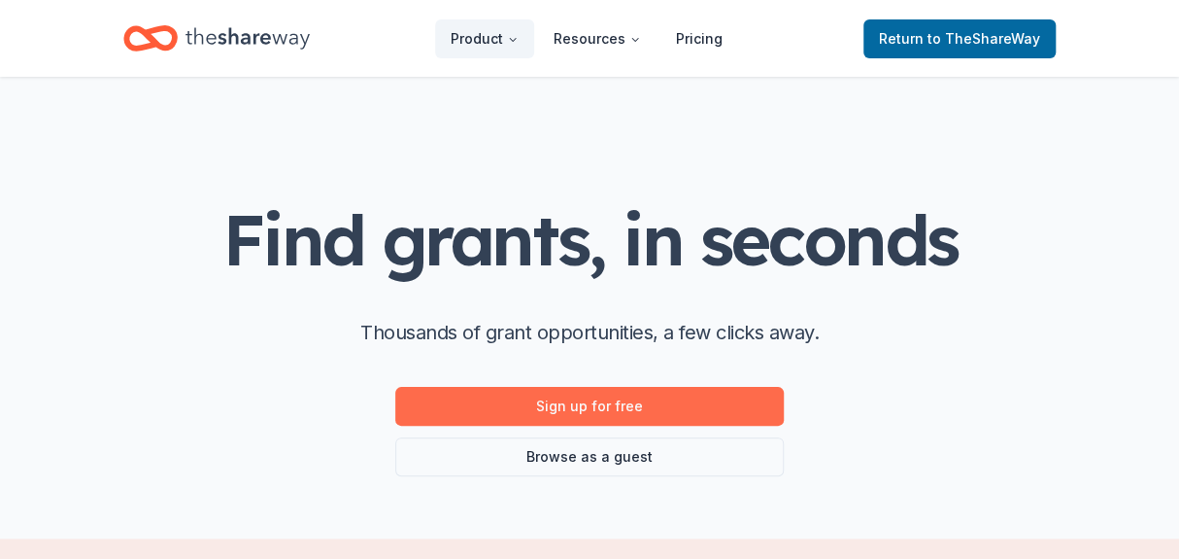
click at [584, 417] on link "Sign up for free" at bounding box center [589, 406] width 389 height 39
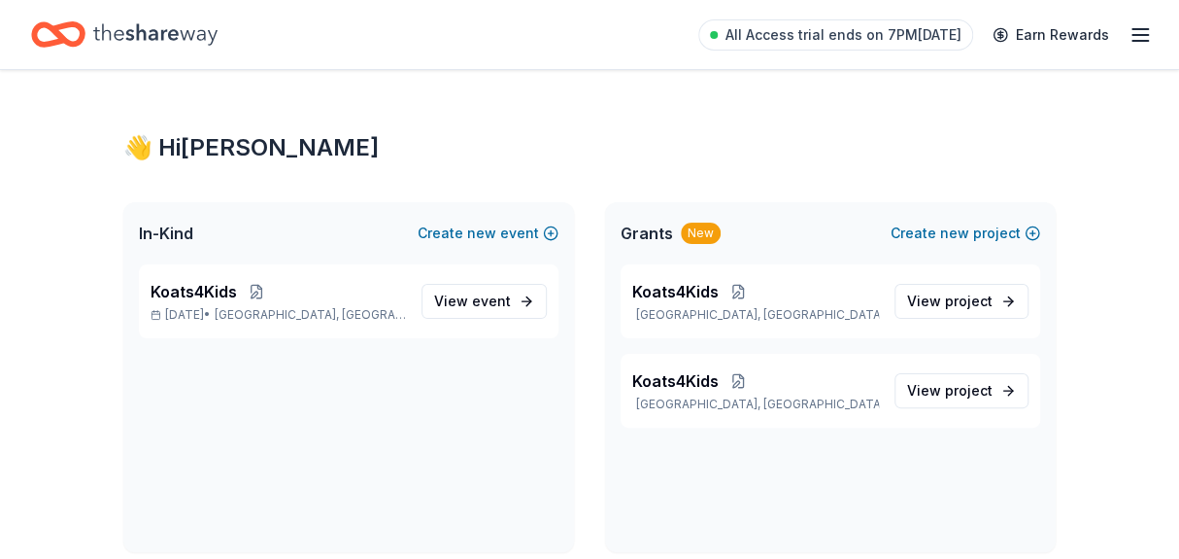
click at [1138, 36] on icon "button" at bounding box center [1140, 34] width 23 height 23
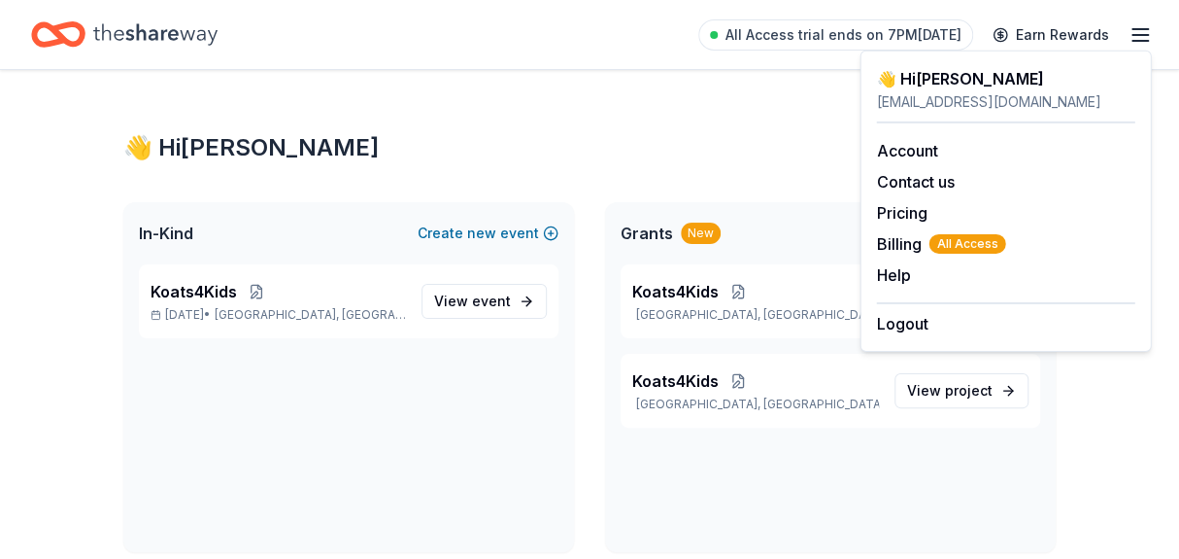
click at [179, 39] on icon "Home" at bounding box center [155, 35] width 124 height 40
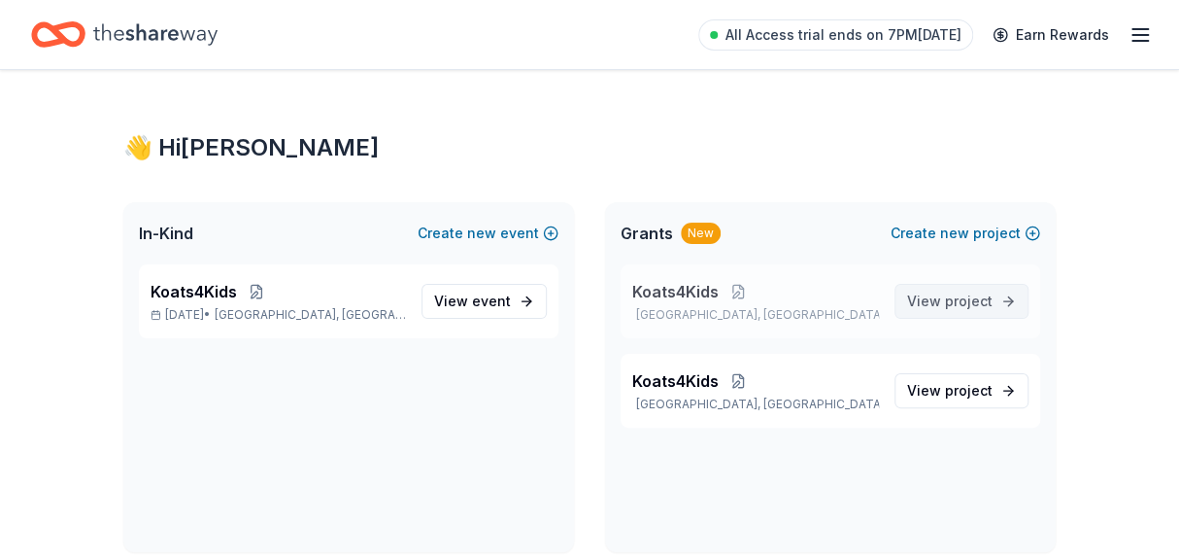
click at [962, 307] on span "project" at bounding box center [969, 300] width 48 height 17
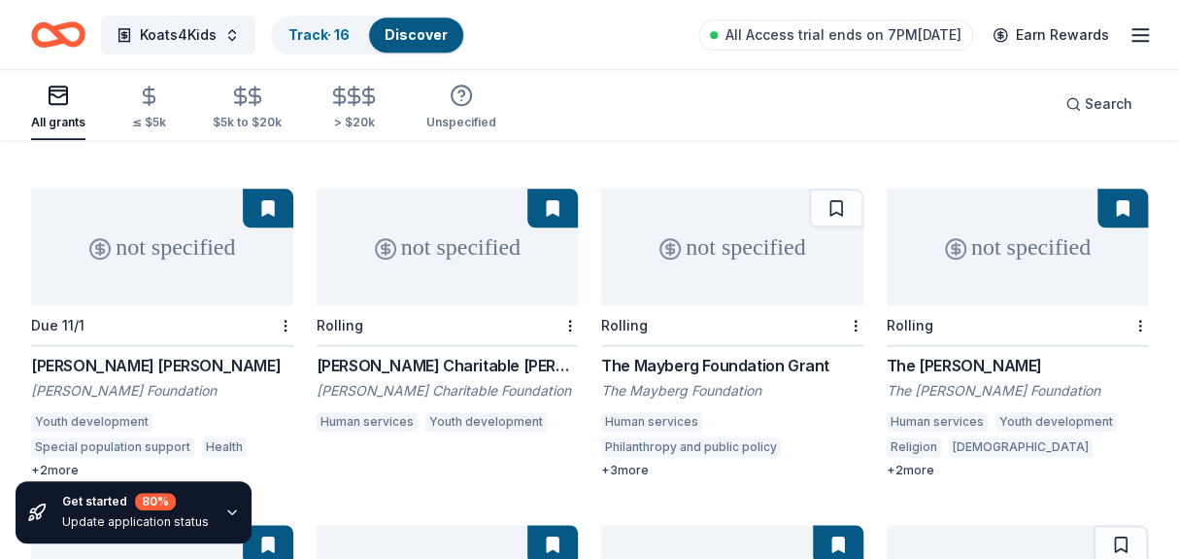
scroll to position [921, 0]
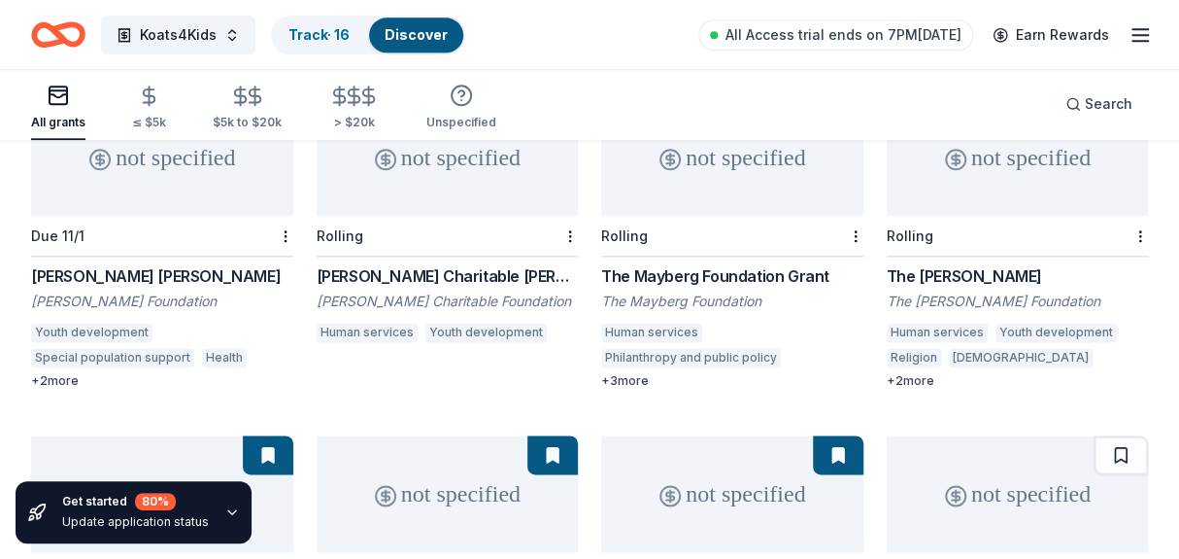
click at [949, 264] on div "The Stacy Grant" at bounding box center [1018, 275] width 262 height 23
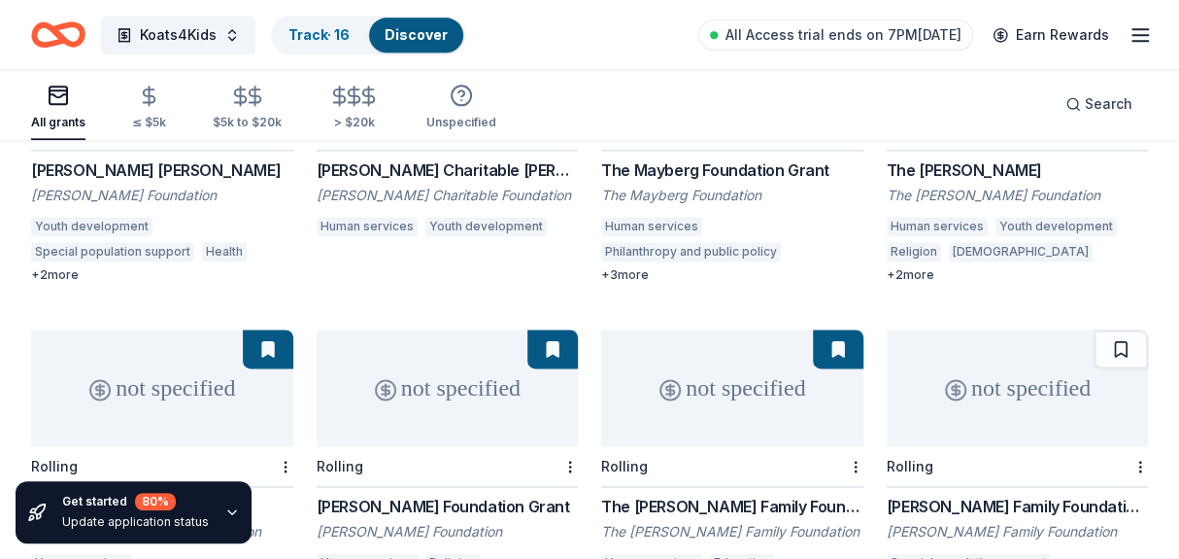
scroll to position [1044, 0]
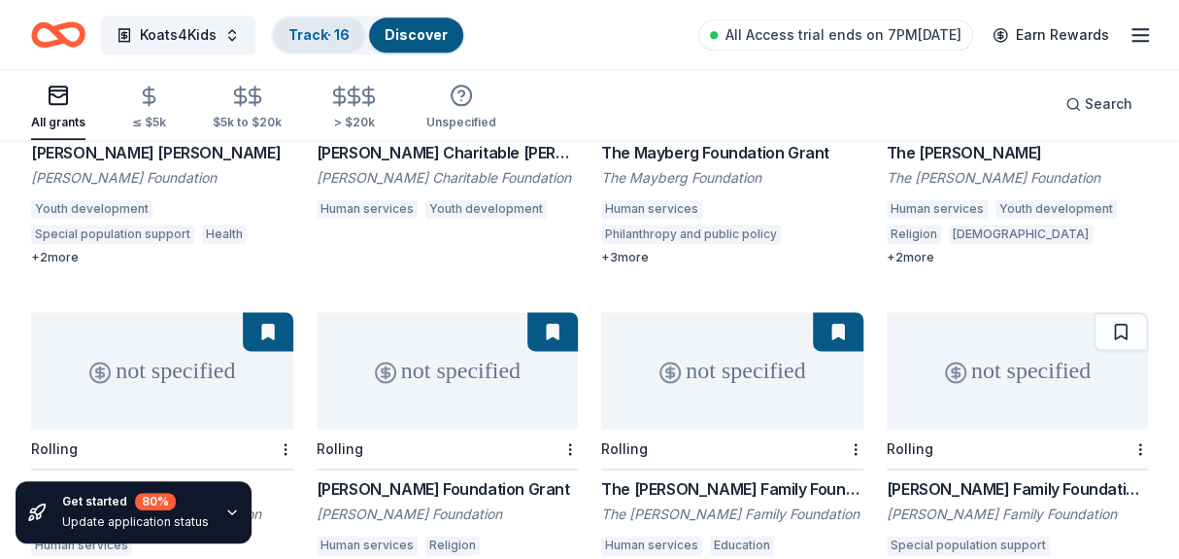
click at [332, 40] on link "Track · 16" at bounding box center [319, 34] width 61 height 17
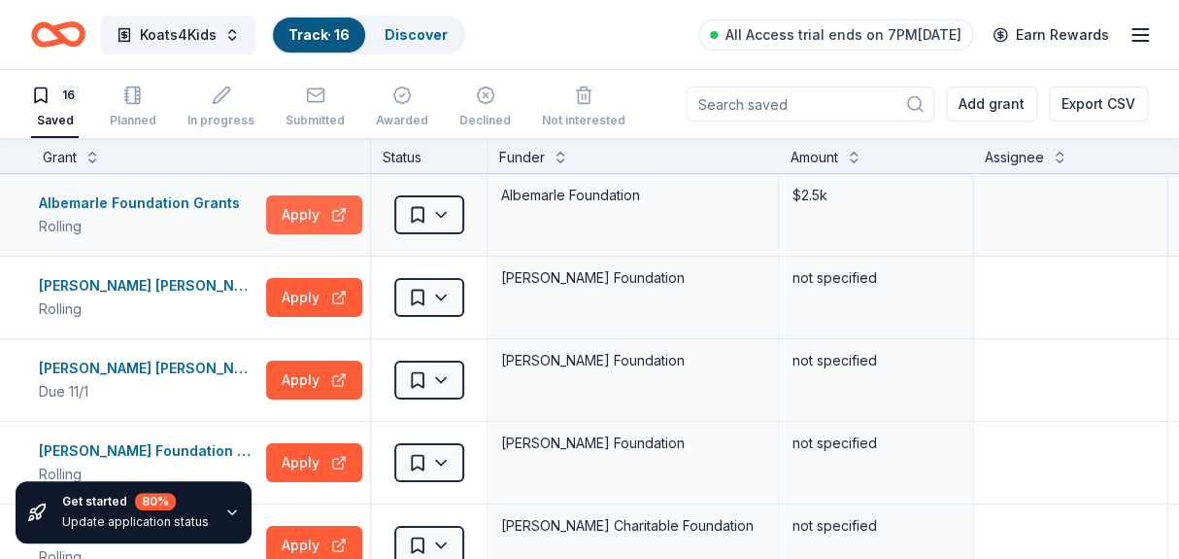
click at [314, 216] on button "Apply" at bounding box center [314, 214] width 96 height 39
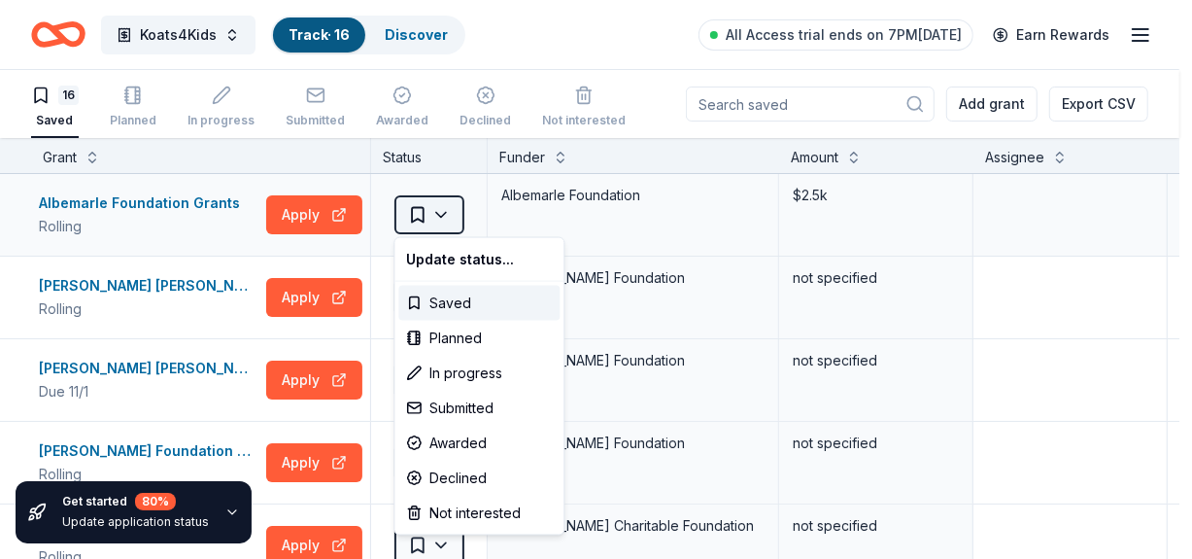
click at [436, 215] on html "Koats4Kids Track · 16 Discover All Access trial ends on 7PM, 8/23 Earn Rewards …" at bounding box center [596, 279] width 1192 height 559
click at [440, 206] on html "Koats4Kids Track · 16 Discover All Access trial ends on 7PM, 8/23 Earn Rewards …" at bounding box center [596, 279] width 1192 height 559
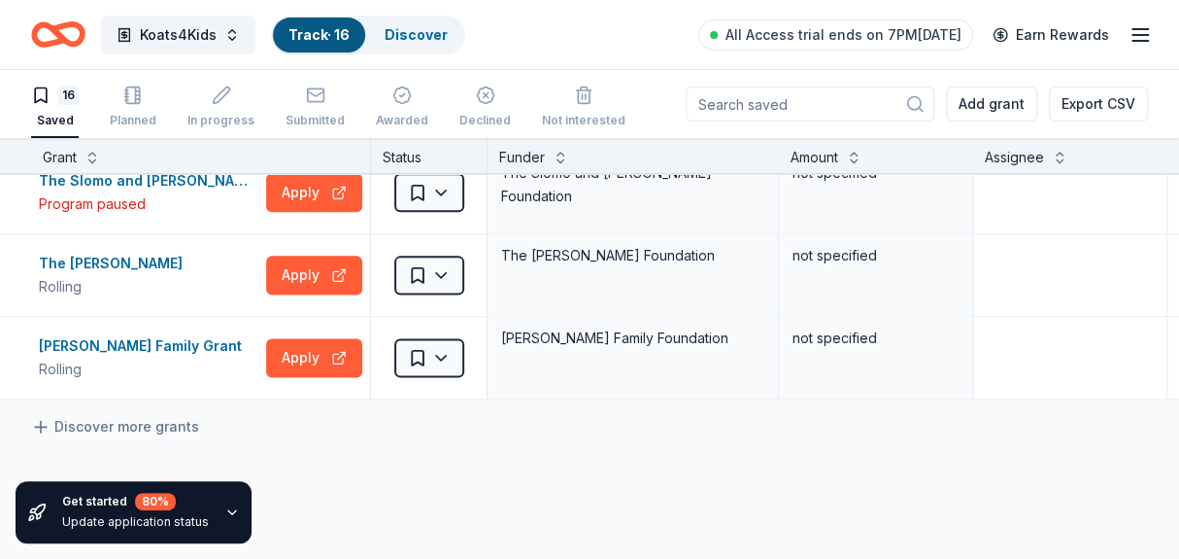
scroll to position [1166, 0]
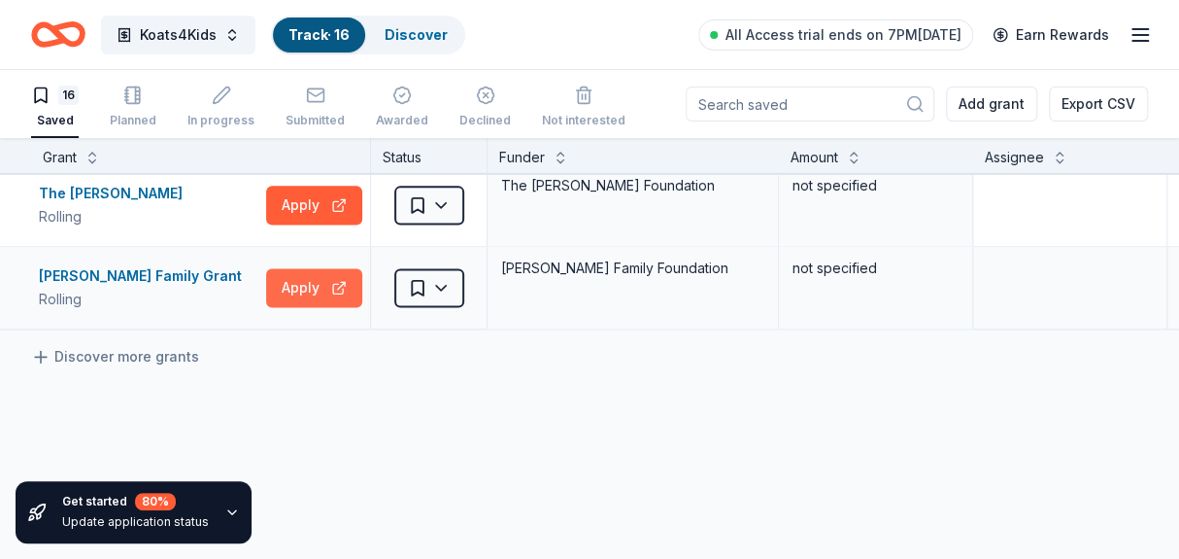
click at [318, 282] on button "Apply" at bounding box center [314, 287] width 96 height 39
click at [319, 204] on button "Apply" at bounding box center [314, 205] width 96 height 39
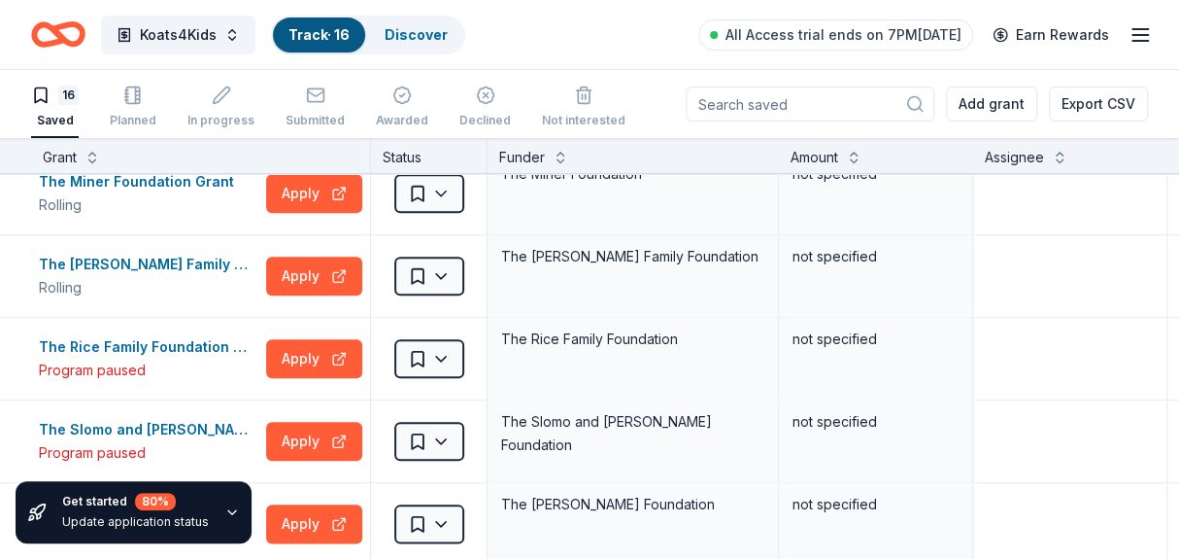
scroll to position [813, 0]
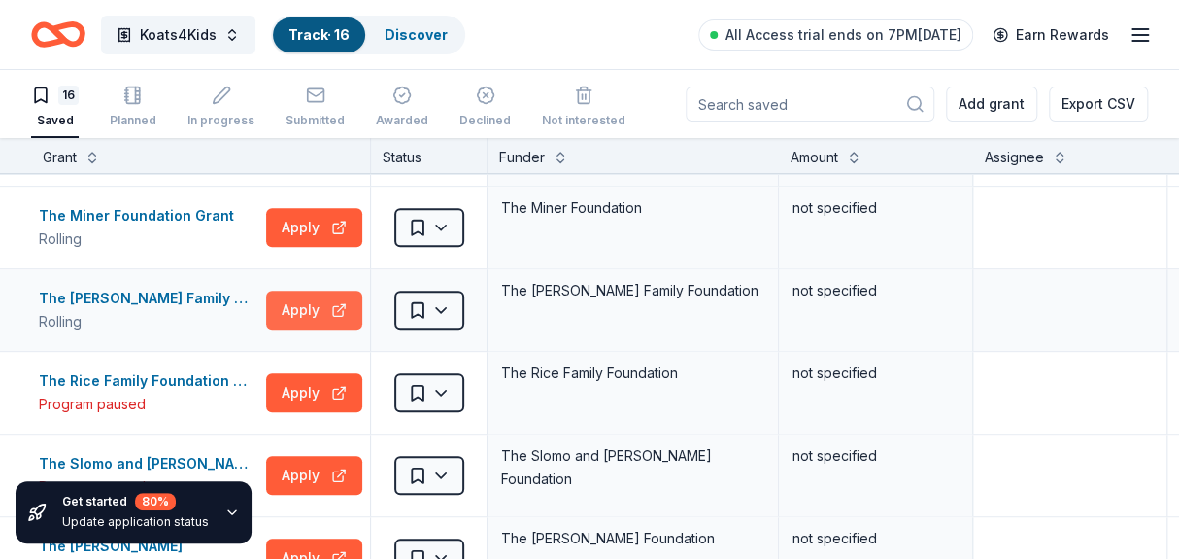
click at [309, 313] on button "Apply" at bounding box center [314, 309] width 96 height 39
click at [312, 226] on button "Apply" at bounding box center [314, 227] width 96 height 39
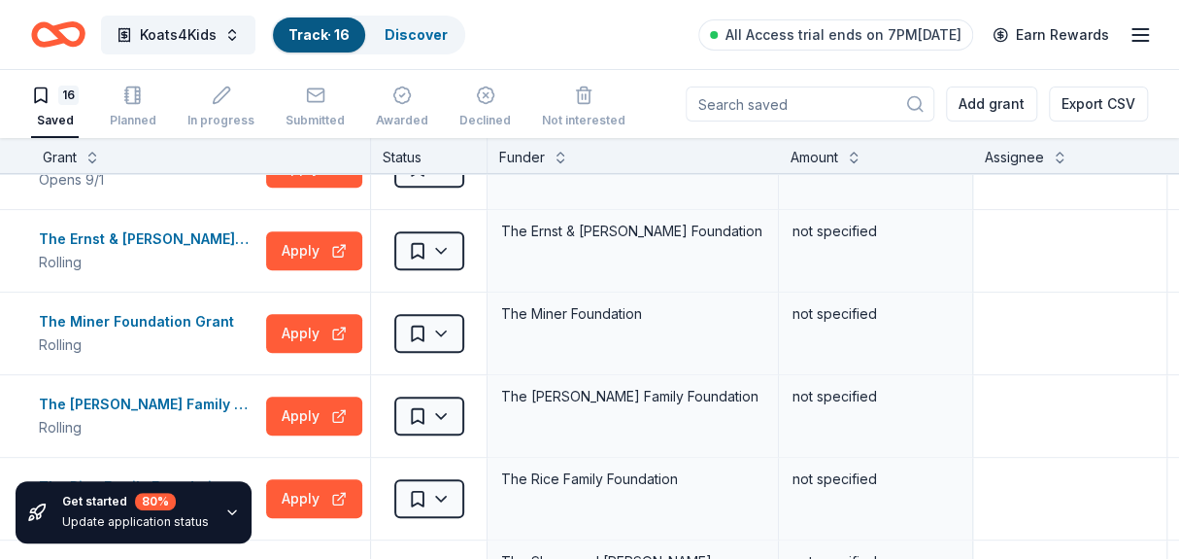
scroll to position [671, 0]
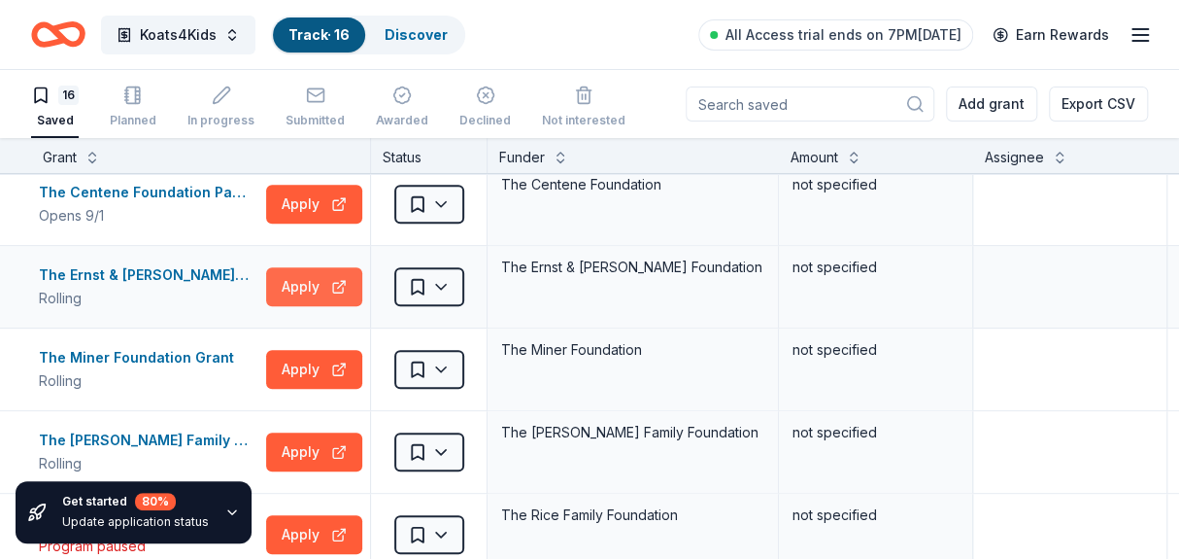
click at [313, 282] on button "Apply" at bounding box center [314, 286] width 96 height 39
click at [311, 207] on button "Apply" at bounding box center [314, 204] width 96 height 39
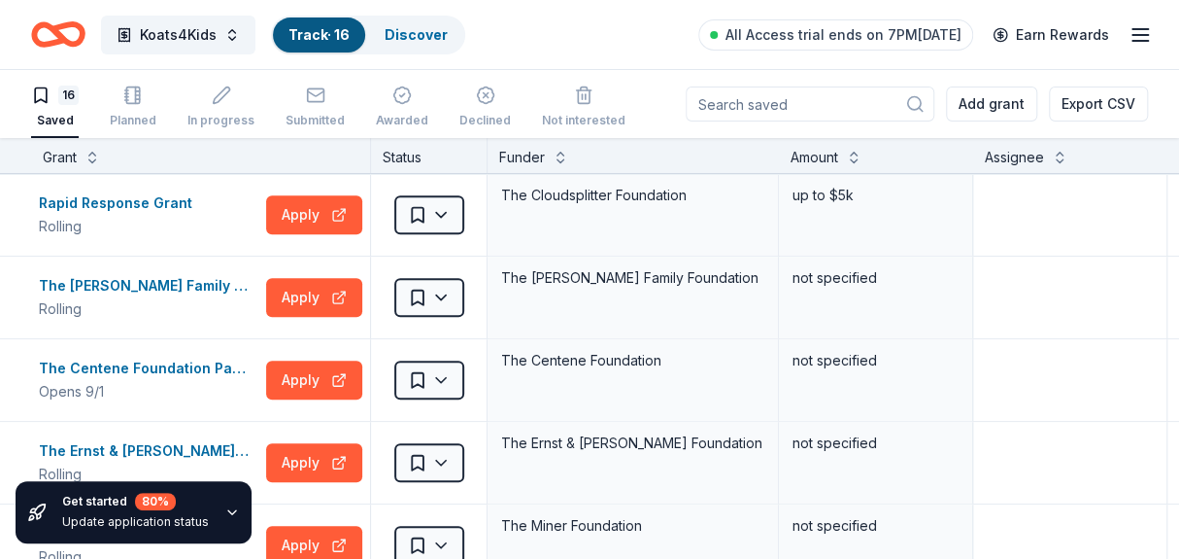
scroll to position [460, 0]
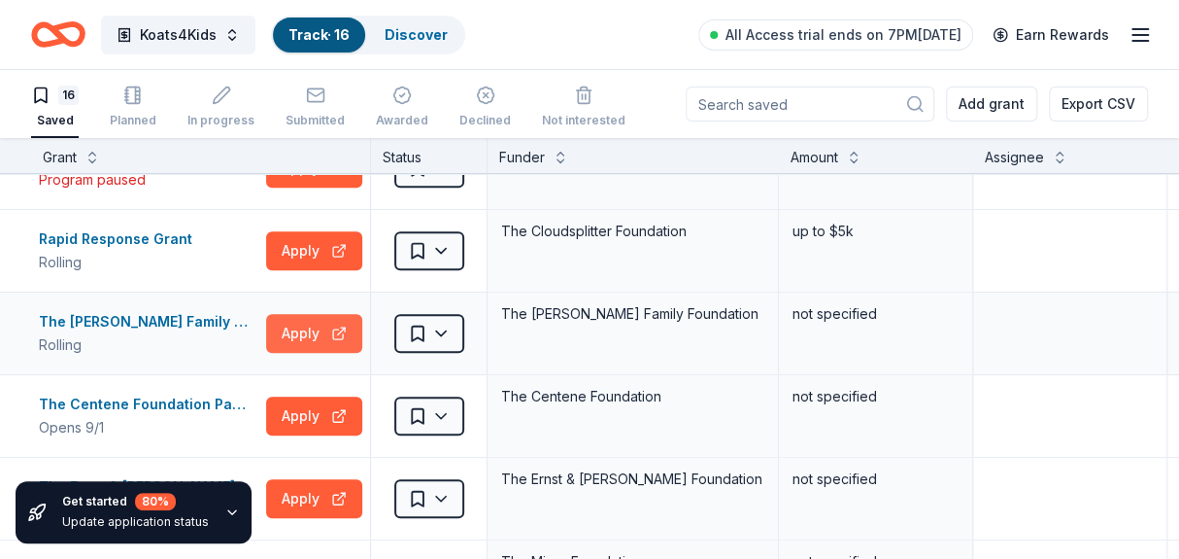
click at [318, 330] on button "Apply" at bounding box center [314, 333] width 96 height 39
click at [165, 318] on div "The [PERSON_NAME] Family Grant" at bounding box center [149, 321] width 220 height 23
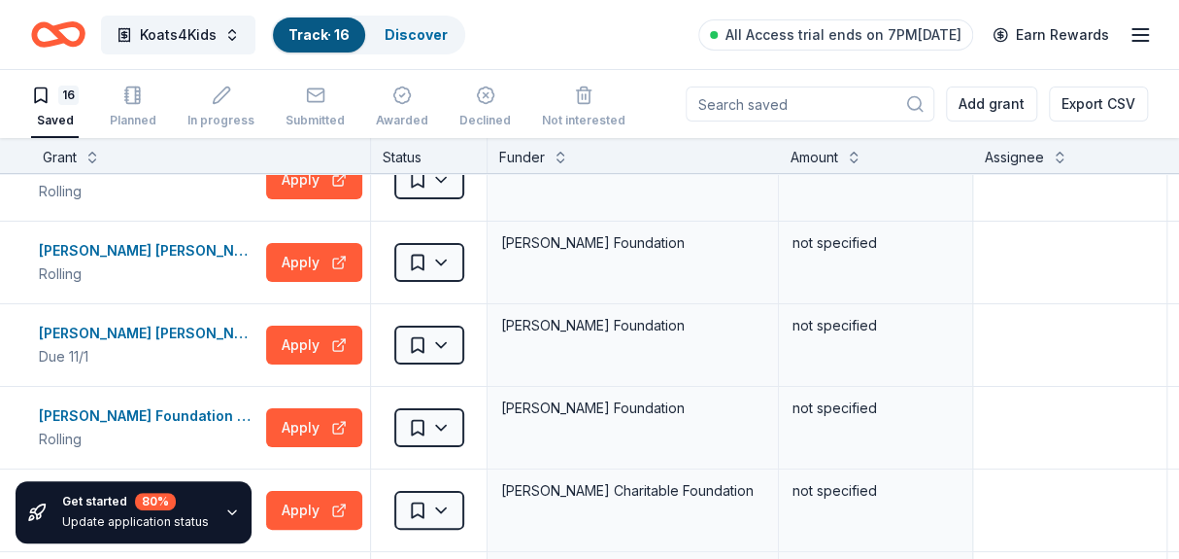
scroll to position [0, 0]
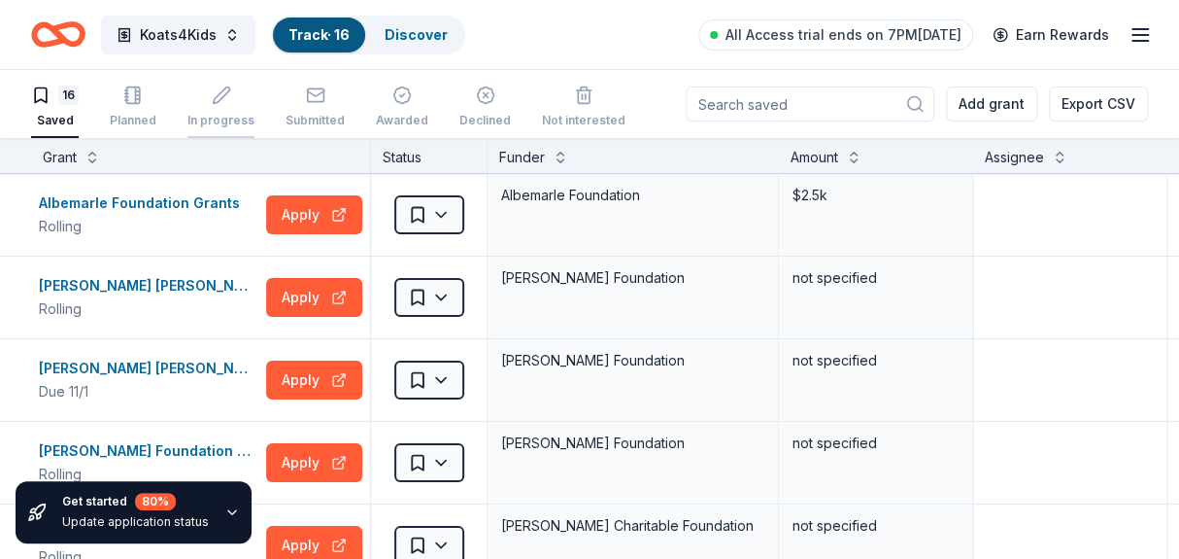
click at [220, 113] on div "In progress" at bounding box center [221, 121] width 67 height 16
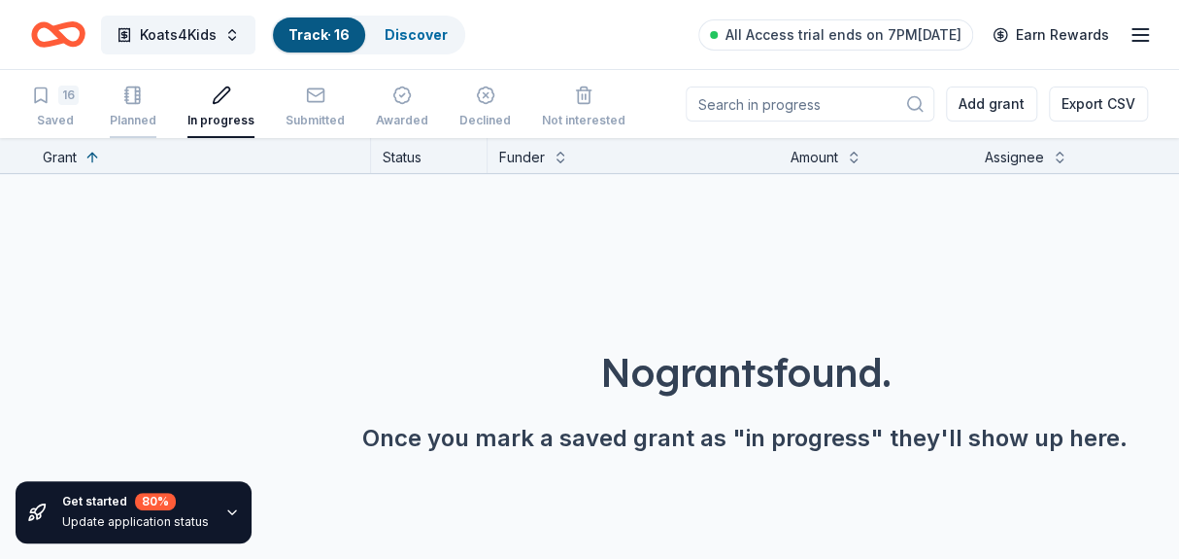
click at [134, 114] on div "Planned" at bounding box center [133, 121] width 47 height 16
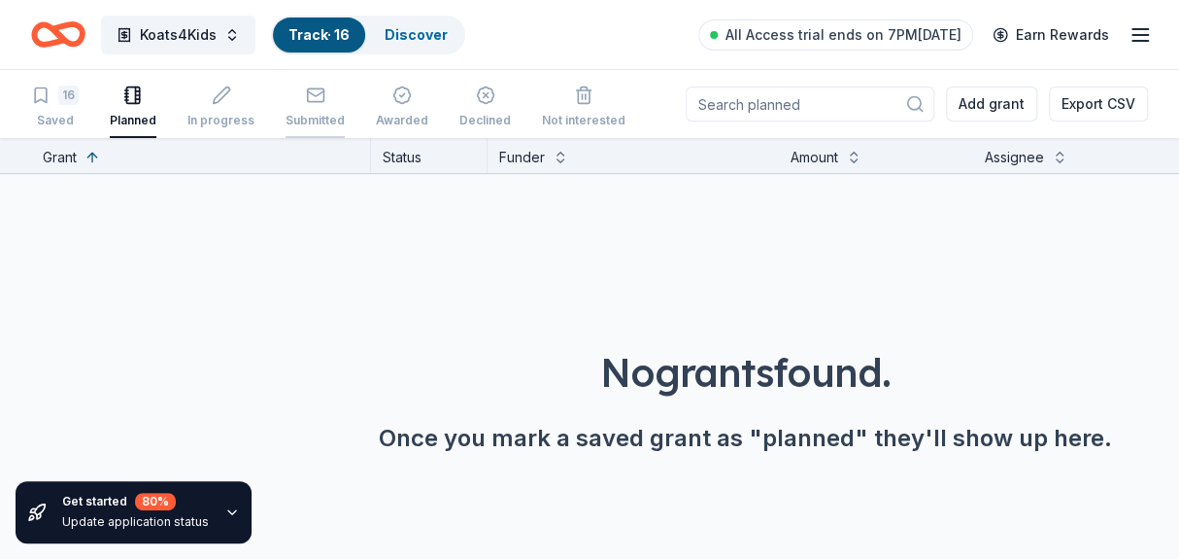
click at [314, 120] on div "Submitted" at bounding box center [315, 121] width 59 height 16
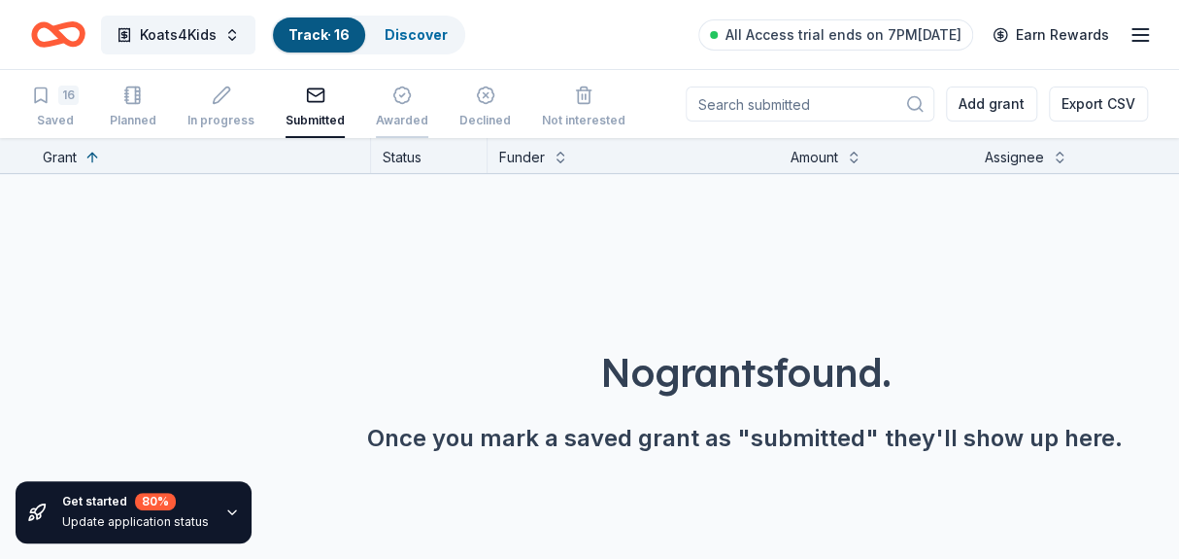
click at [393, 117] on div "Awarded" at bounding box center [402, 121] width 52 height 16
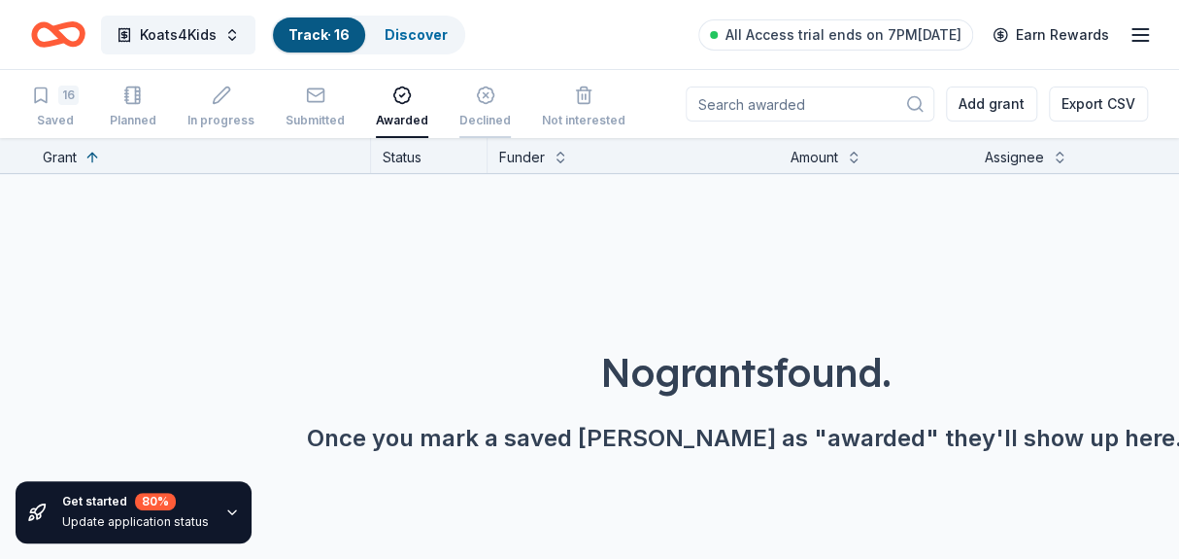
click at [475, 114] on div "Declined" at bounding box center [485, 121] width 51 height 16
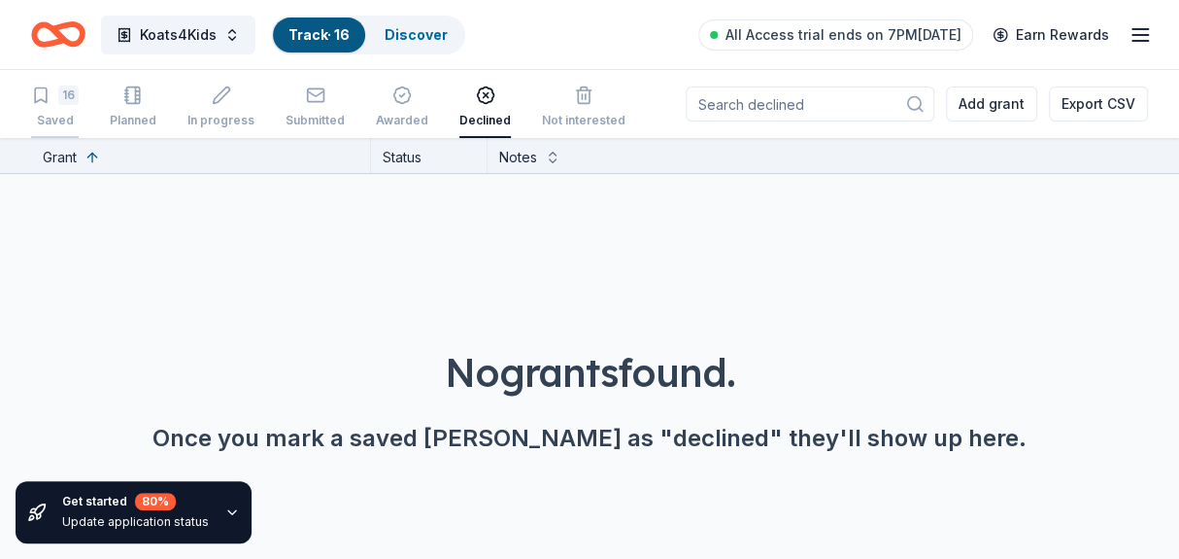
click at [61, 110] on div "16 Saved" at bounding box center [55, 106] width 48 height 43
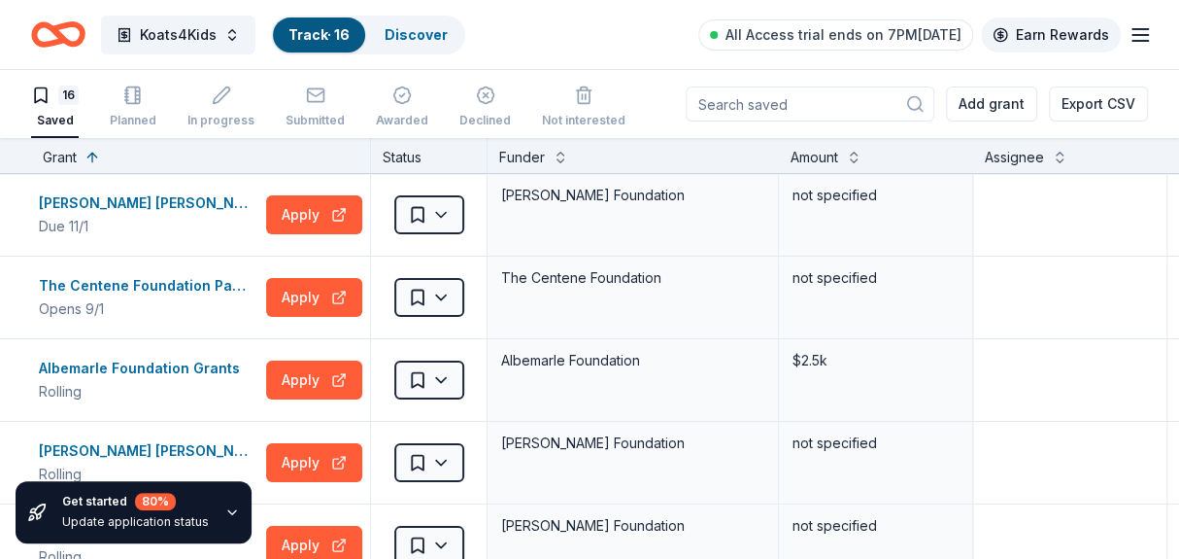
click at [1065, 32] on link "Earn Rewards" at bounding box center [1051, 34] width 140 height 35
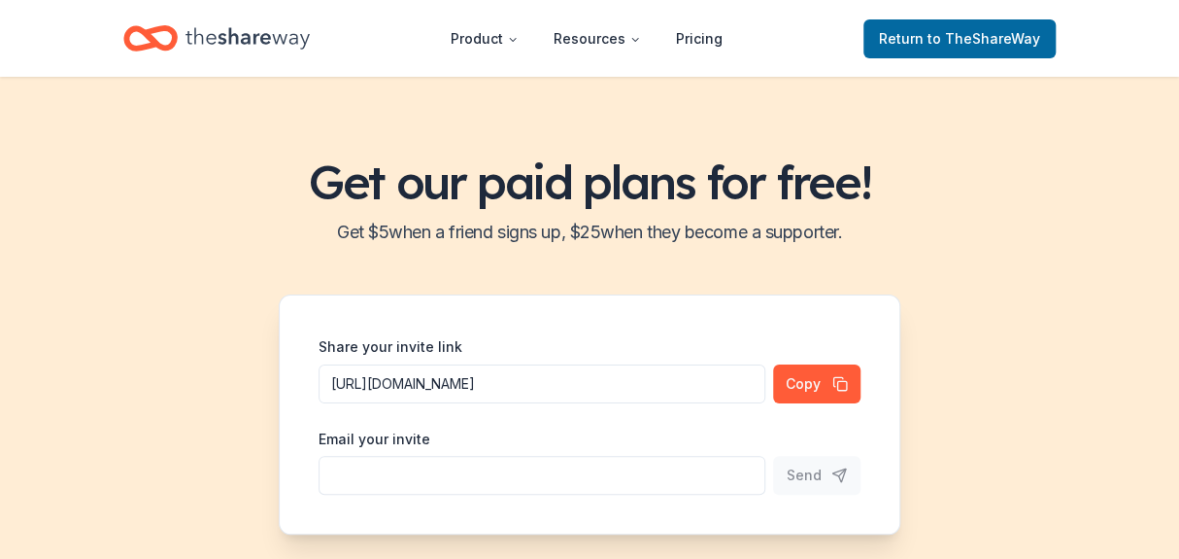
click at [676, 199] on h1 "Get our paid plans for free!" at bounding box center [589, 181] width 1133 height 54
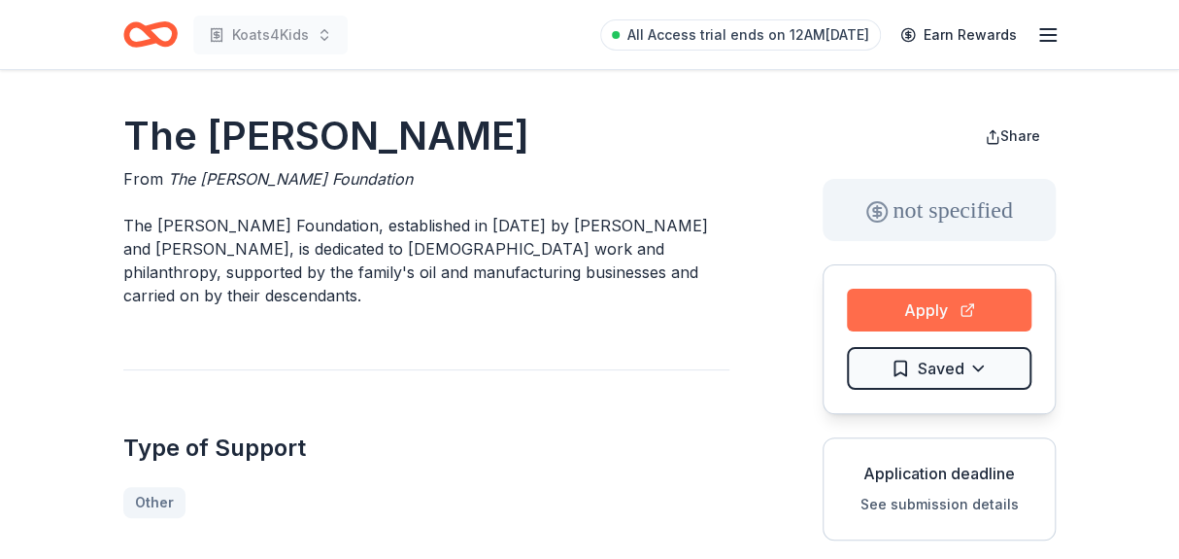
click at [954, 314] on button "Apply" at bounding box center [939, 310] width 185 height 43
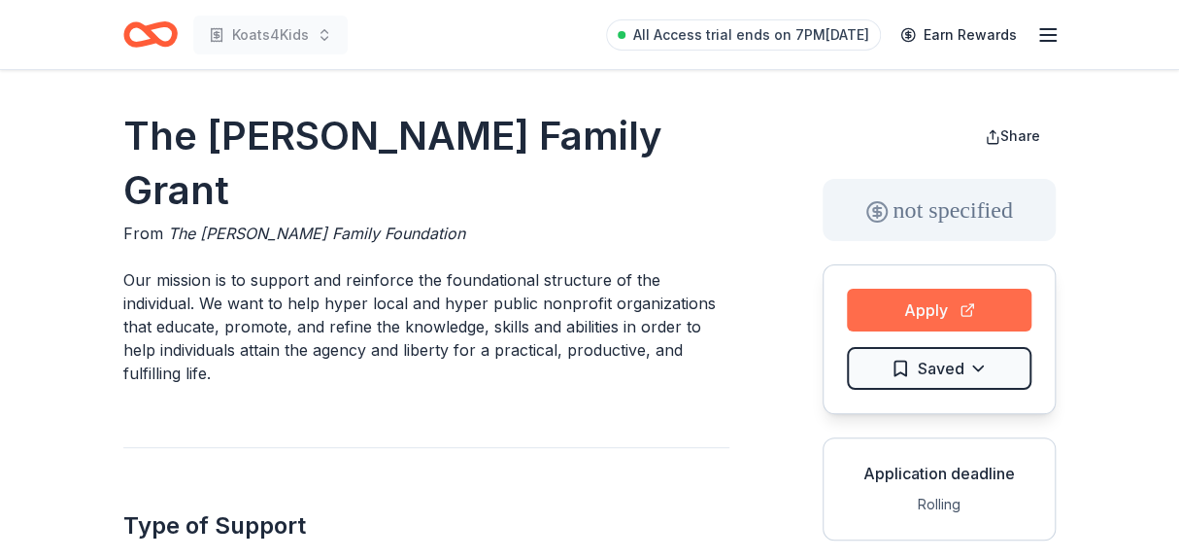
click at [932, 309] on button "Apply" at bounding box center [939, 310] width 185 height 43
